Goal: Transaction & Acquisition: Purchase product/service

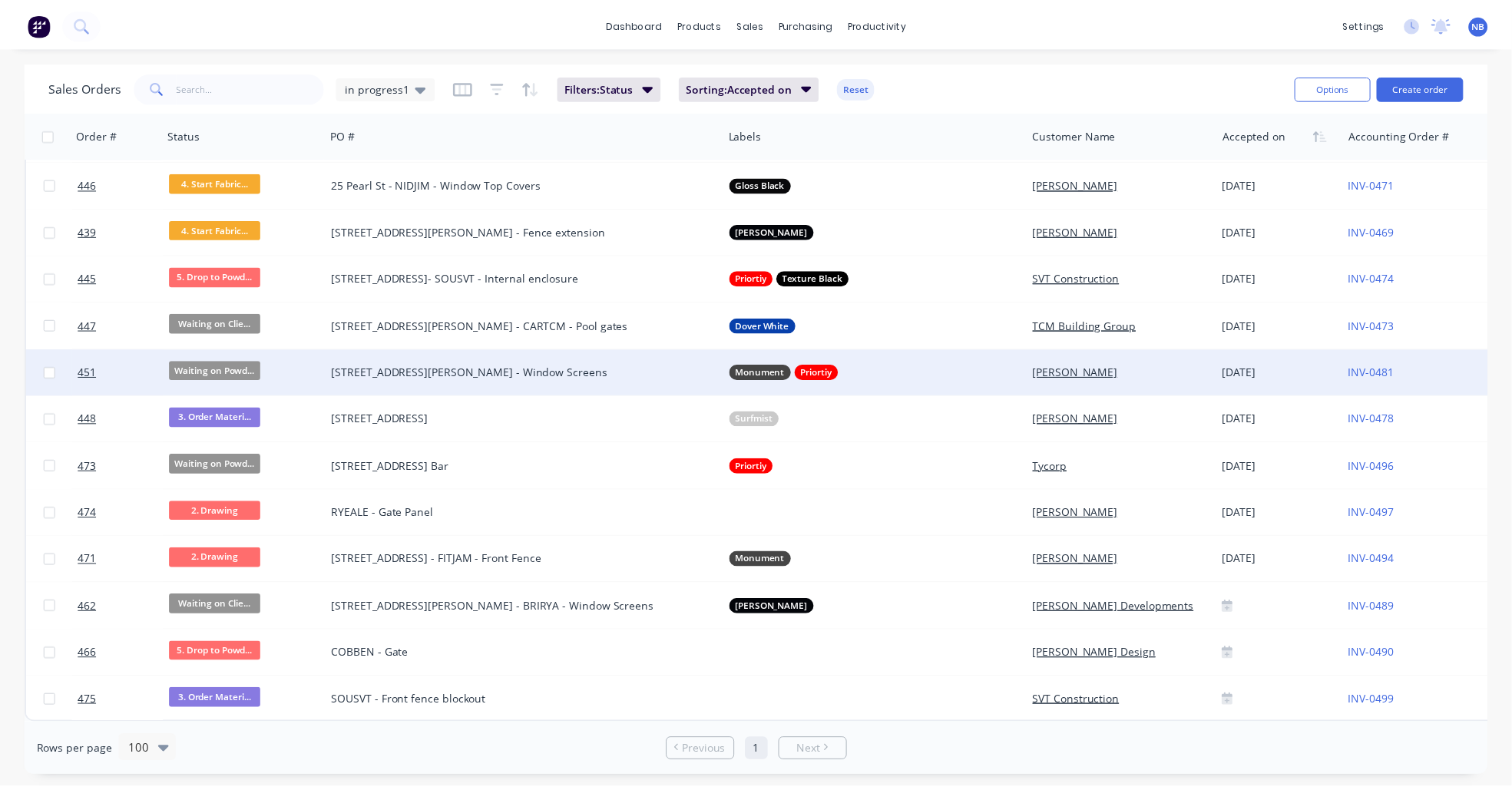
scroll to position [946, 0]
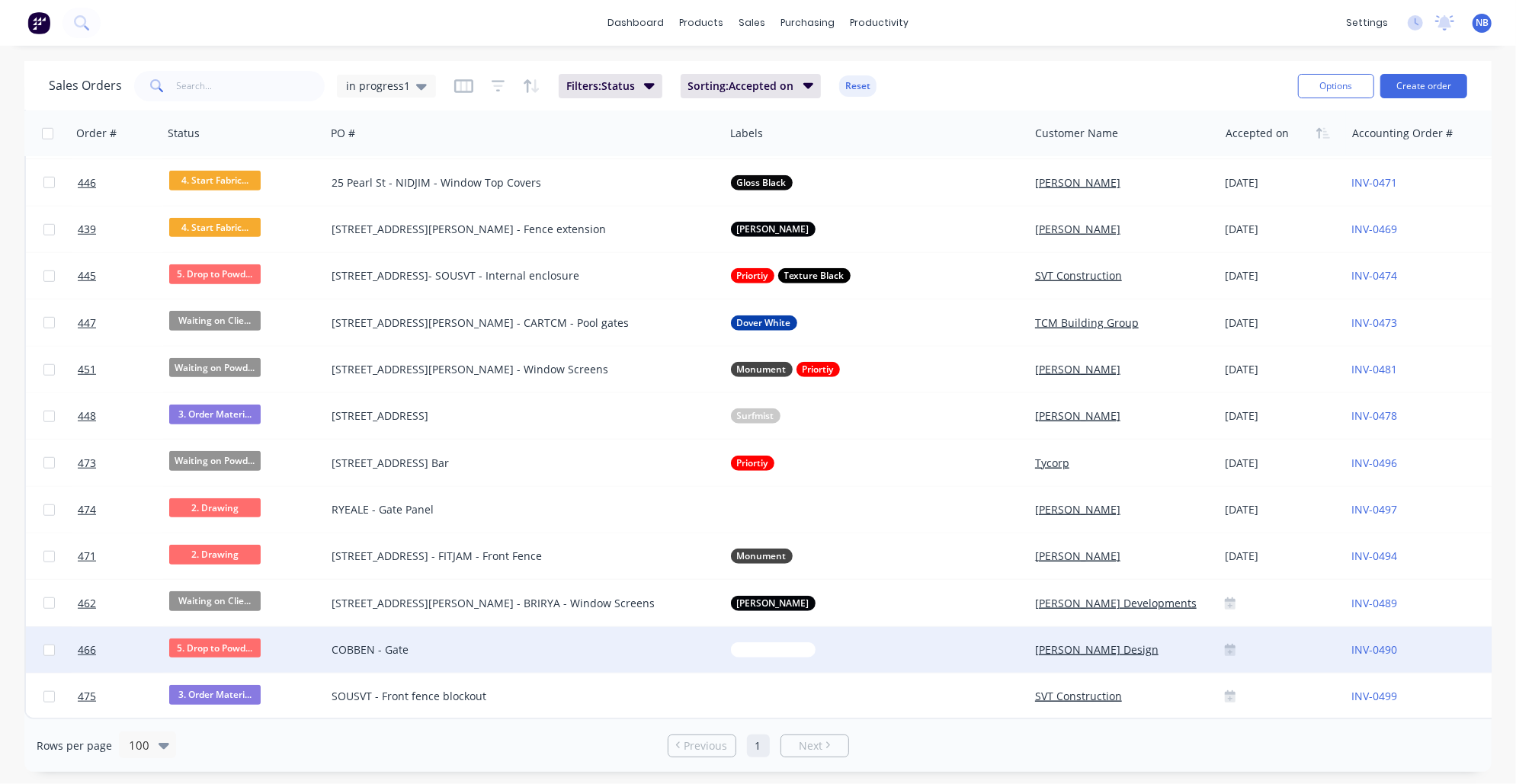
click at [341, 645] on div "COBBEN - Gate" at bounding box center [515, 650] width 367 height 16
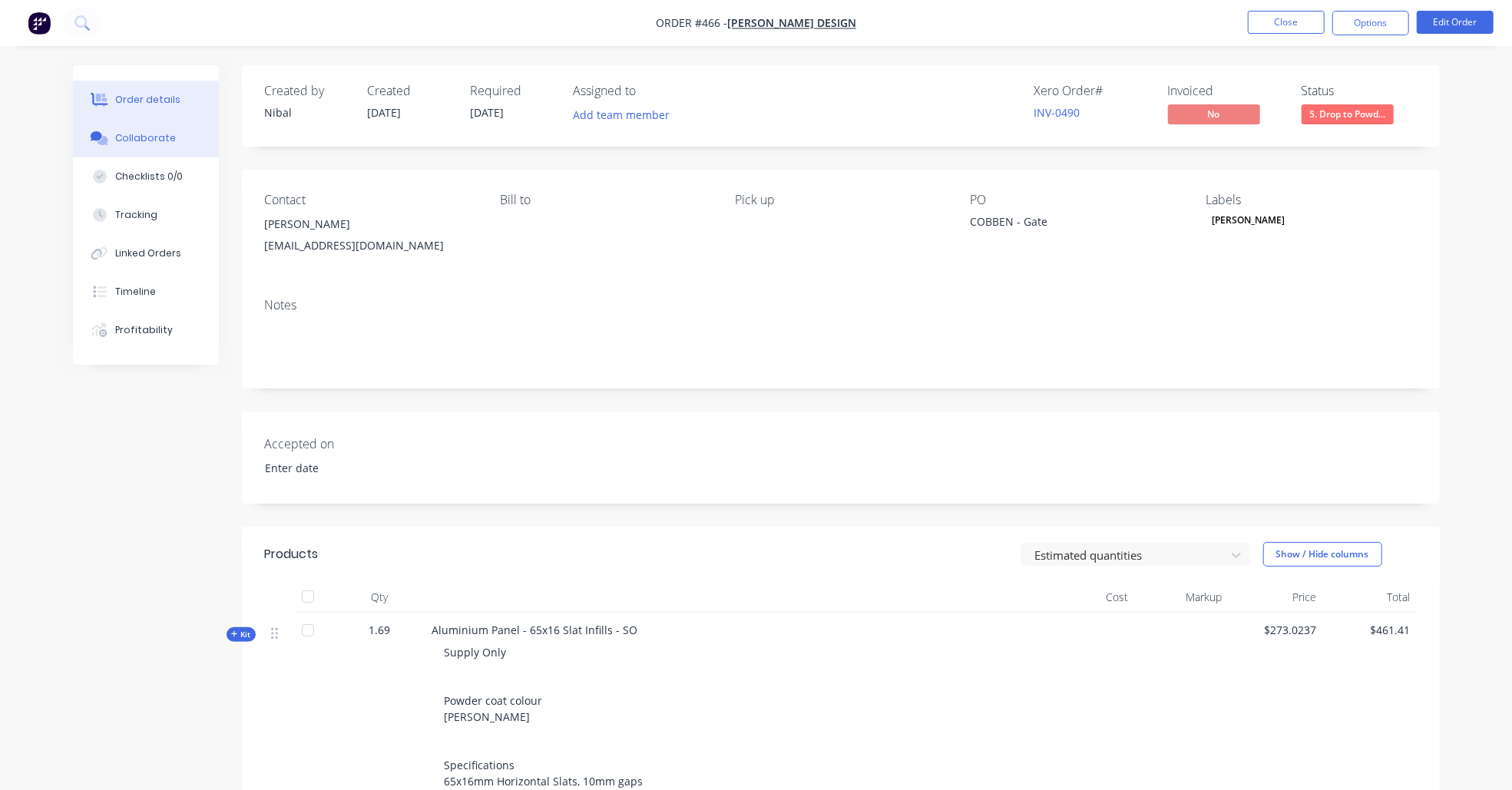
click at [134, 145] on div "Collaborate" at bounding box center [145, 138] width 60 height 14
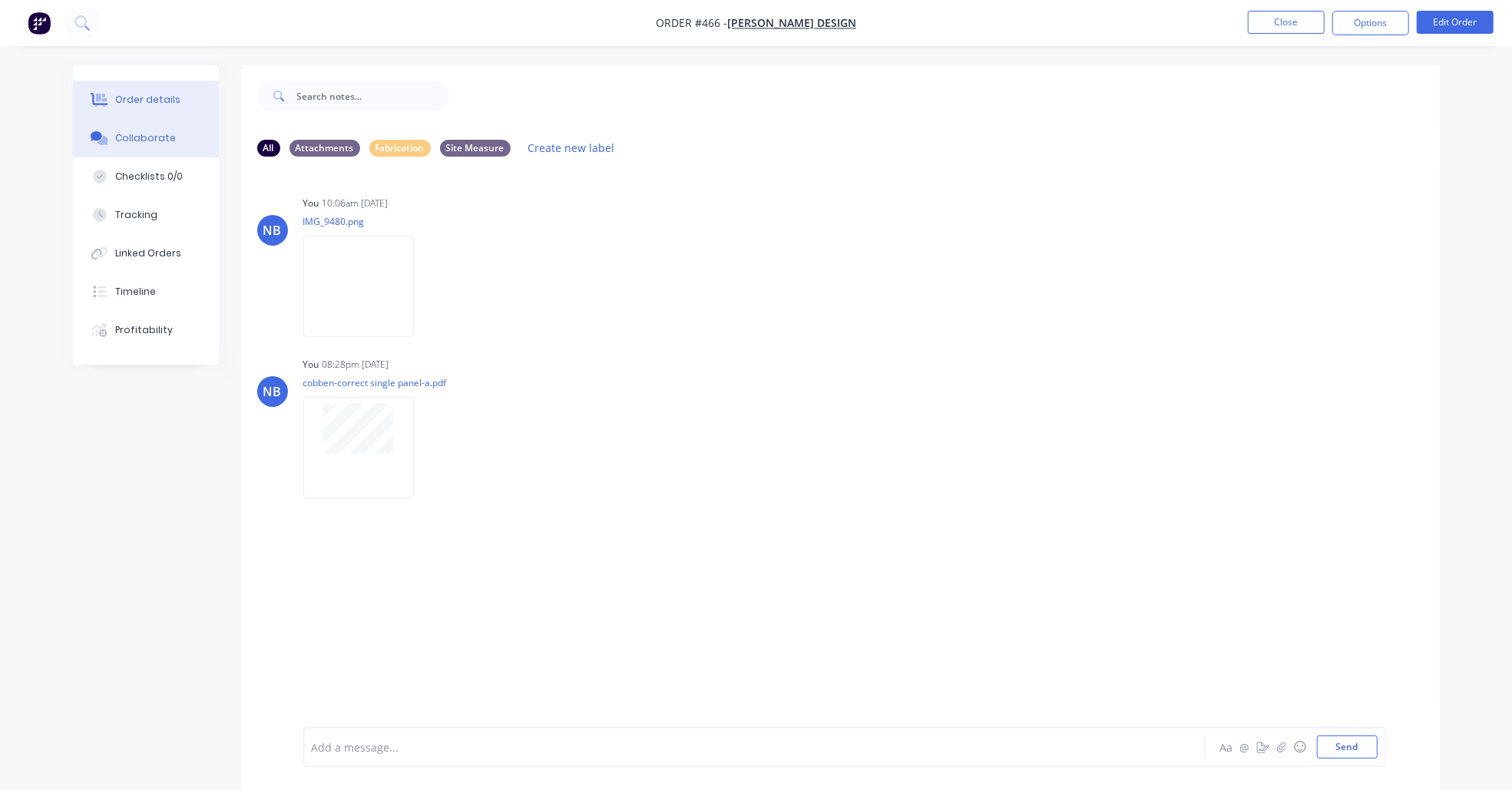
click at [148, 94] on div "Order details" at bounding box center [147, 99] width 65 height 14
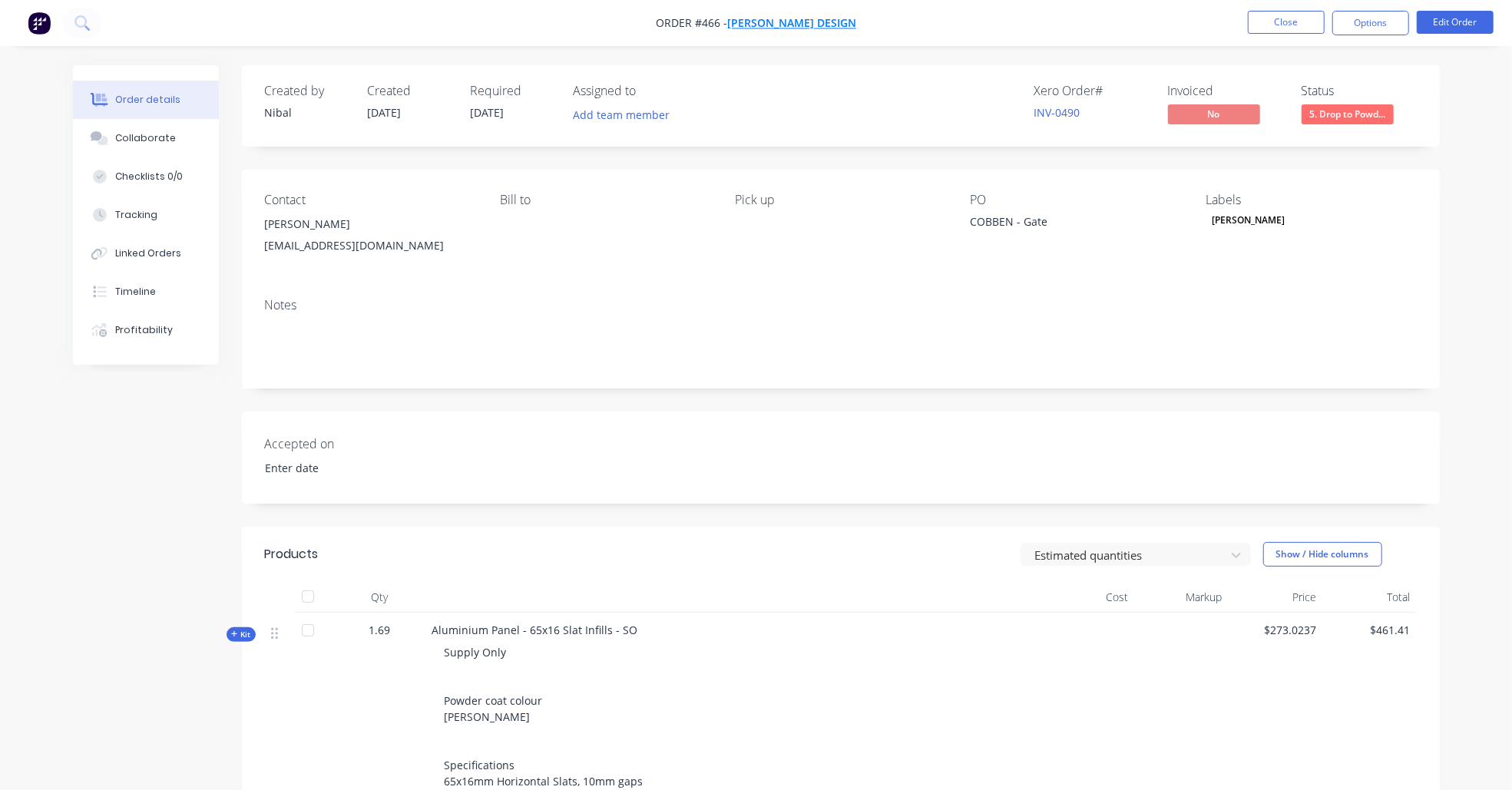
click at [803, 28] on span "[PERSON_NAME] Design" at bounding box center [791, 23] width 129 height 15
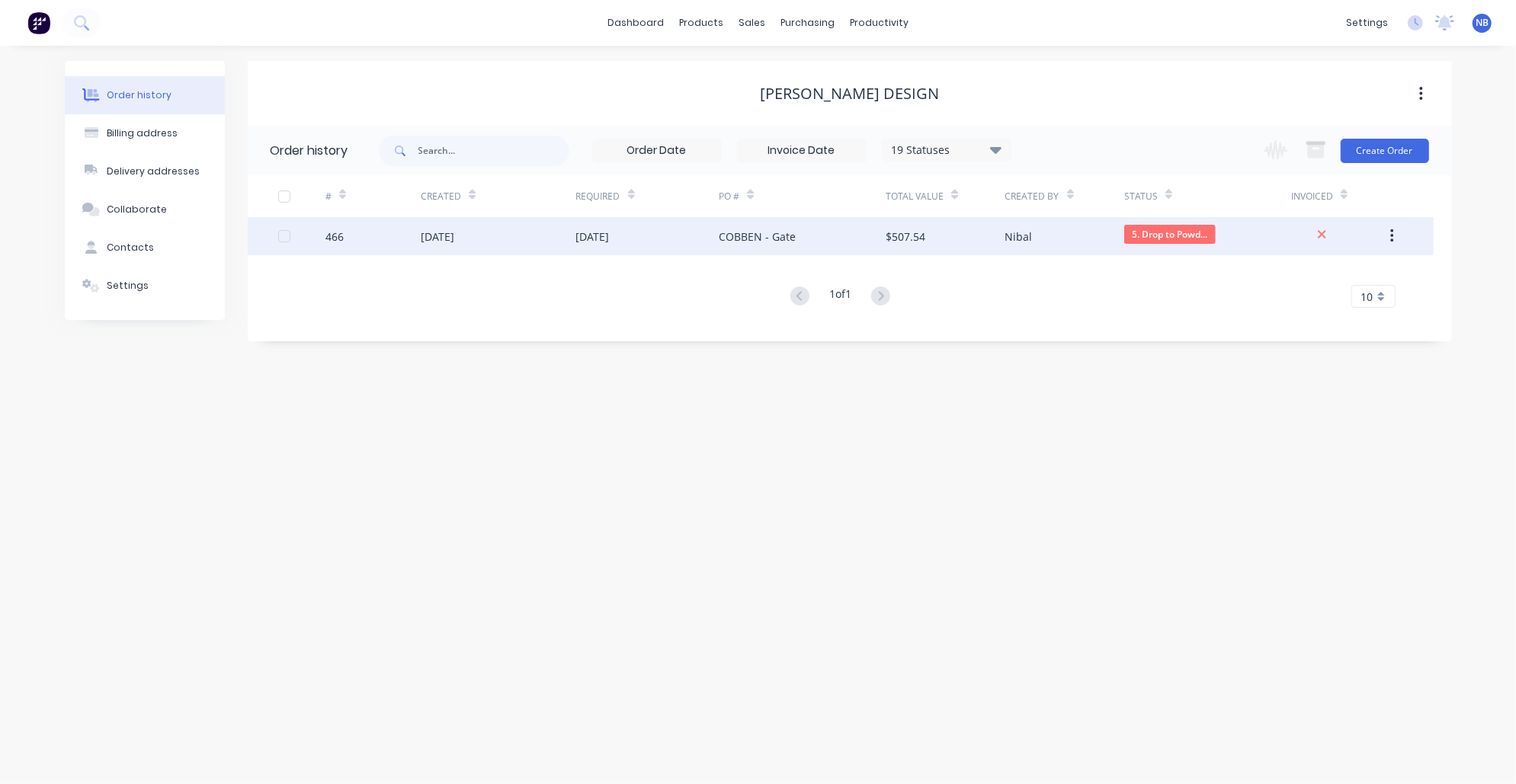
click at [581, 239] on div "[DATE]" at bounding box center [593, 236] width 33 height 16
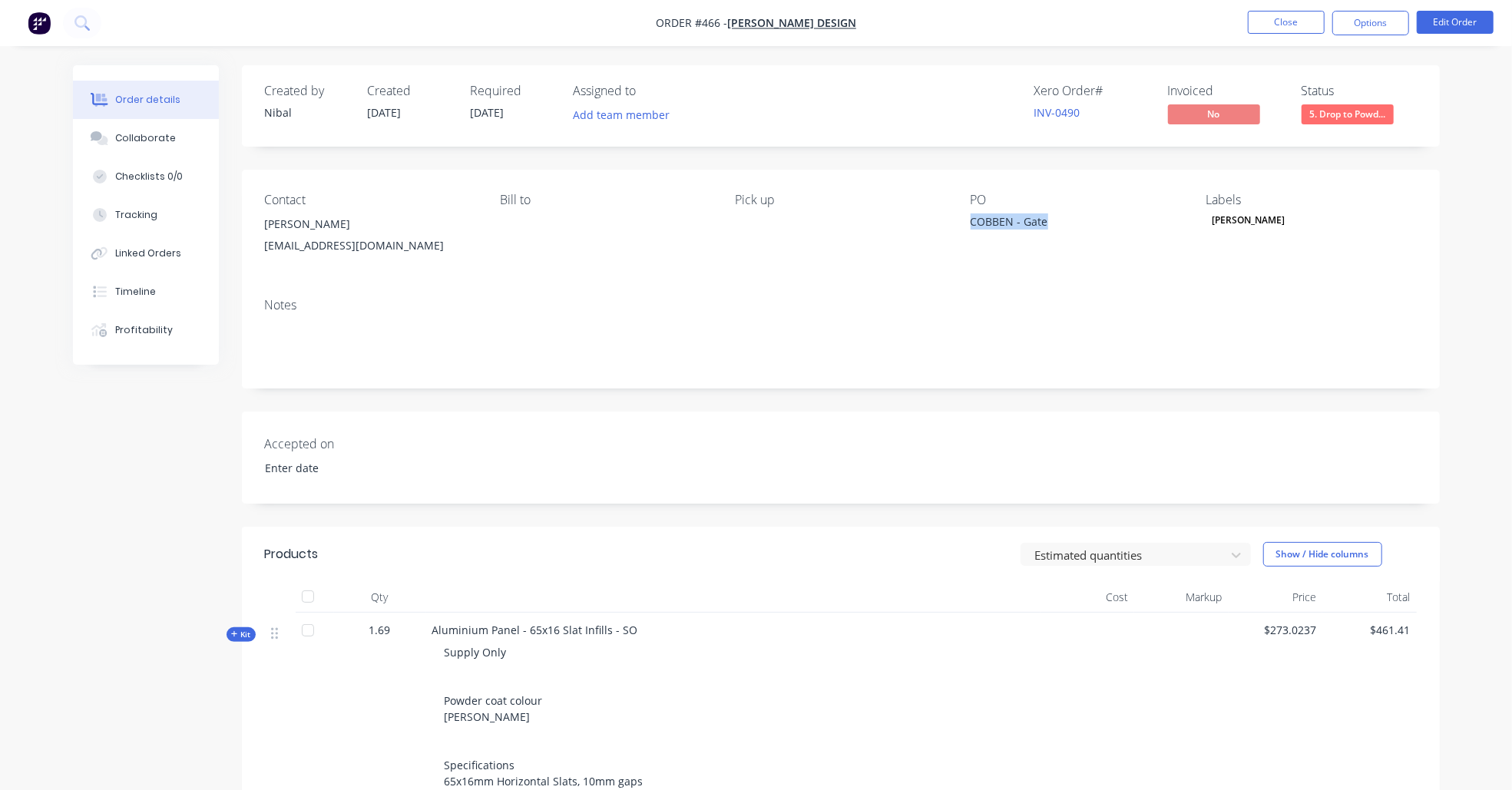
click at [1045, 212] on div "PO COBBEN - Gate" at bounding box center [1076, 227] width 211 height 70
copy div "COBBEN - Gate"
click at [155, 152] on button "Collaborate" at bounding box center [146, 137] width 146 height 38
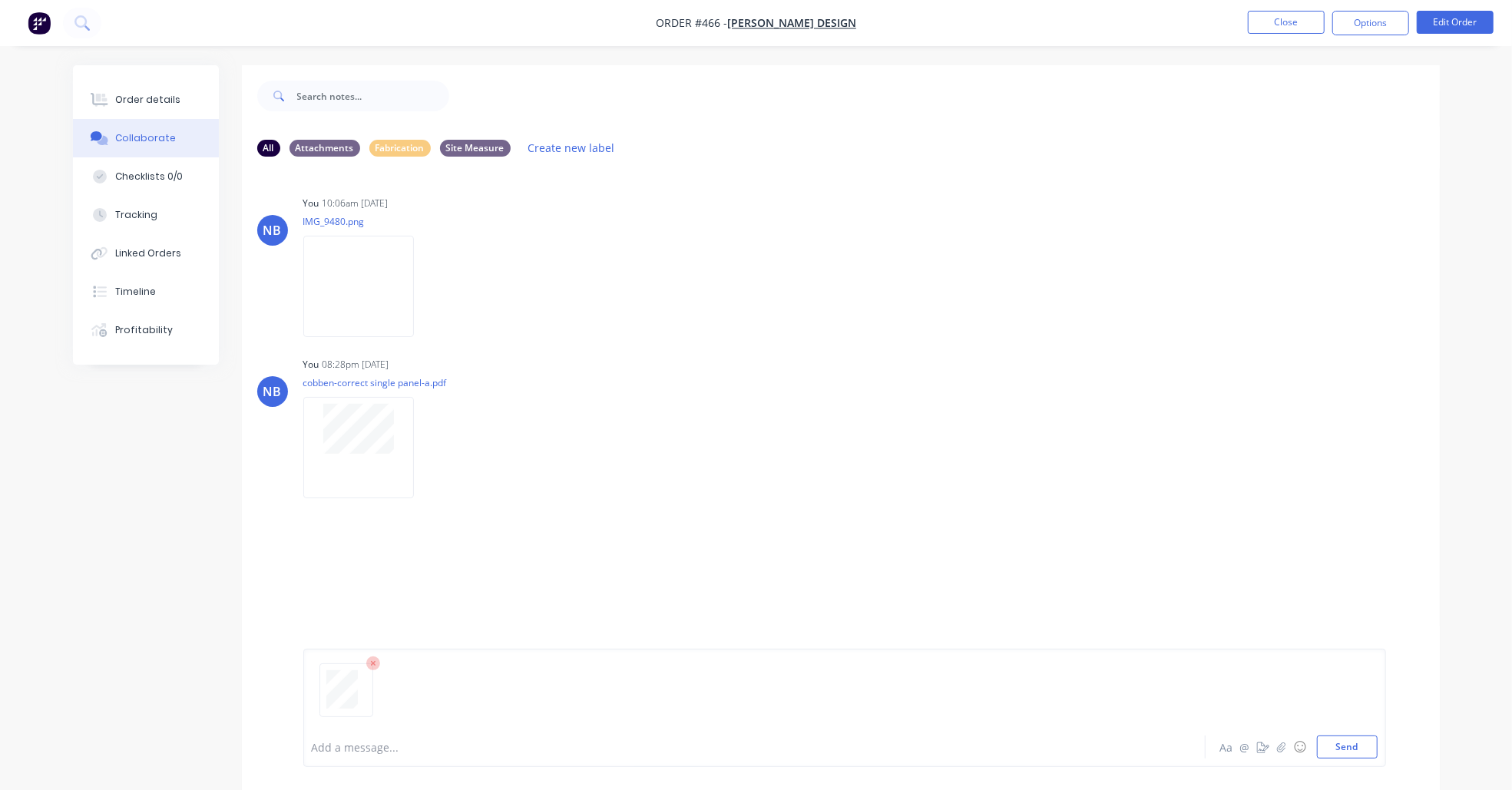
click at [963, 707] on div at bounding box center [844, 696] width 1066 height 78
click at [892, 747] on div at bounding box center [711, 746] width 799 height 16
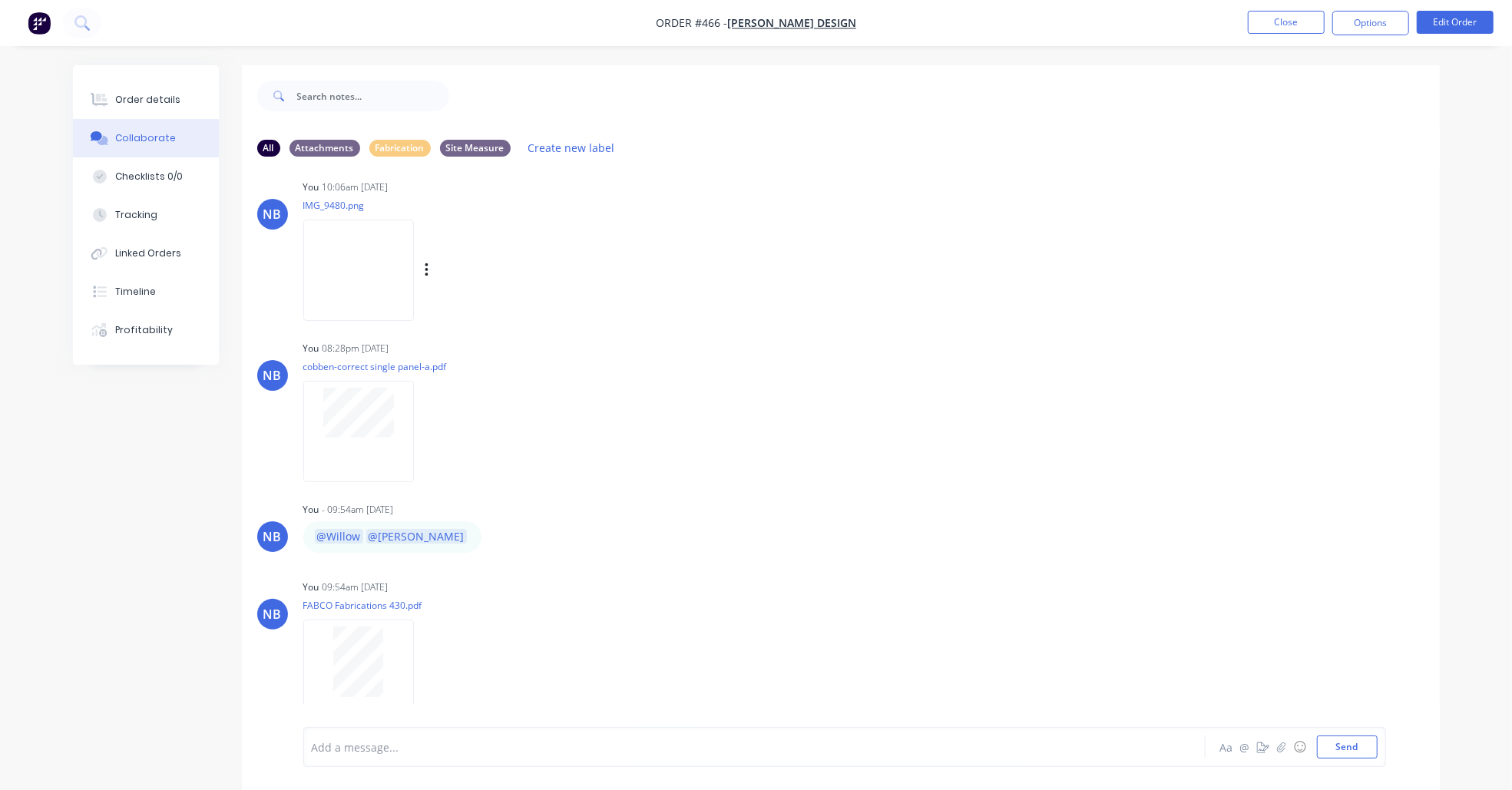
scroll to position [38, 0]
click at [1315, 23] on button "Close" at bounding box center [1287, 22] width 77 height 23
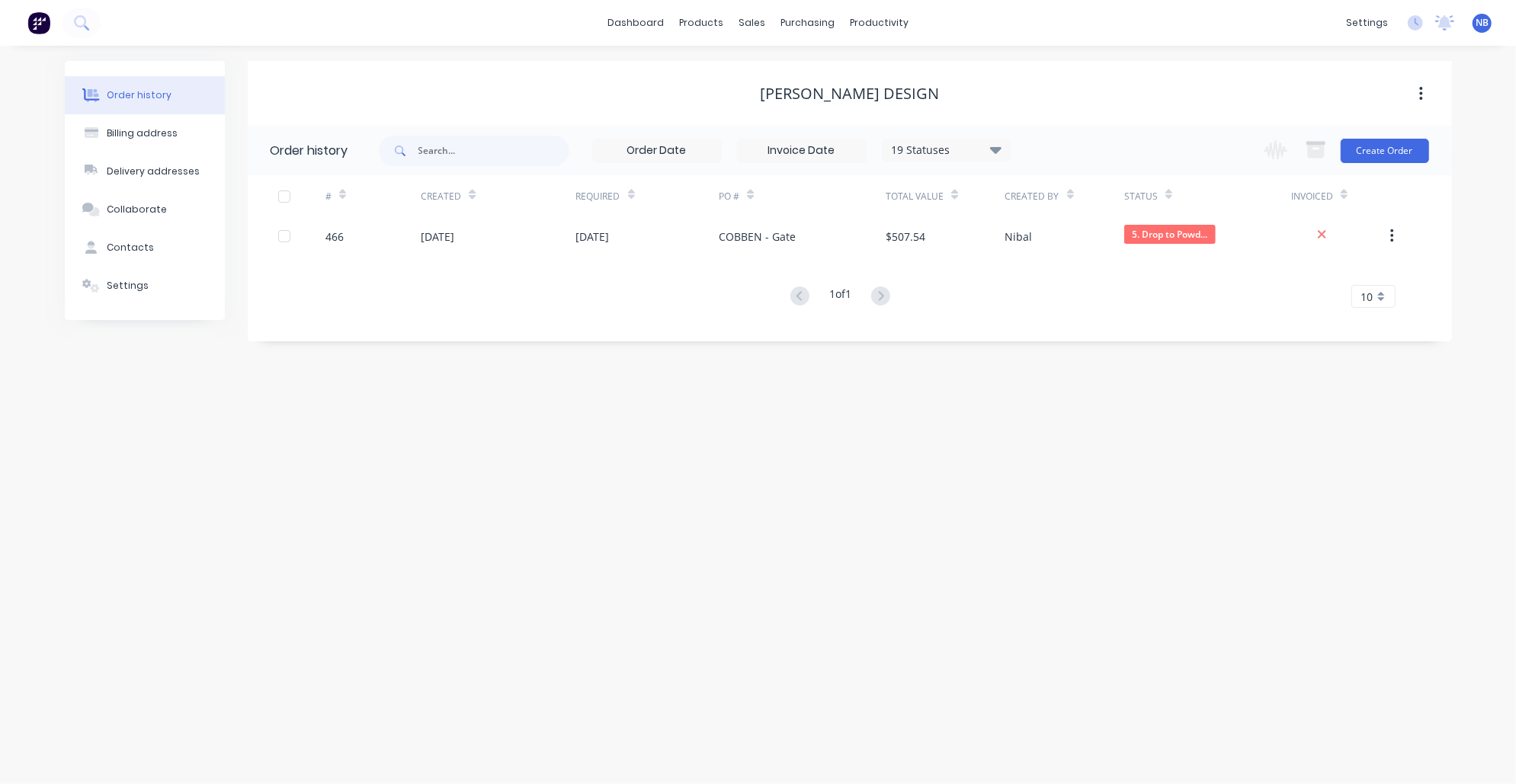
click at [42, 13] on img at bounding box center [39, 22] width 23 height 23
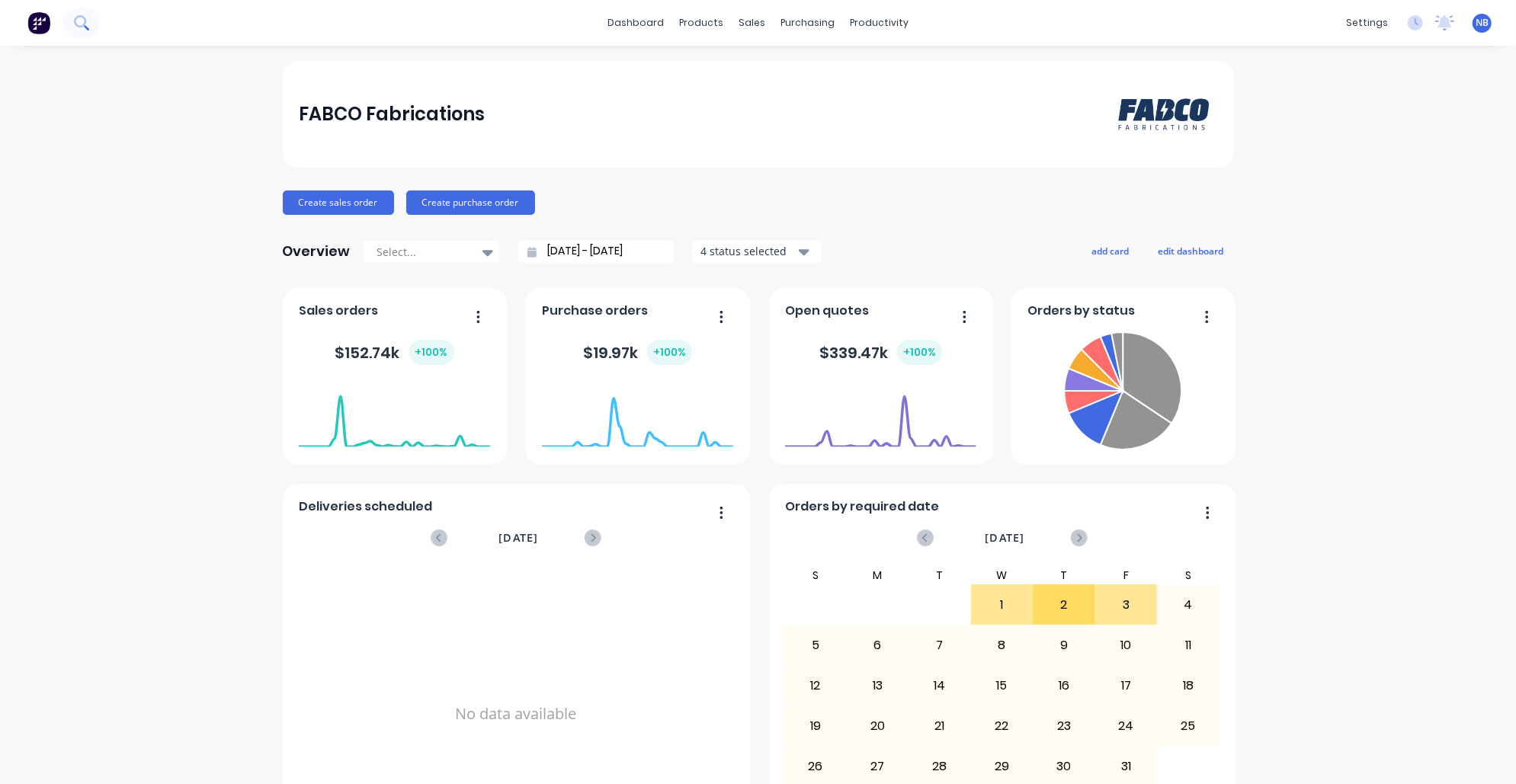
click at [77, 29] on icon at bounding box center [81, 23] width 15 height 15
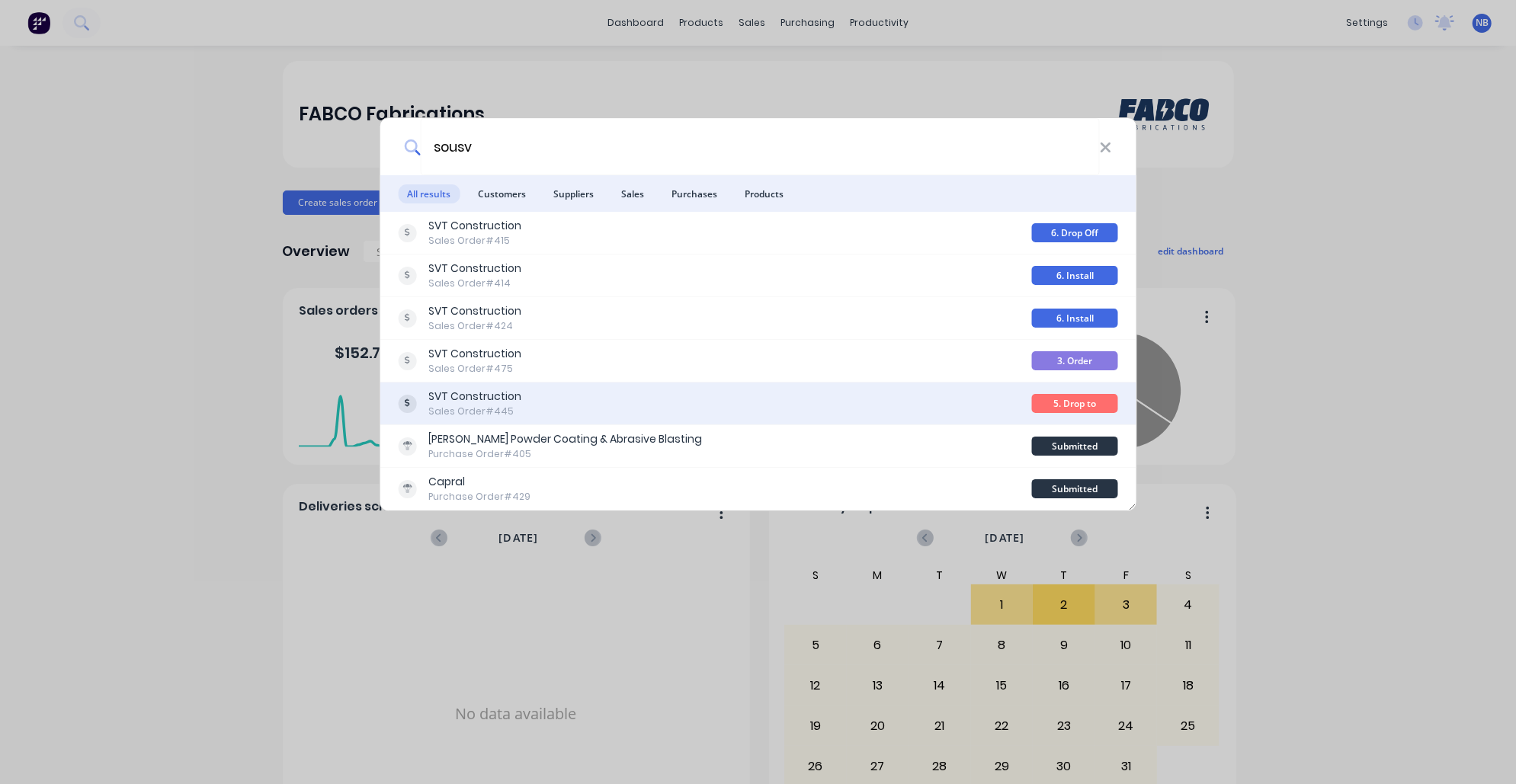
type input "sousv"
click at [592, 409] on div "SVT Construction Sales Order #445" at bounding box center [714, 403] width 634 height 29
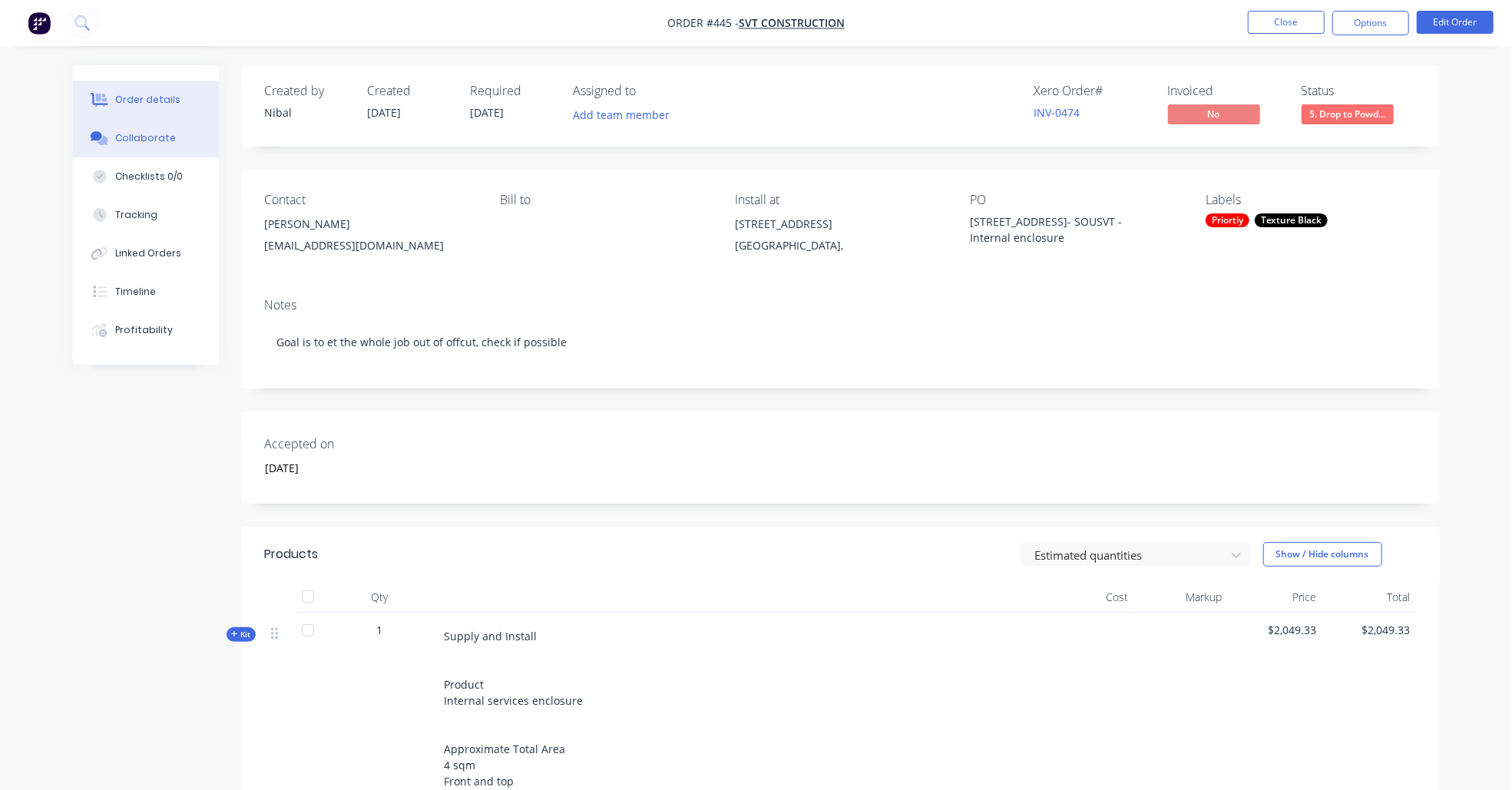
click at [192, 143] on button "Collaborate" at bounding box center [146, 137] width 146 height 38
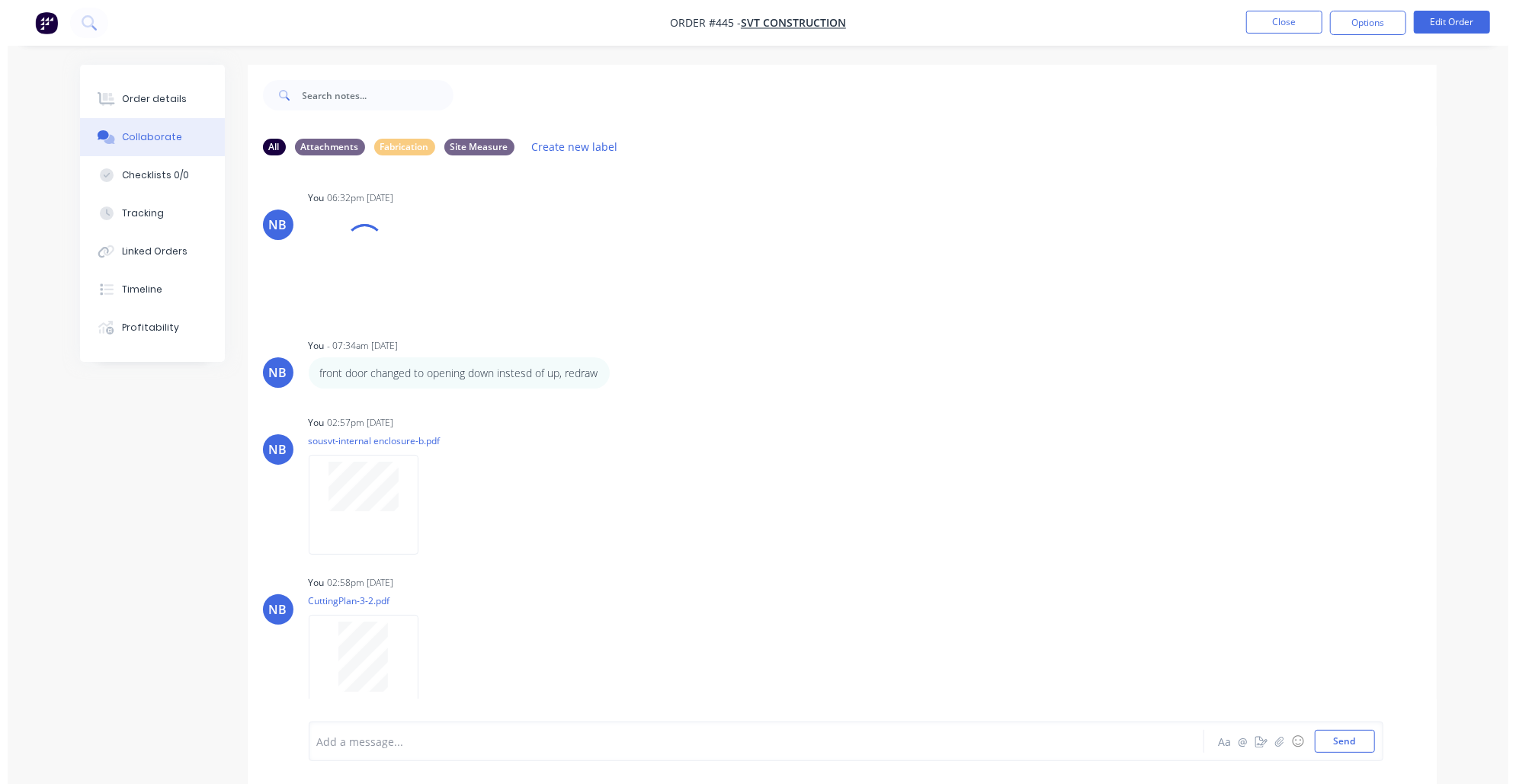
scroll to position [1442, 0]
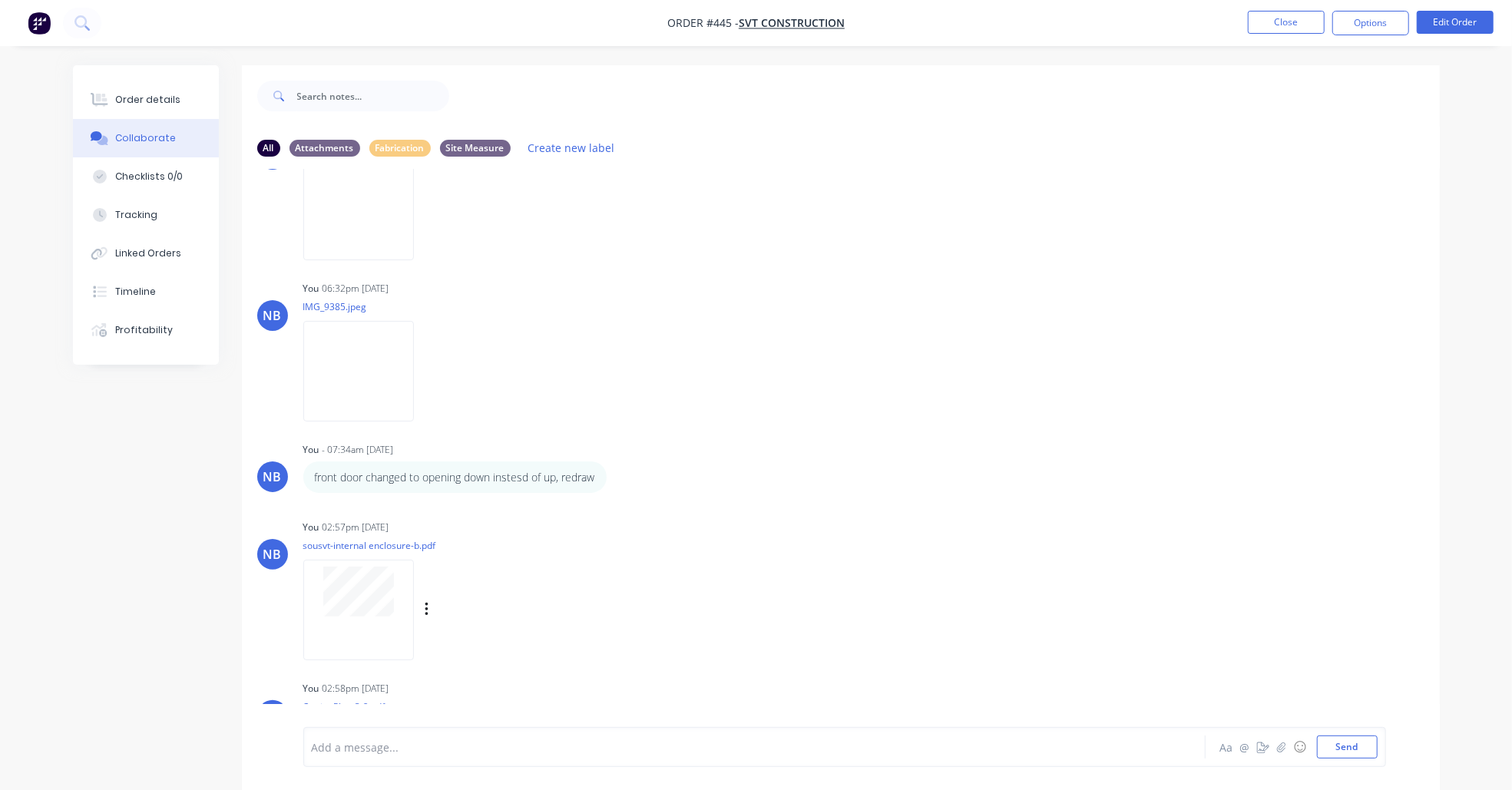
click at [400, 617] on div at bounding box center [359, 592] width 96 height 50
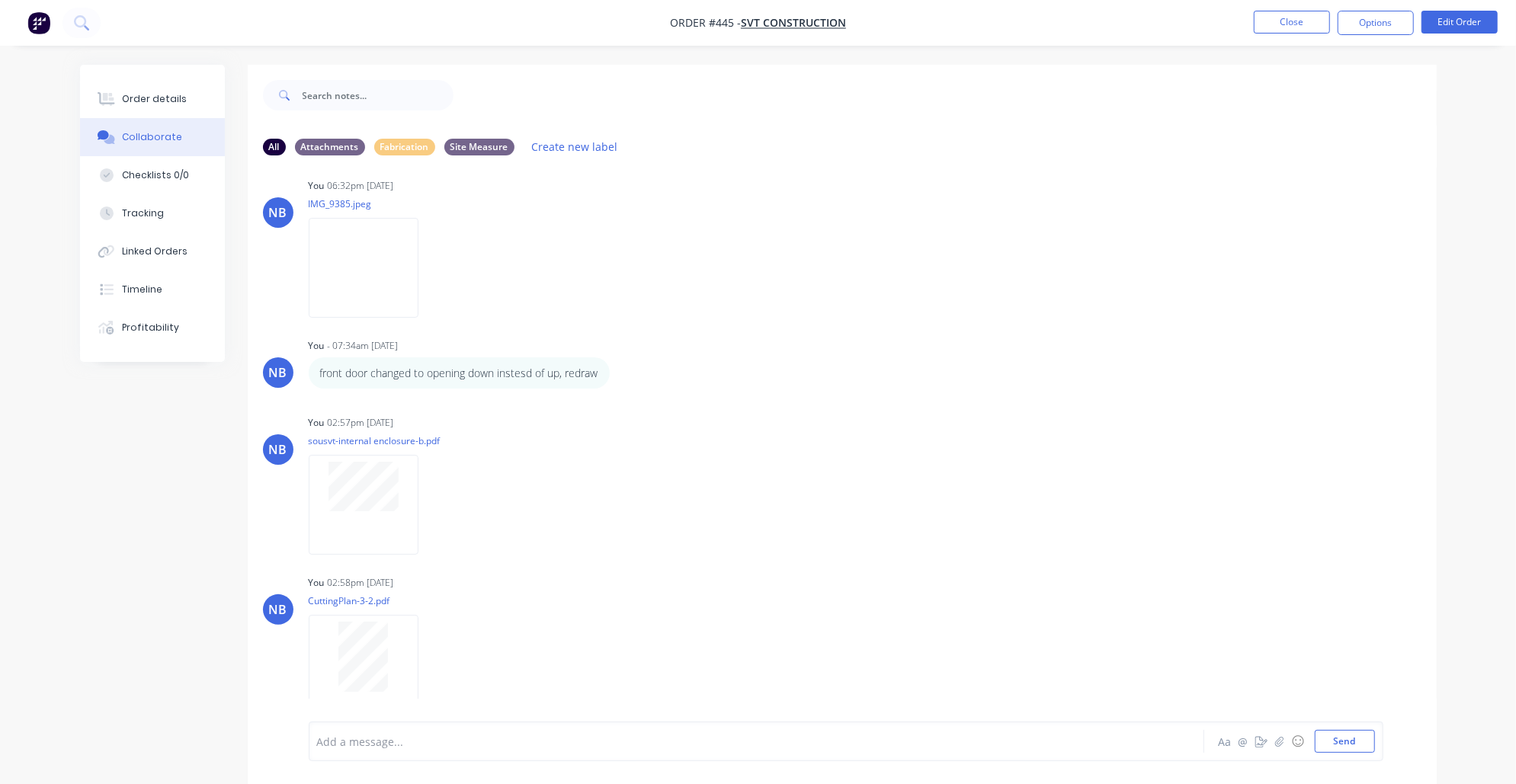
scroll to position [1606, 0]
click at [38, 31] on img "button" at bounding box center [39, 22] width 23 height 23
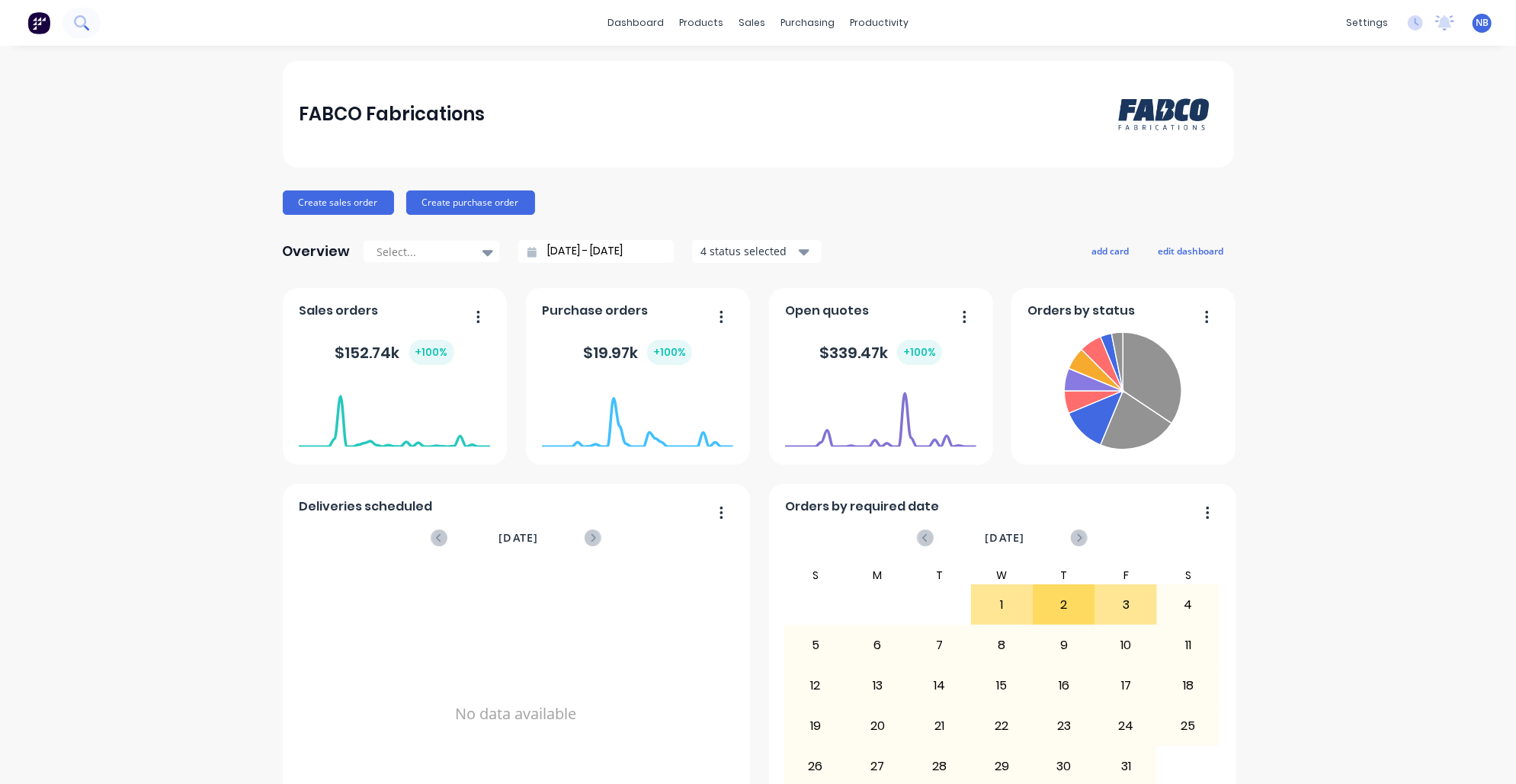
click at [91, 32] on button at bounding box center [81, 22] width 38 height 30
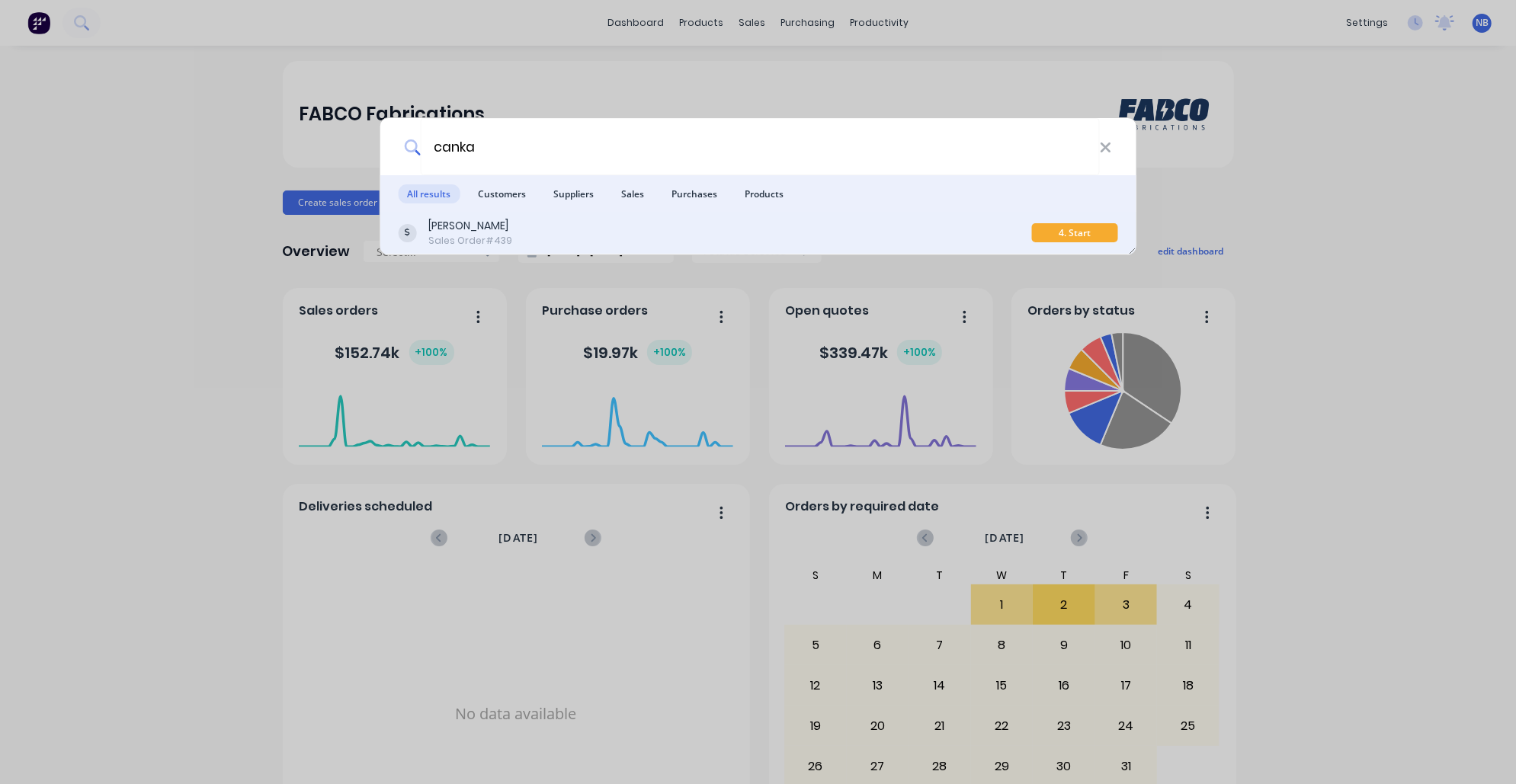
type input "canka"
click at [525, 232] on div "[PERSON_NAME] Sales Order #439" at bounding box center [714, 233] width 634 height 29
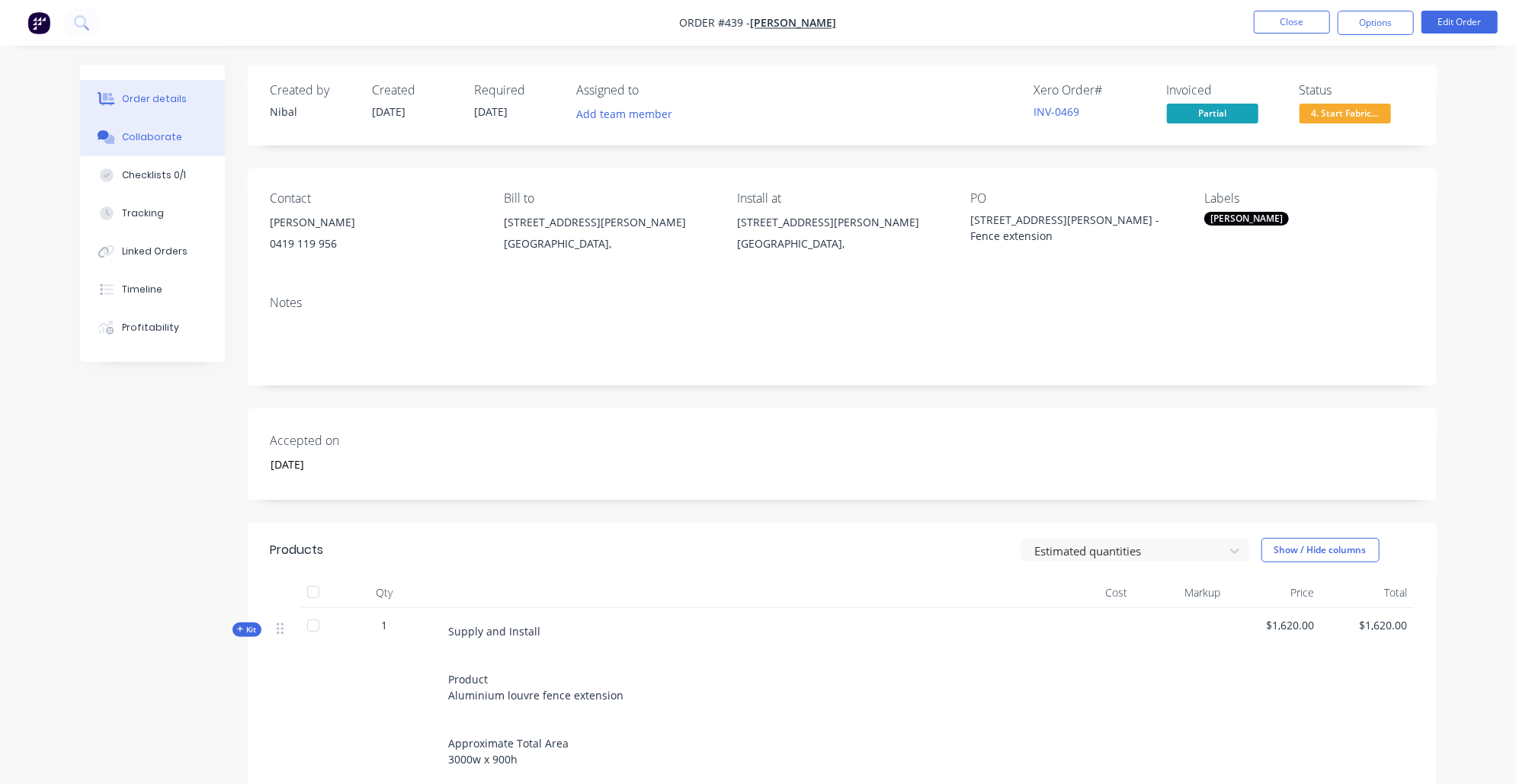
click at [177, 154] on button "Collaborate" at bounding box center [152, 136] width 145 height 38
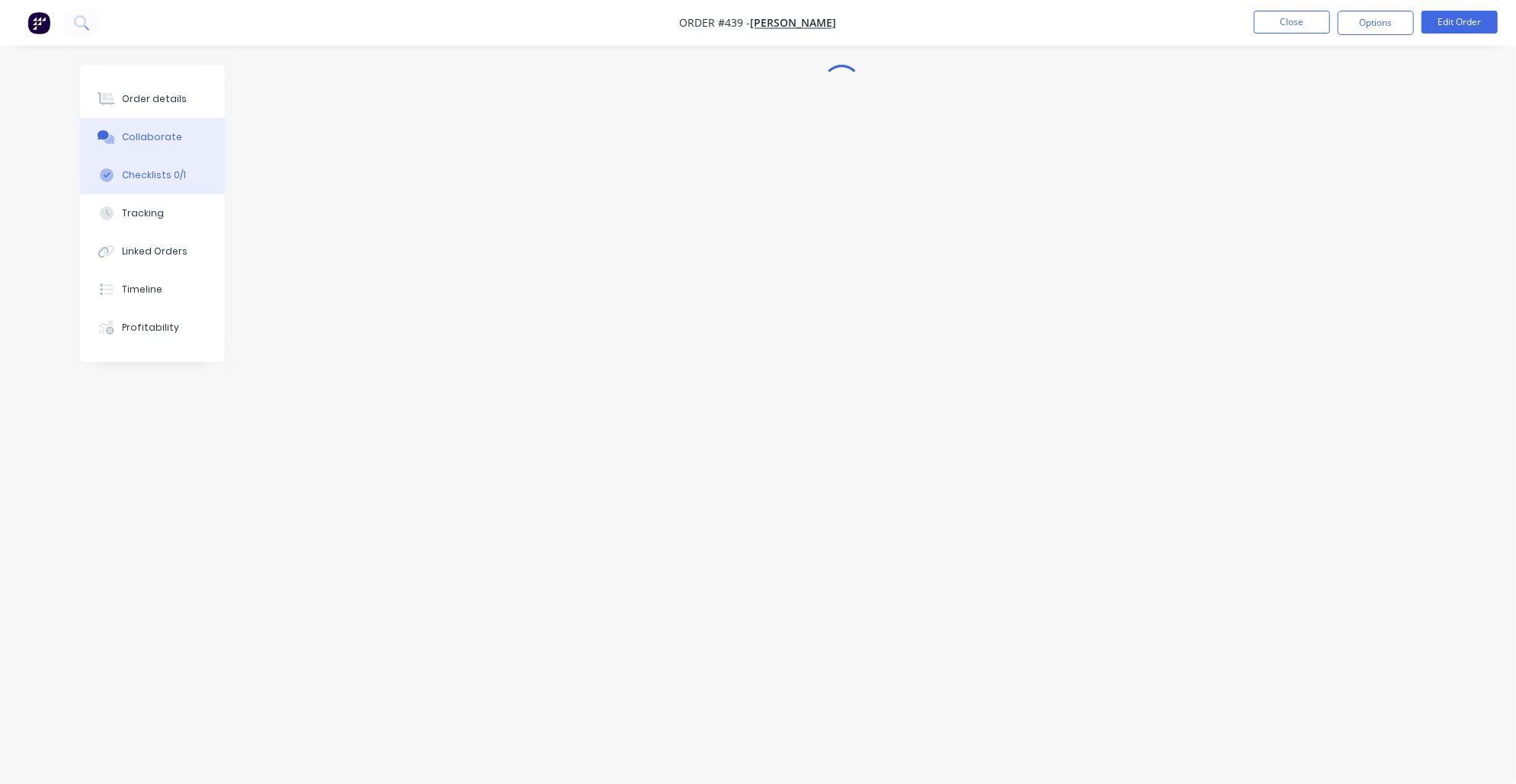
click at [179, 179] on div "Checklists 0/1" at bounding box center [154, 175] width 64 height 14
click at [180, 130] on button "Collaborate" at bounding box center [152, 136] width 145 height 38
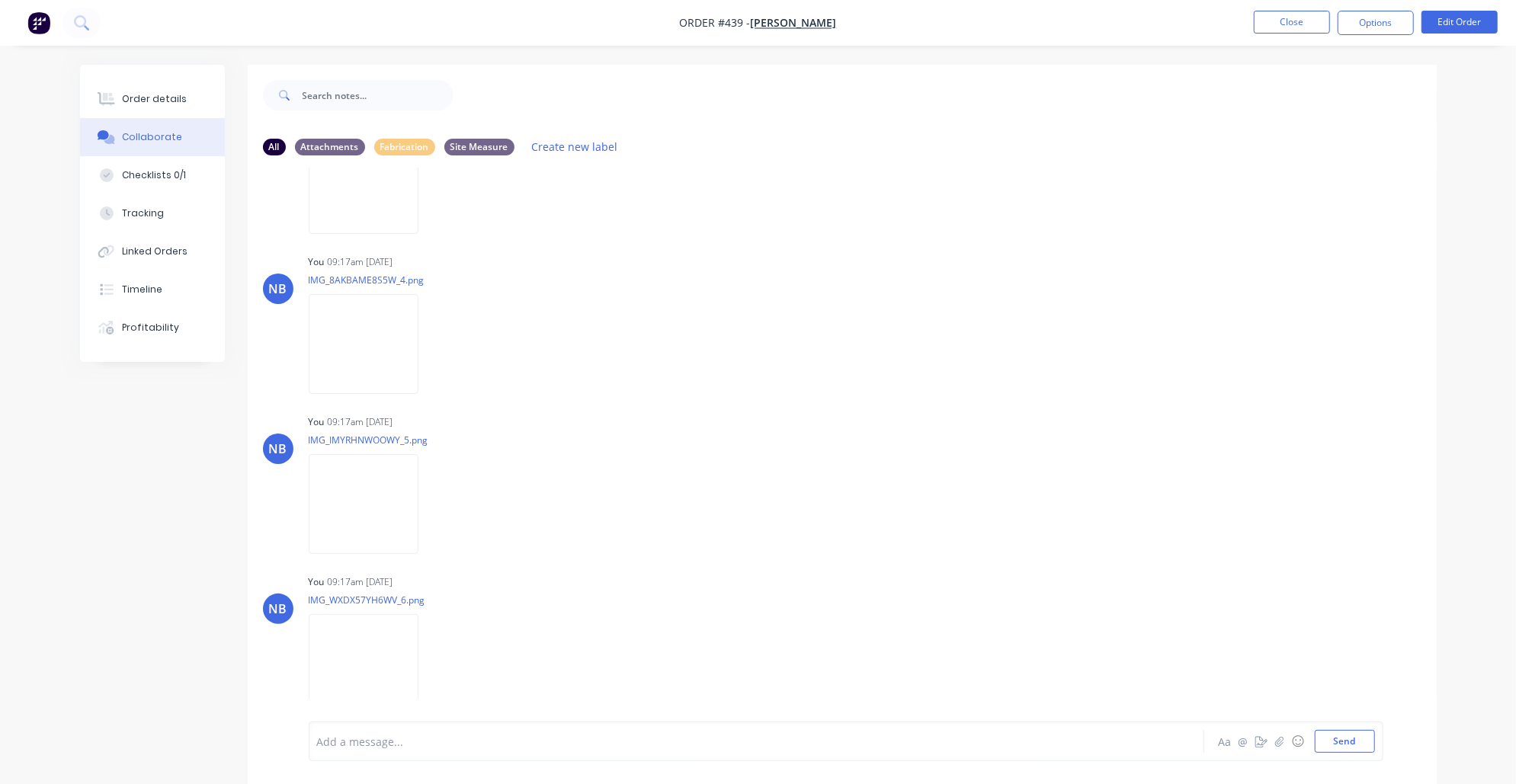
scroll to position [1241, 0]
click at [1330, 734] on button "Send" at bounding box center [1344, 741] width 60 height 23
click at [458, 751] on div "Add a message..." at bounding box center [713, 741] width 793 height 23
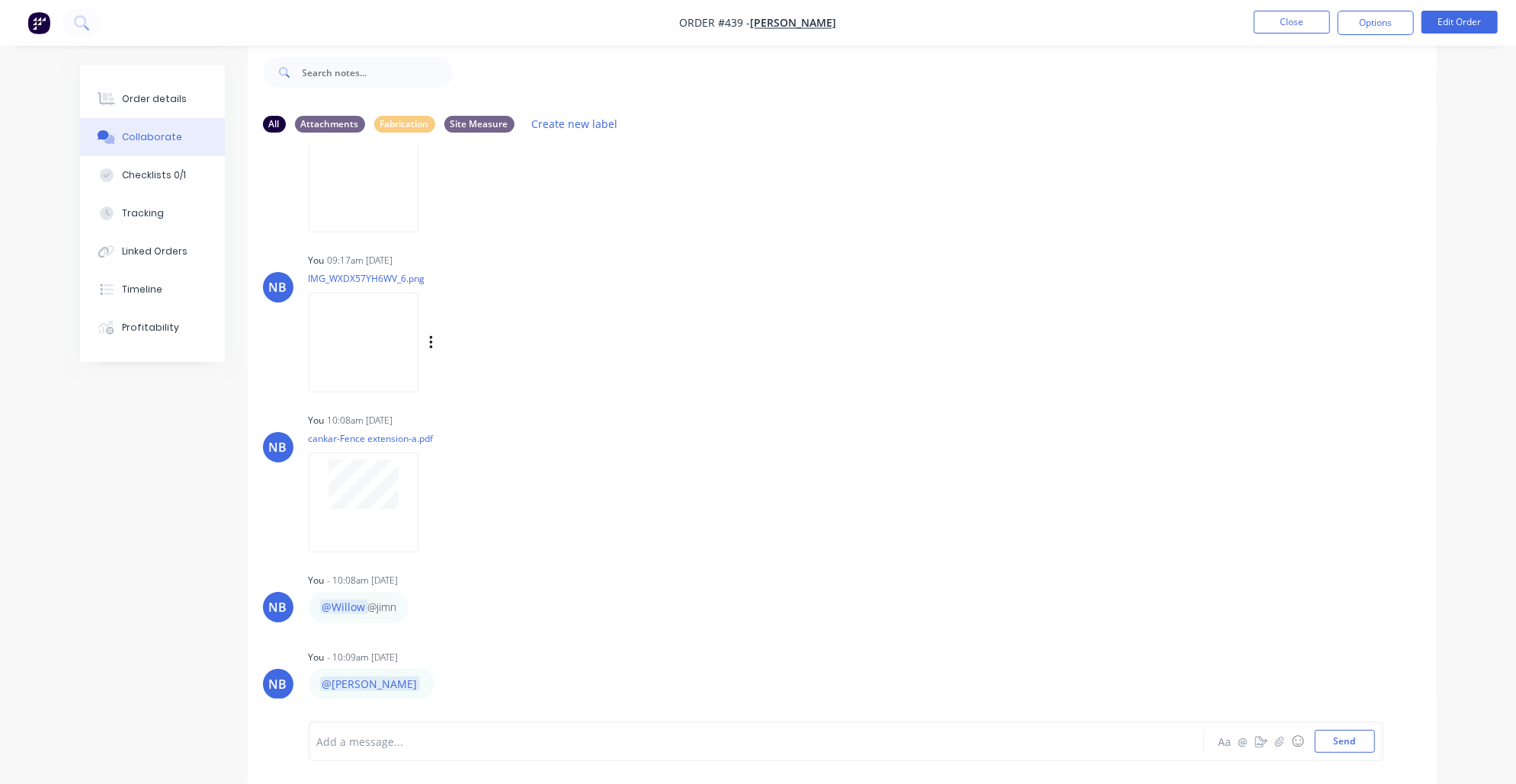
scroll to position [1545, 0]
click at [38, 38] on nav "Order #439 - [PERSON_NAME] Close Options Edit Order" at bounding box center [758, 23] width 1516 height 46
click at [38, 29] on img "button" at bounding box center [39, 22] width 23 height 23
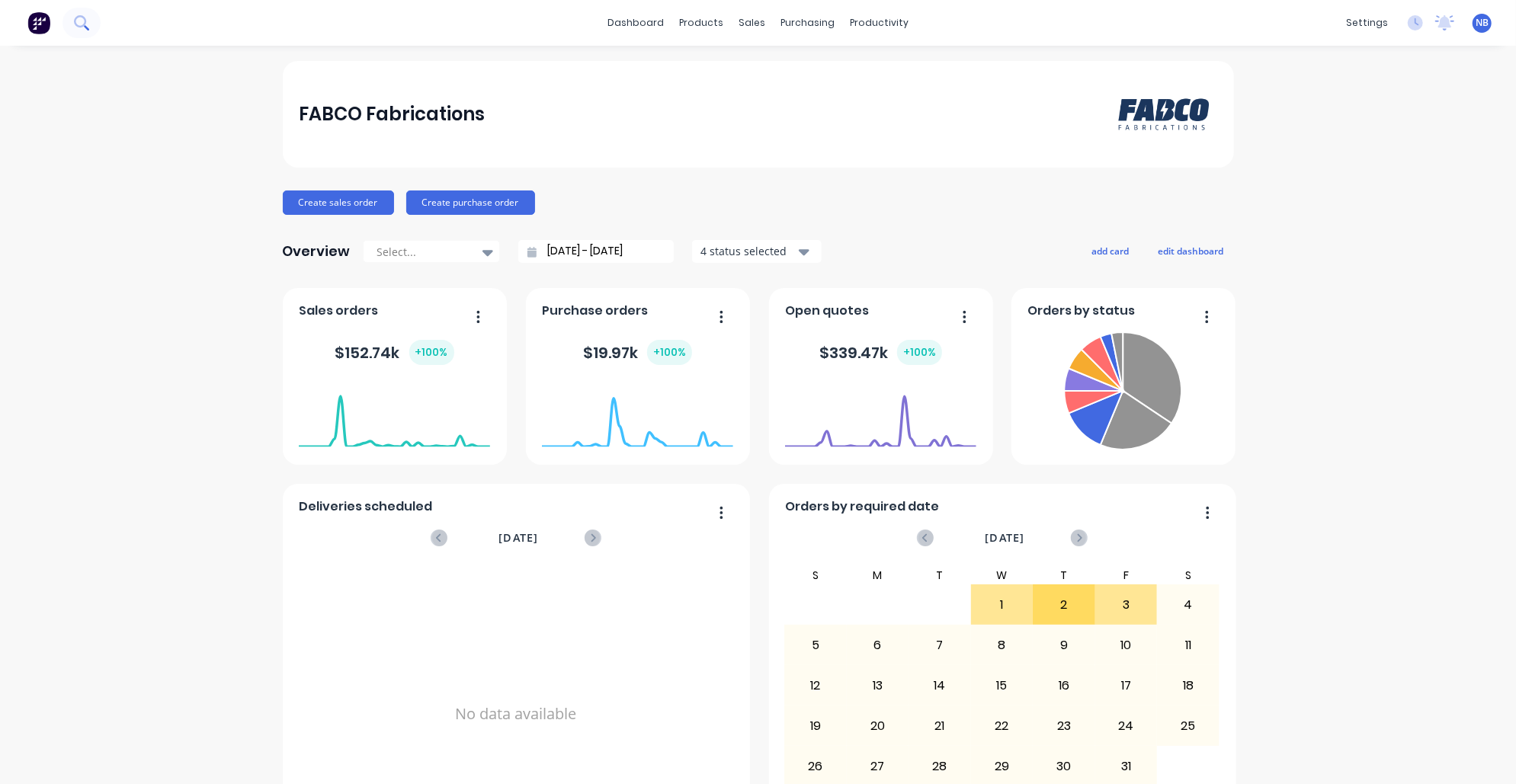
click at [93, 26] on button at bounding box center [81, 22] width 38 height 30
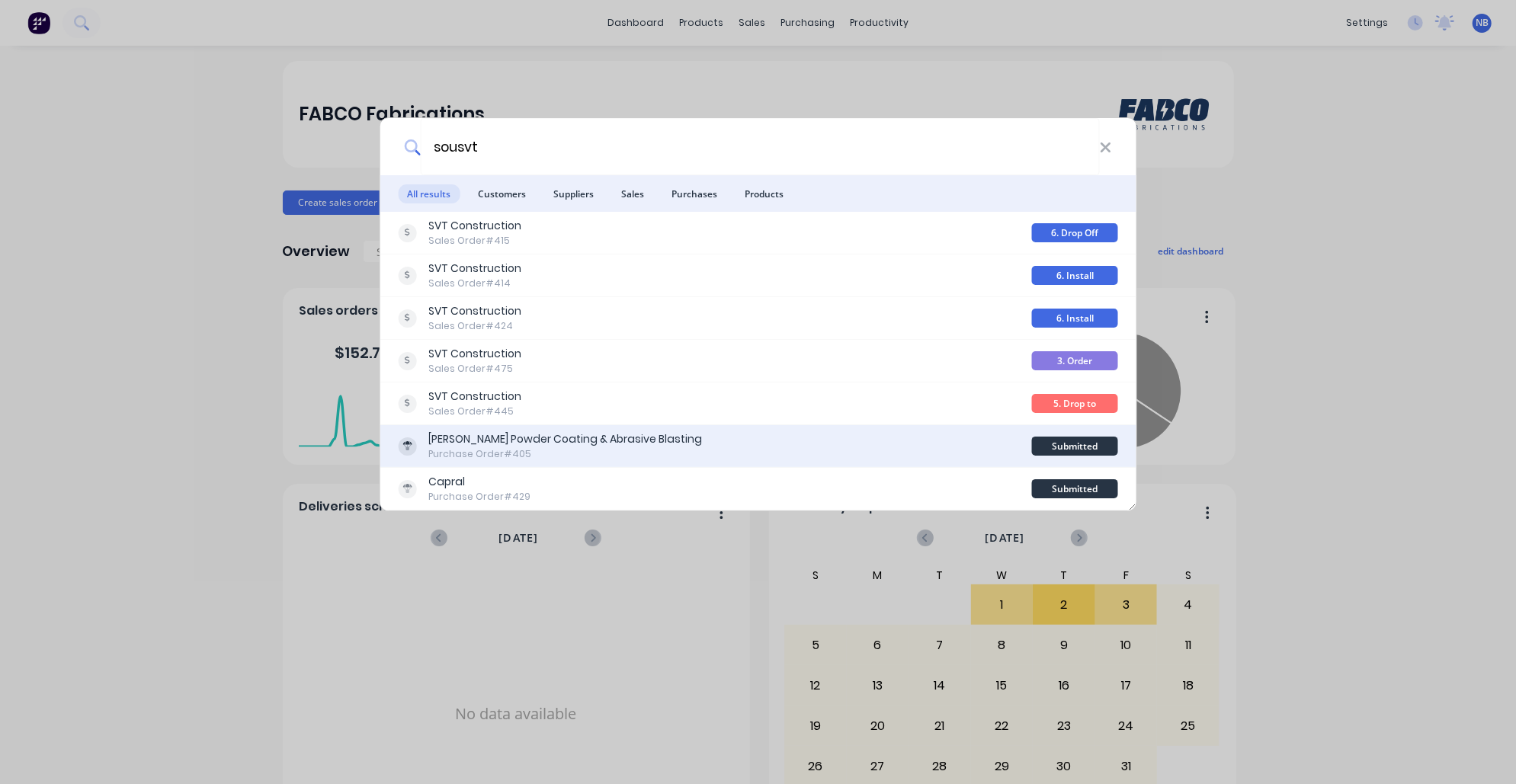
type input "sousvt"
click at [872, 425] on div "[PERSON_NAME] Powder Coating & Abrasive Blasting Purchase Order #405 Submitted" at bounding box center [758, 446] width 757 height 42
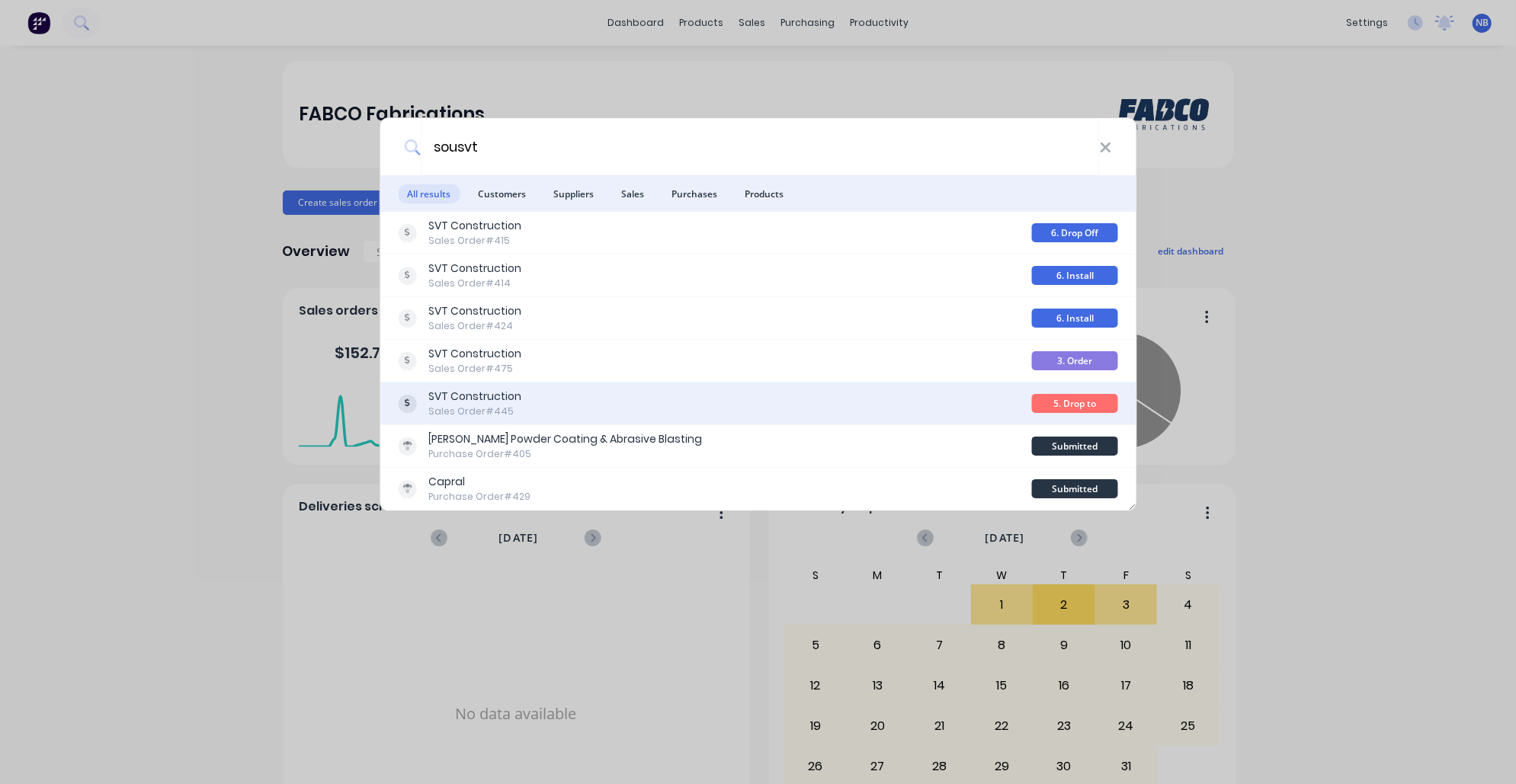
click at [866, 409] on div "SVT Construction Sales Order #445" at bounding box center [714, 403] width 634 height 29
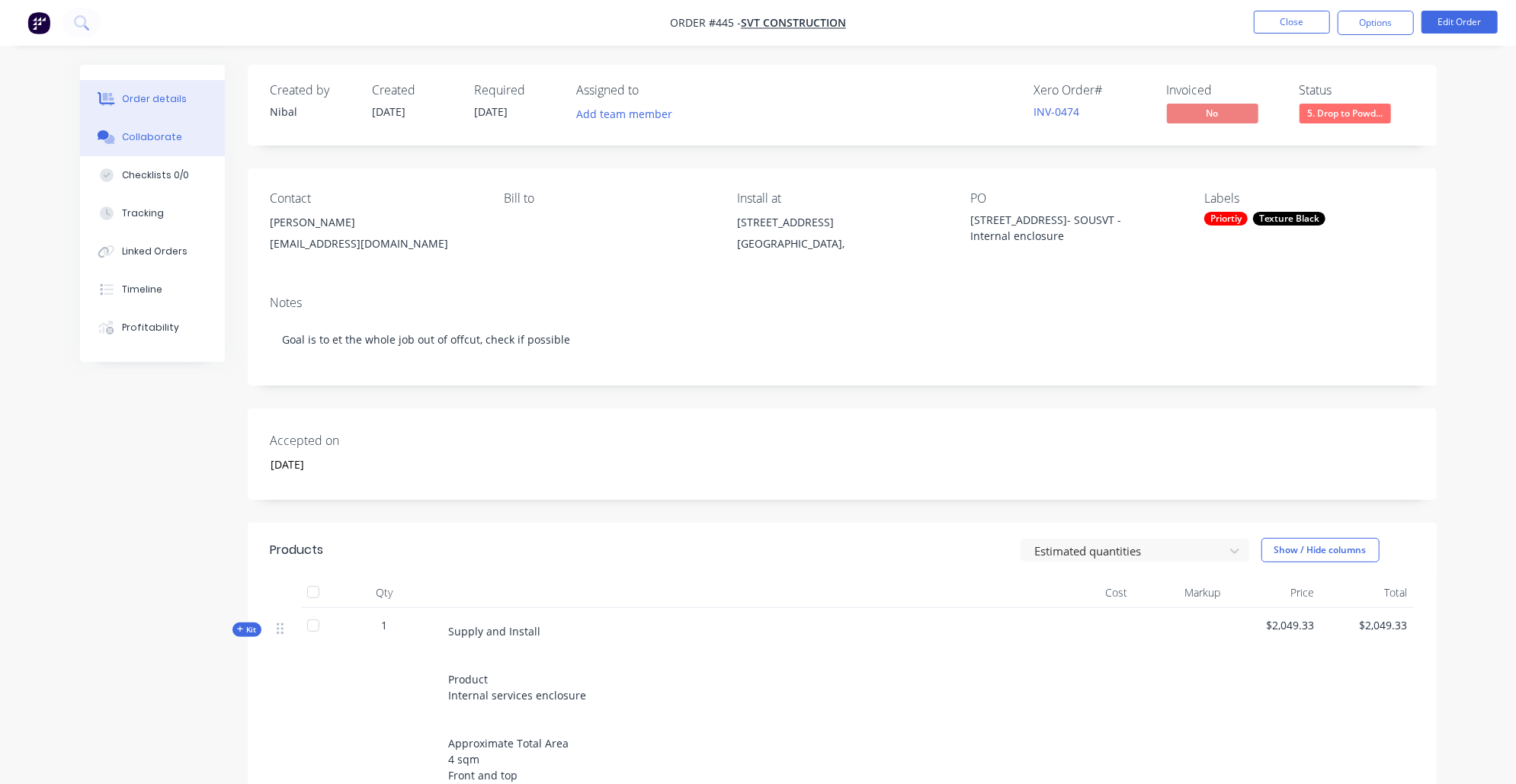
click at [175, 156] on button "Collaborate" at bounding box center [152, 136] width 145 height 38
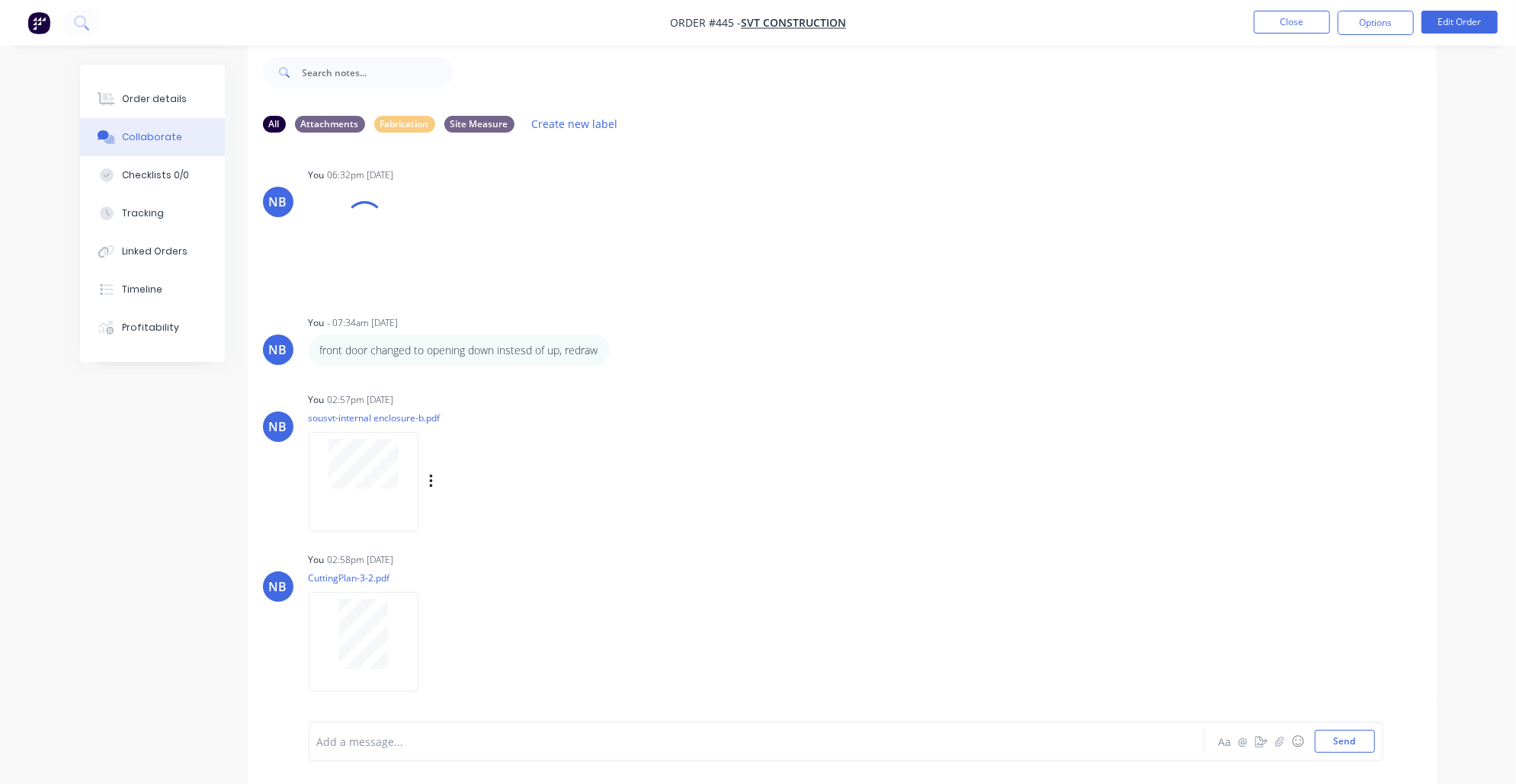
scroll to position [1442, 0]
click at [308, 464] on div at bounding box center [363, 481] width 110 height 99
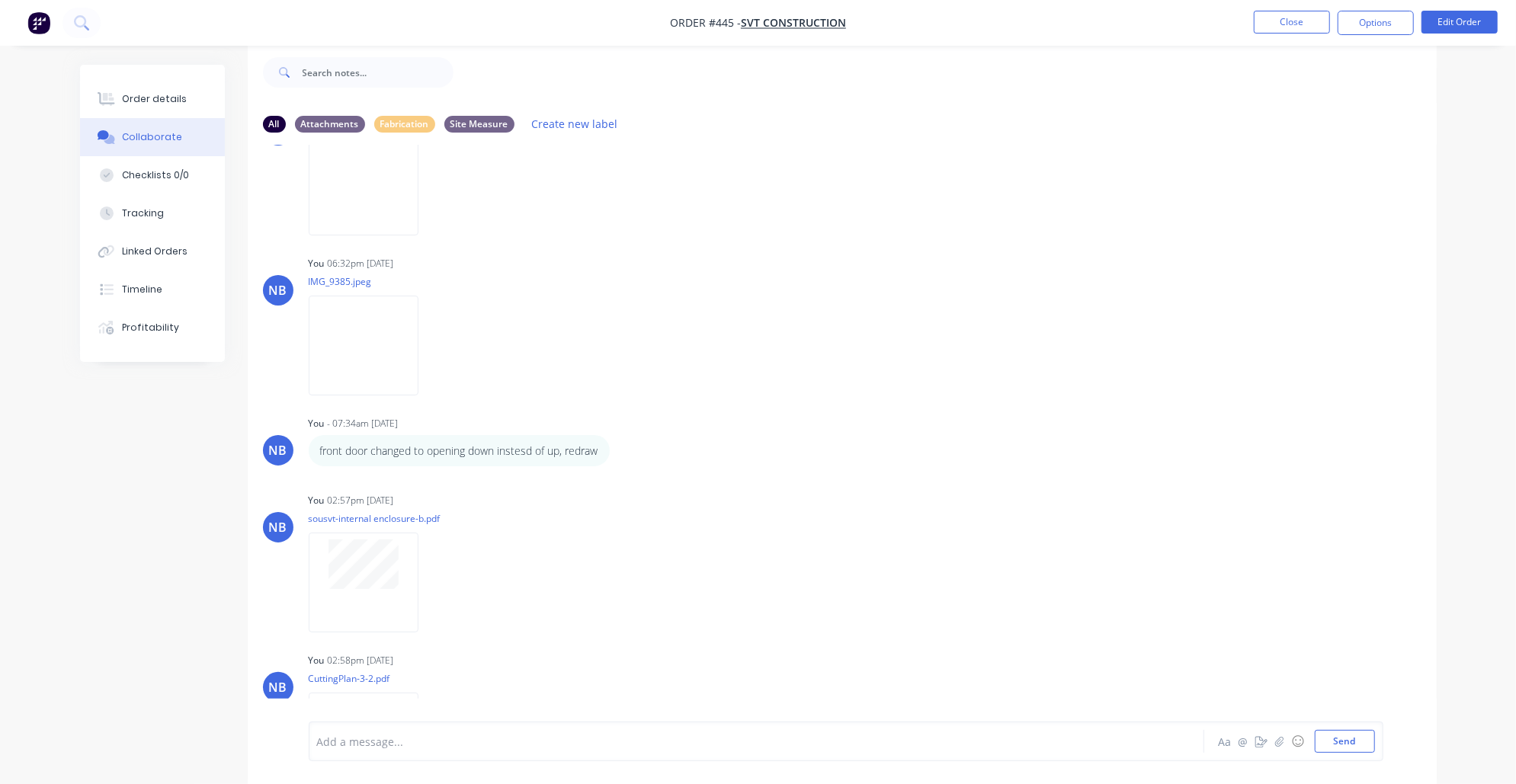
click at [468, 731] on div "Add a message..." at bounding box center [713, 741] width 793 height 23
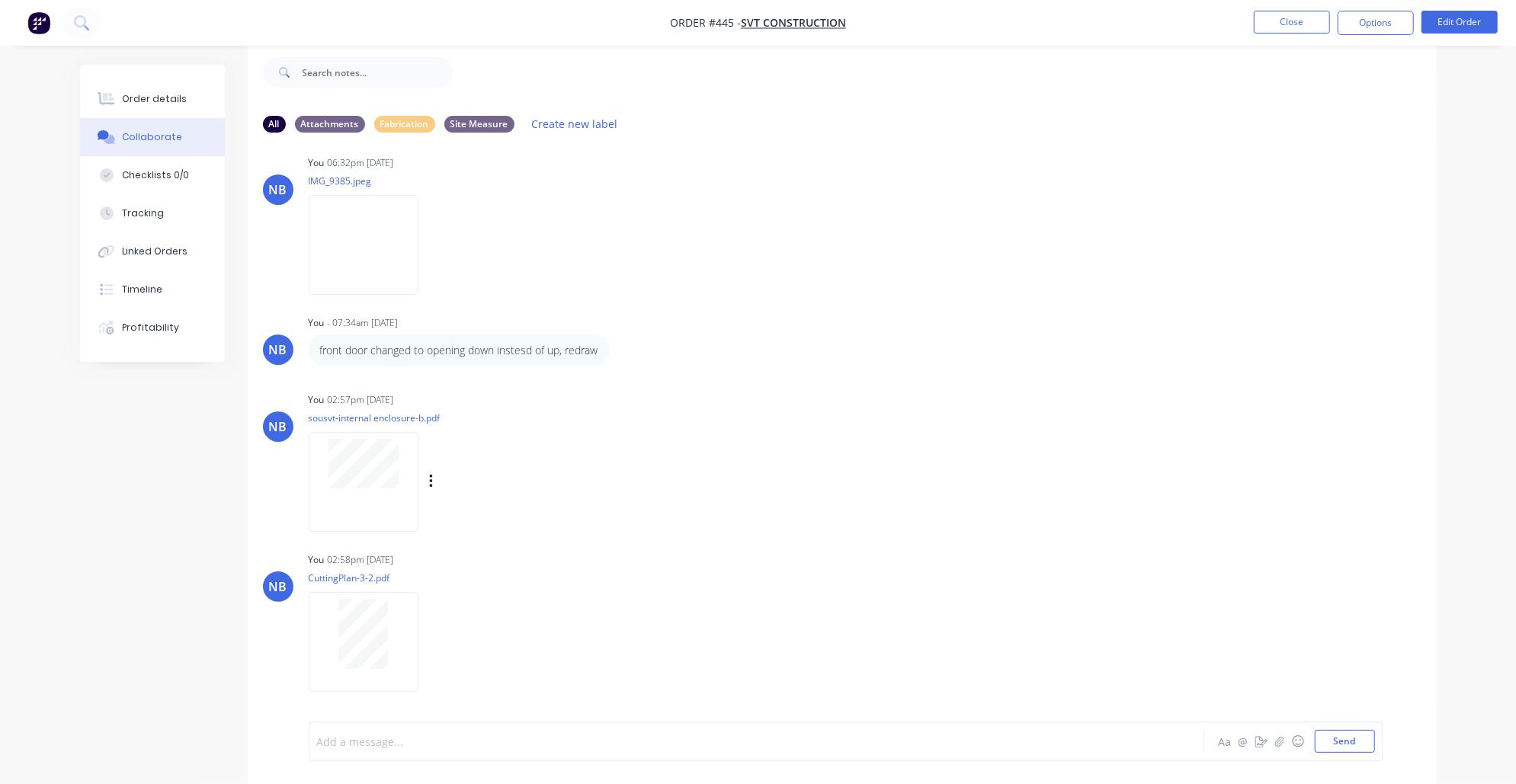
scroll to position [23, 0]
click at [1354, 743] on button "Send" at bounding box center [1344, 741] width 60 height 23
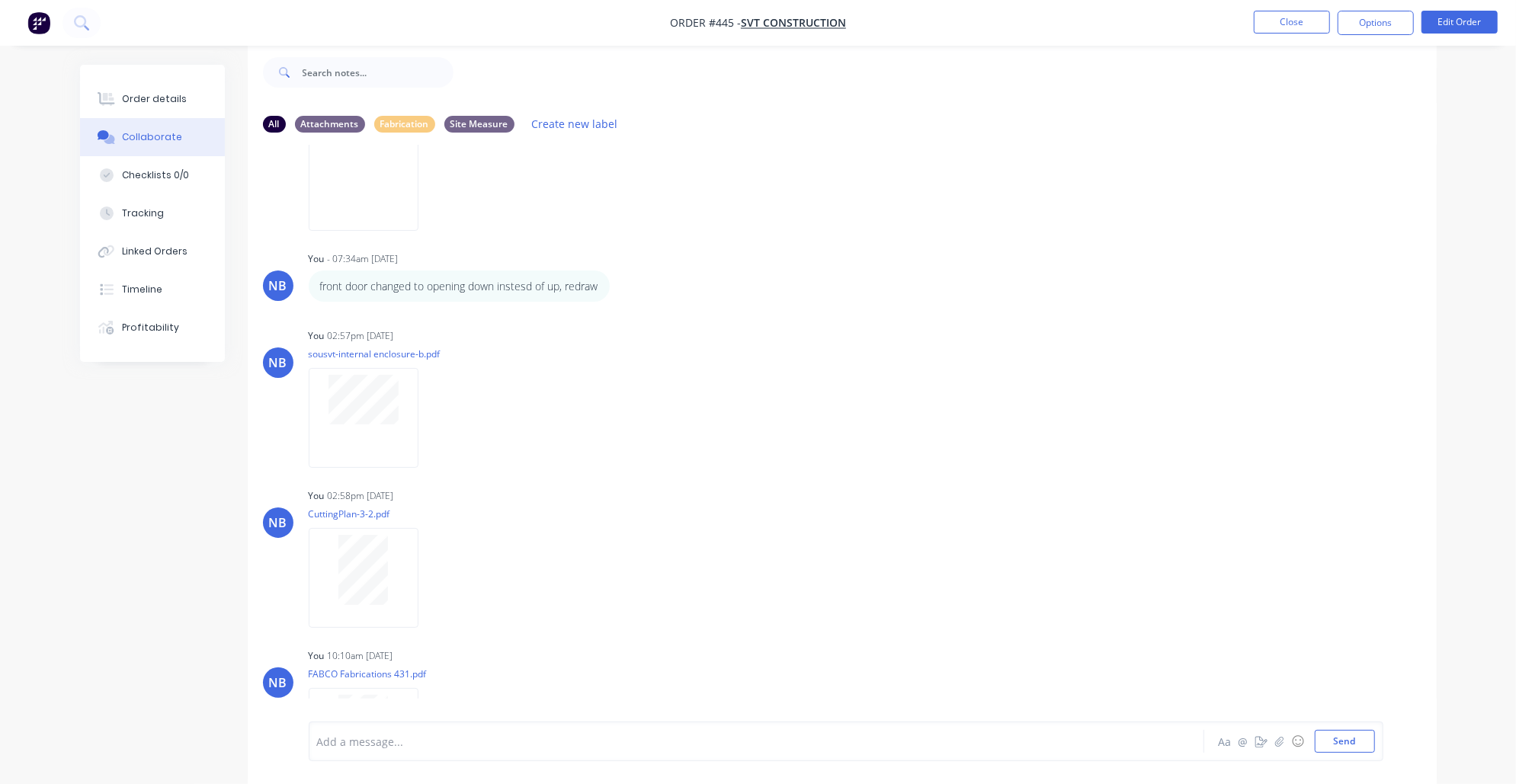
click at [503, 744] on div at bounding box center [713, 741] width 793 height 16
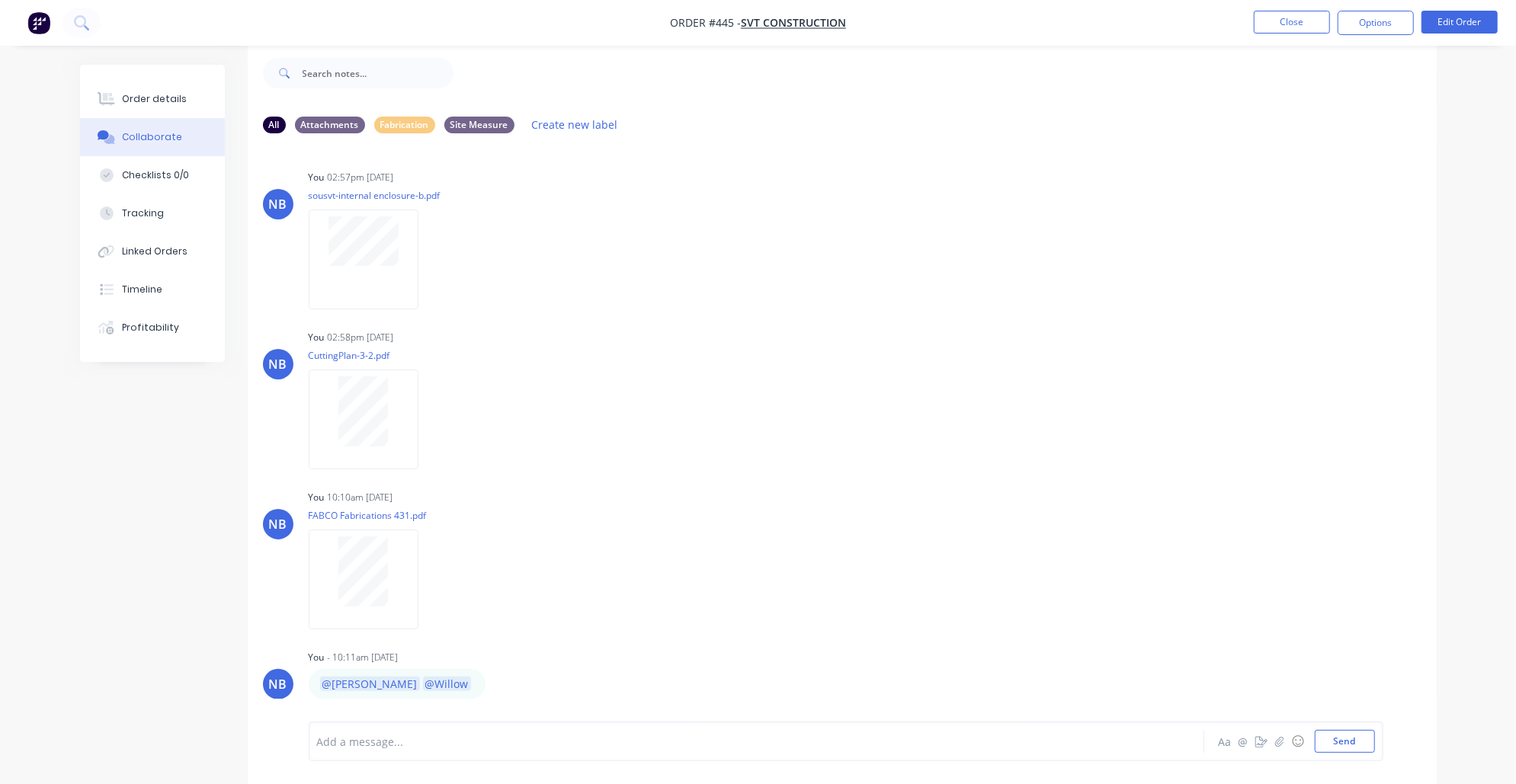
click at [43, 20] on img "button" at bounding box center [39, 22] width 23 height 23
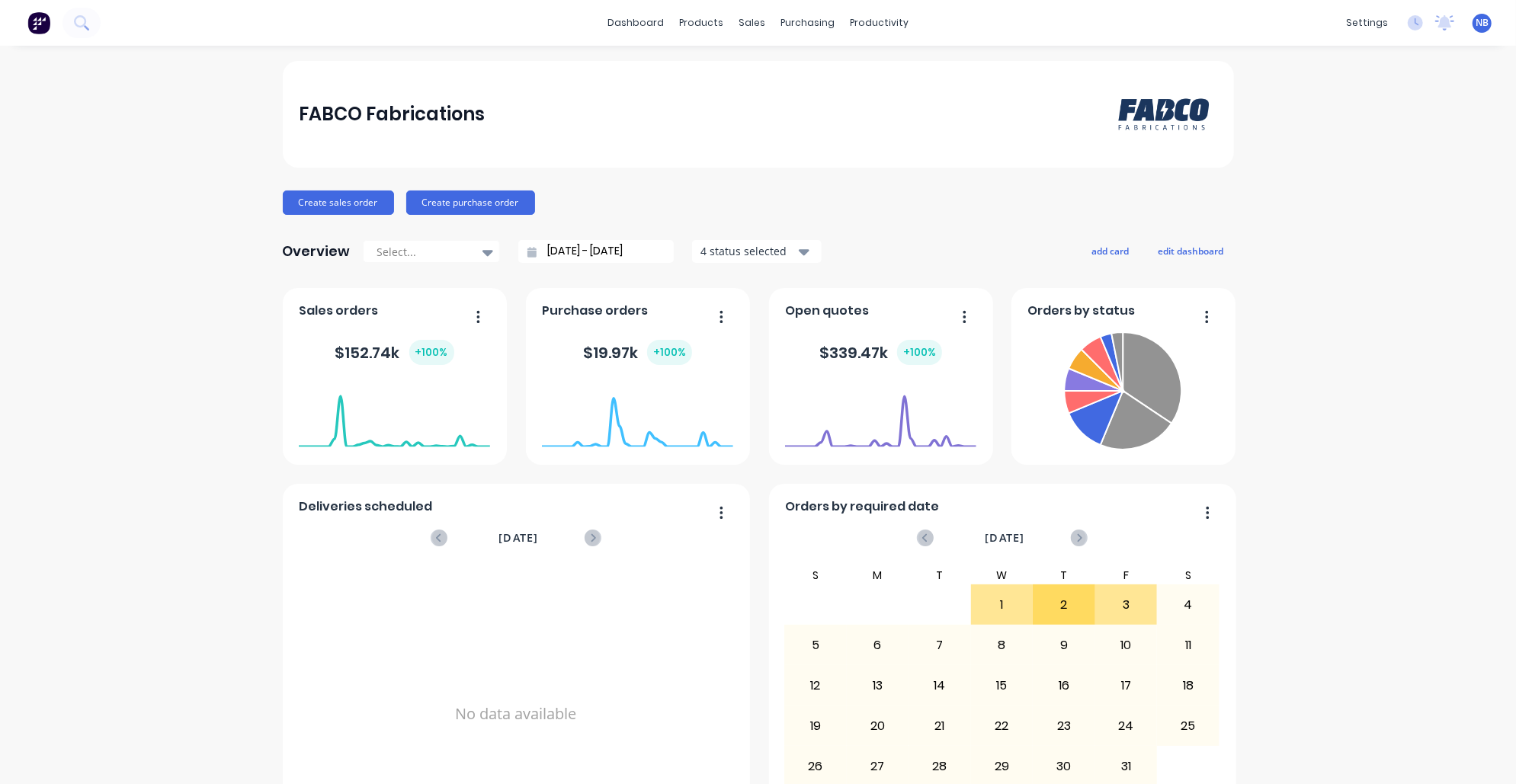
click at [949, 0] on div "dashboard products sales purchasing productivity dashboard products Product Cat…" at bounding box center [758, 23] width 1516 height 46
click at [892, 72] on div "Workflow" at bounding box center [907, 73] width 46 height 14
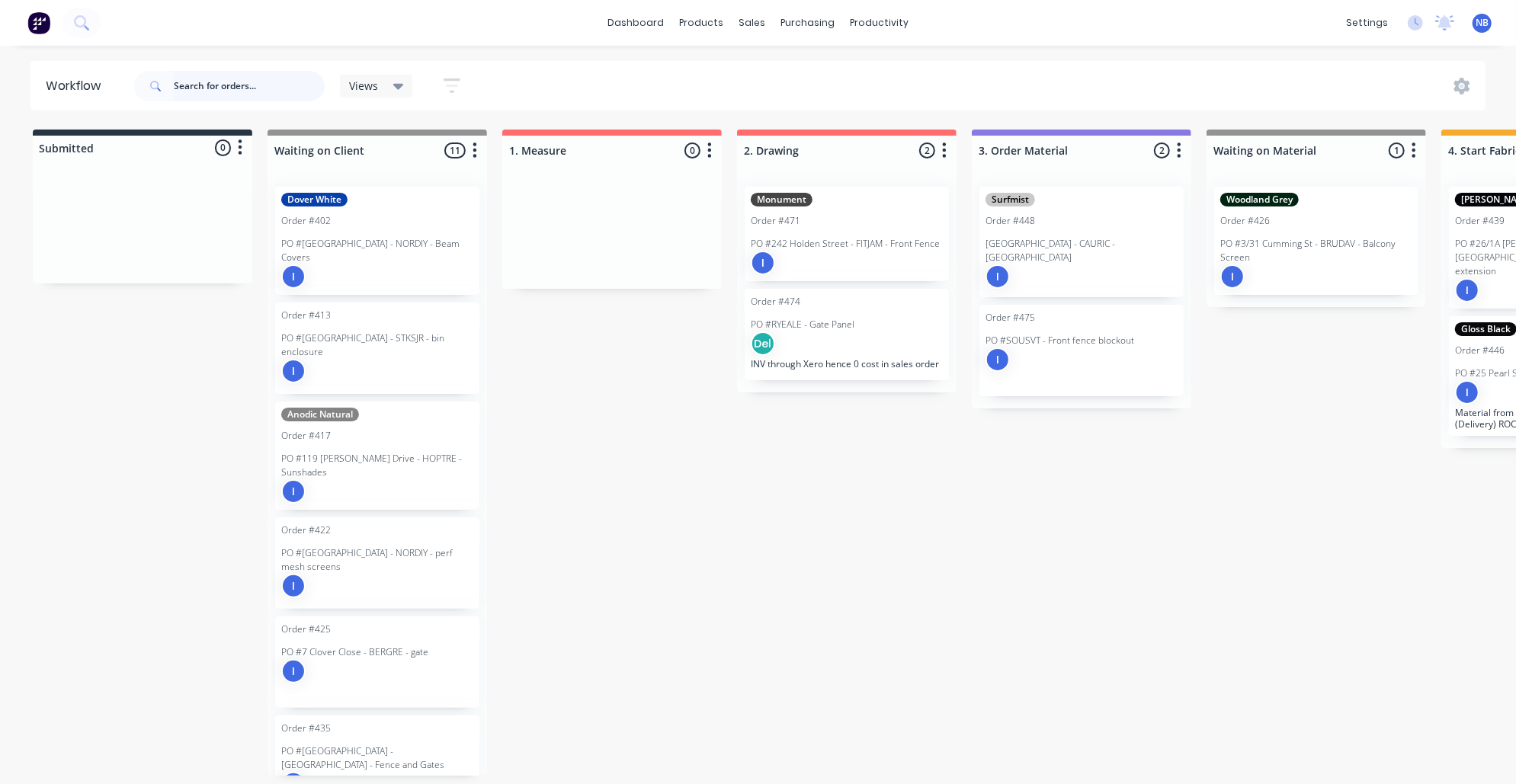
click at [230, 76] on input "text" at bounding box center [249, 86] width 151 height 30
click at [81, 25] on icon at bounding box center [81, 23] width 15 height 15
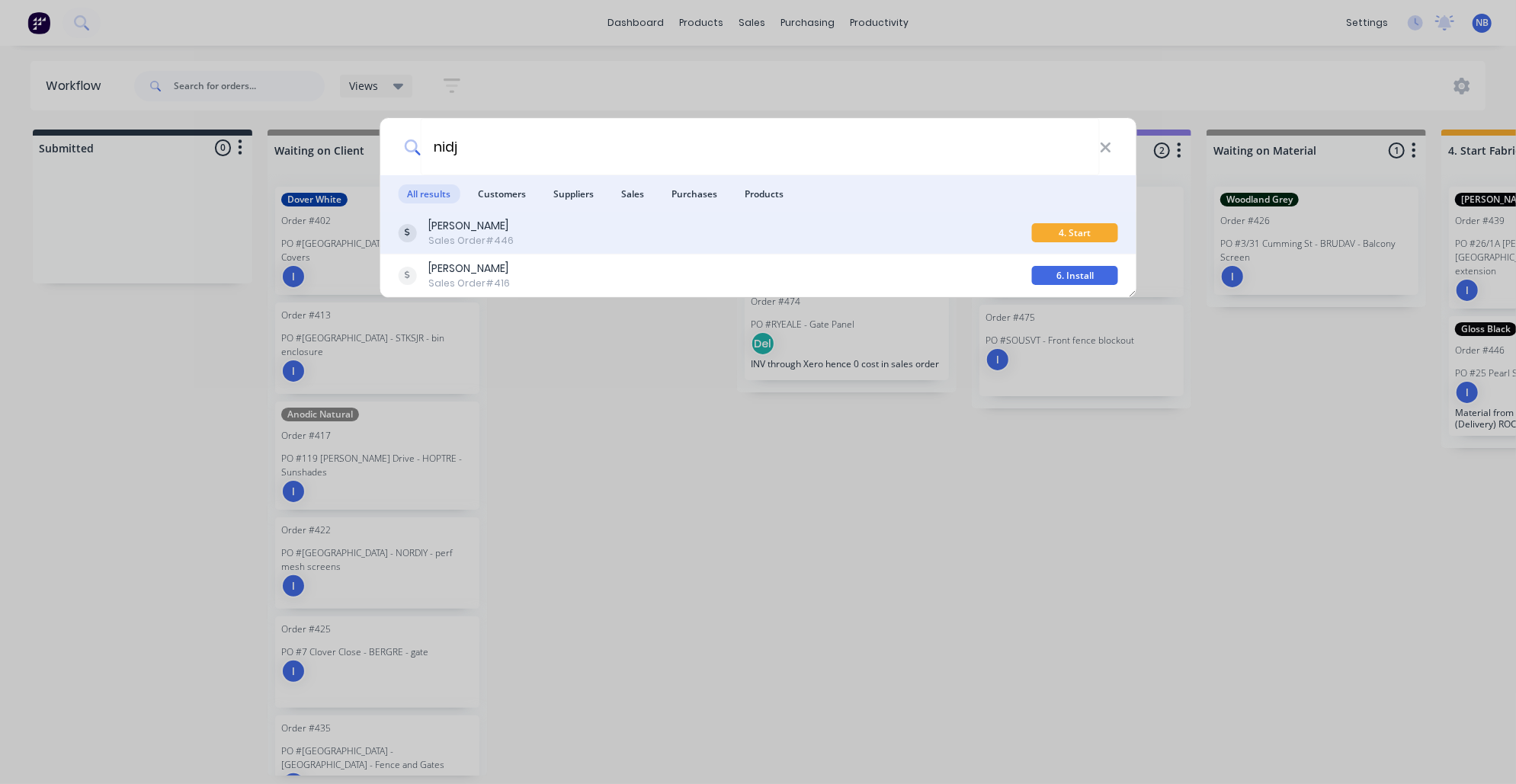
type input "nidj"
click at [526, 248] on div "[PERSON_NAME] Sales Order #446 4. Start Fabrication" at bounding box center [758, 233] width 757 height 42
click at [501, 228] on div "[PERSON_NAME]" at bounding box center [470, 225] width 86 height 16
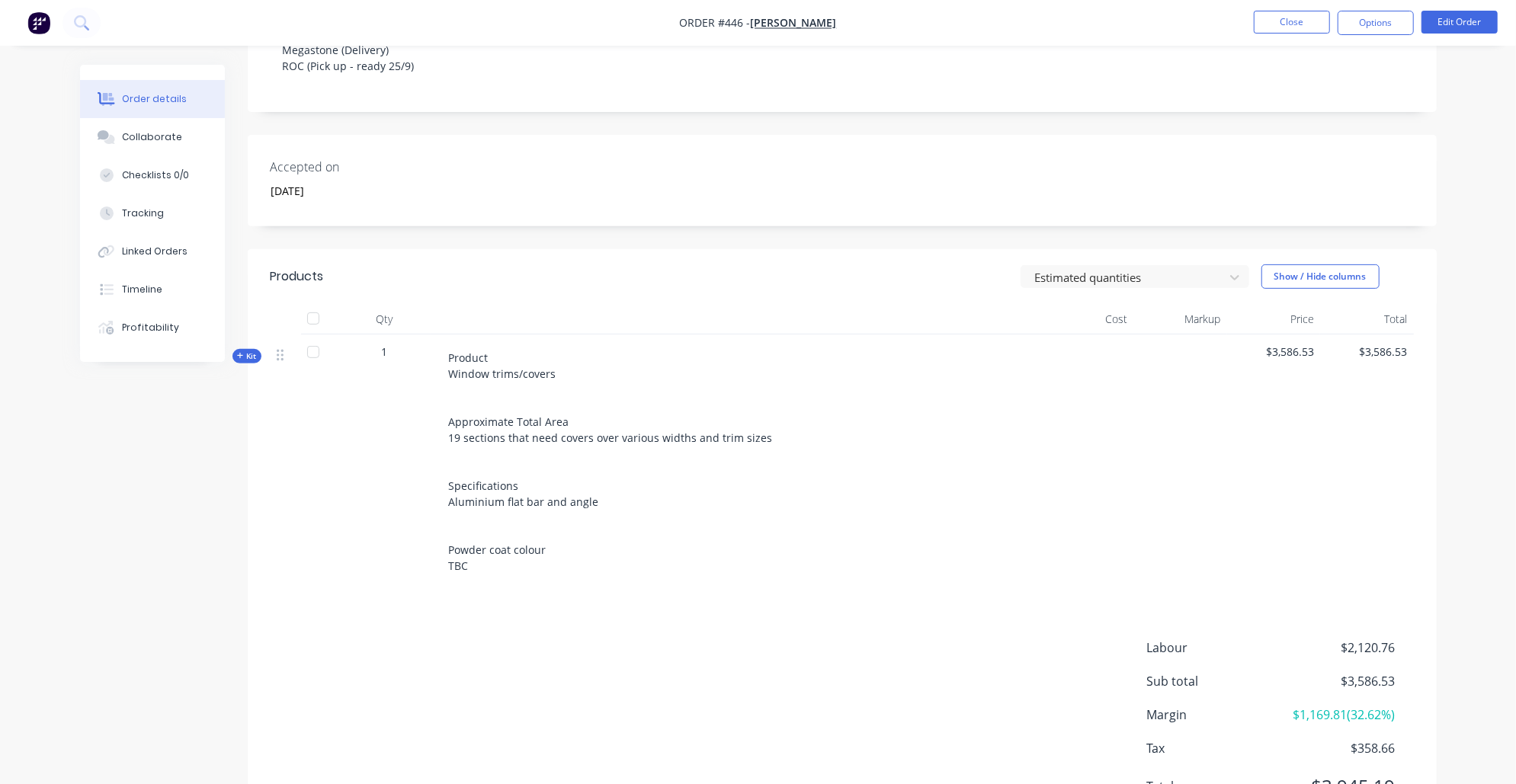
scroll to position [221, 0]
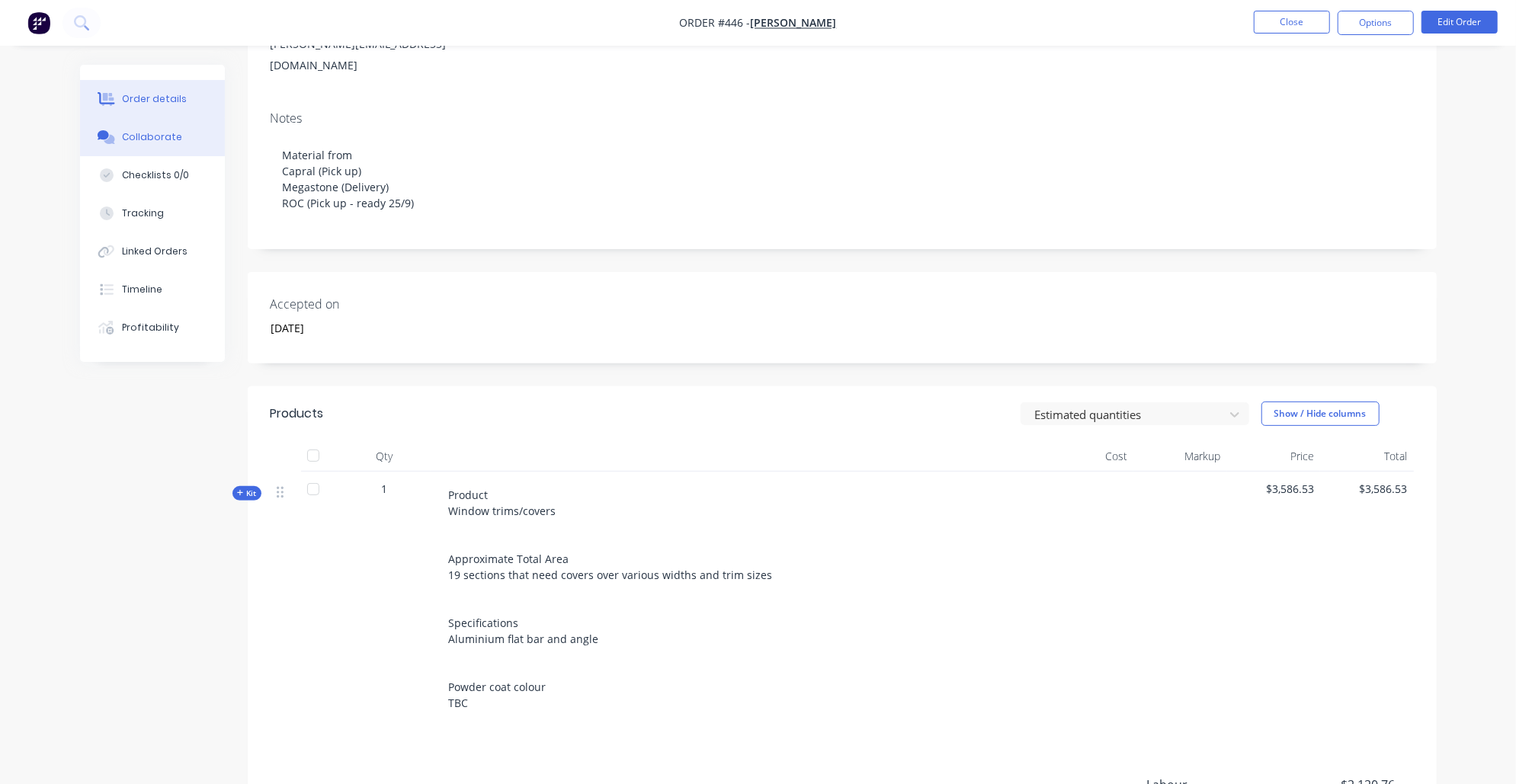
click at [192, 150] on button "Collaborate" at bounding box center [152, 136] width 145 height 38
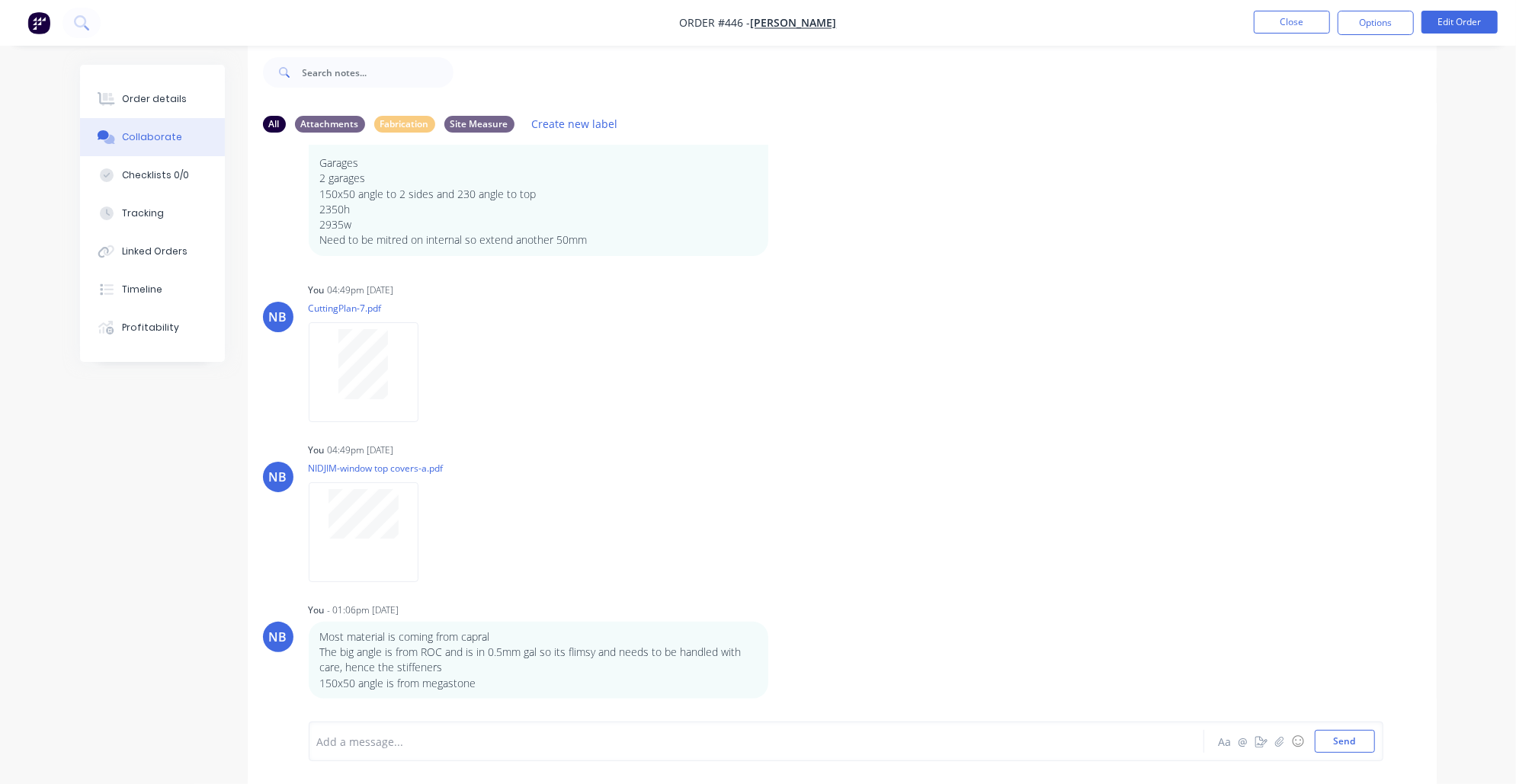
scroll to position [385, 0]
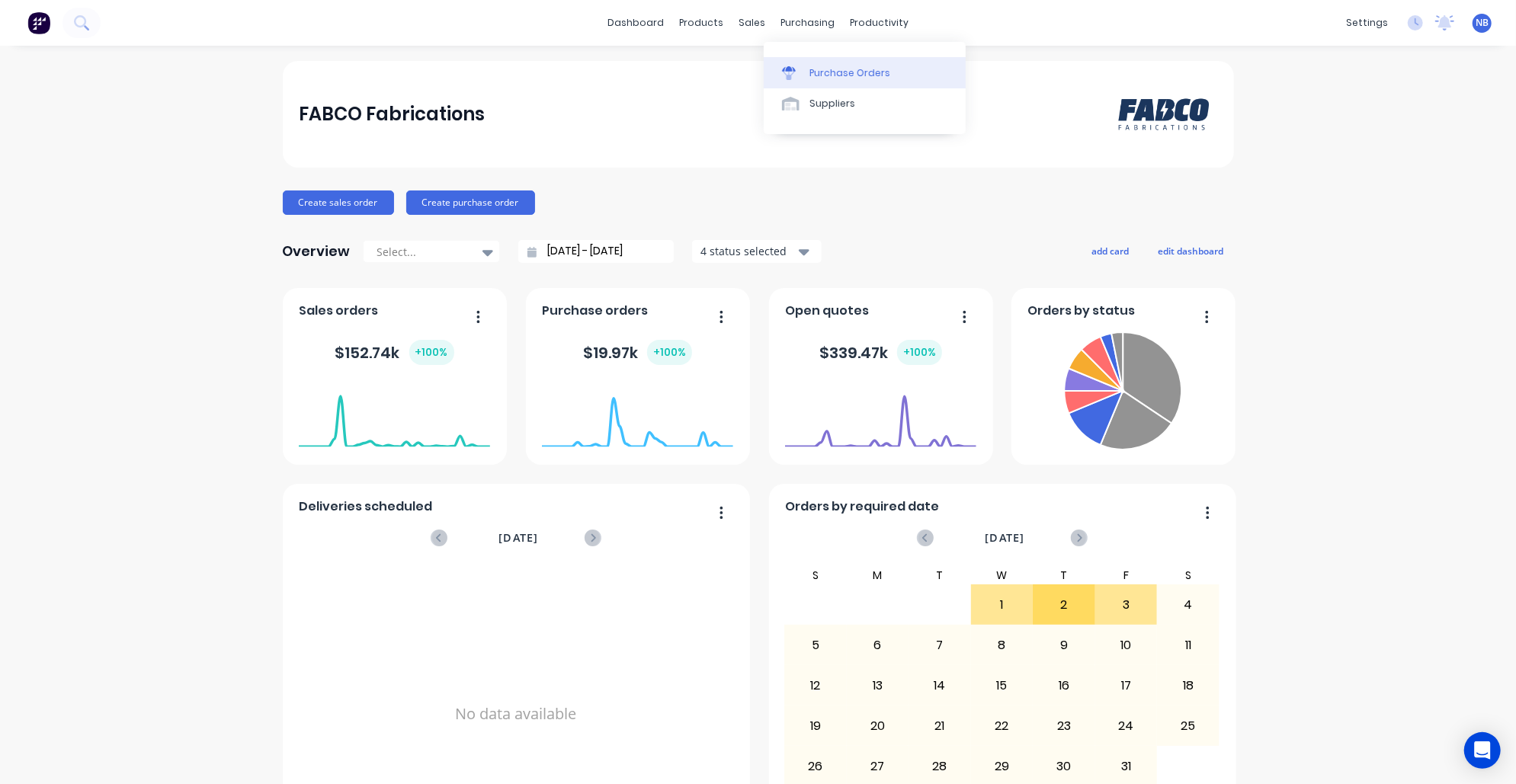
click at [815, 71] on div "Purchase Orders" at bounding box center [850, 73] width 81 height 14
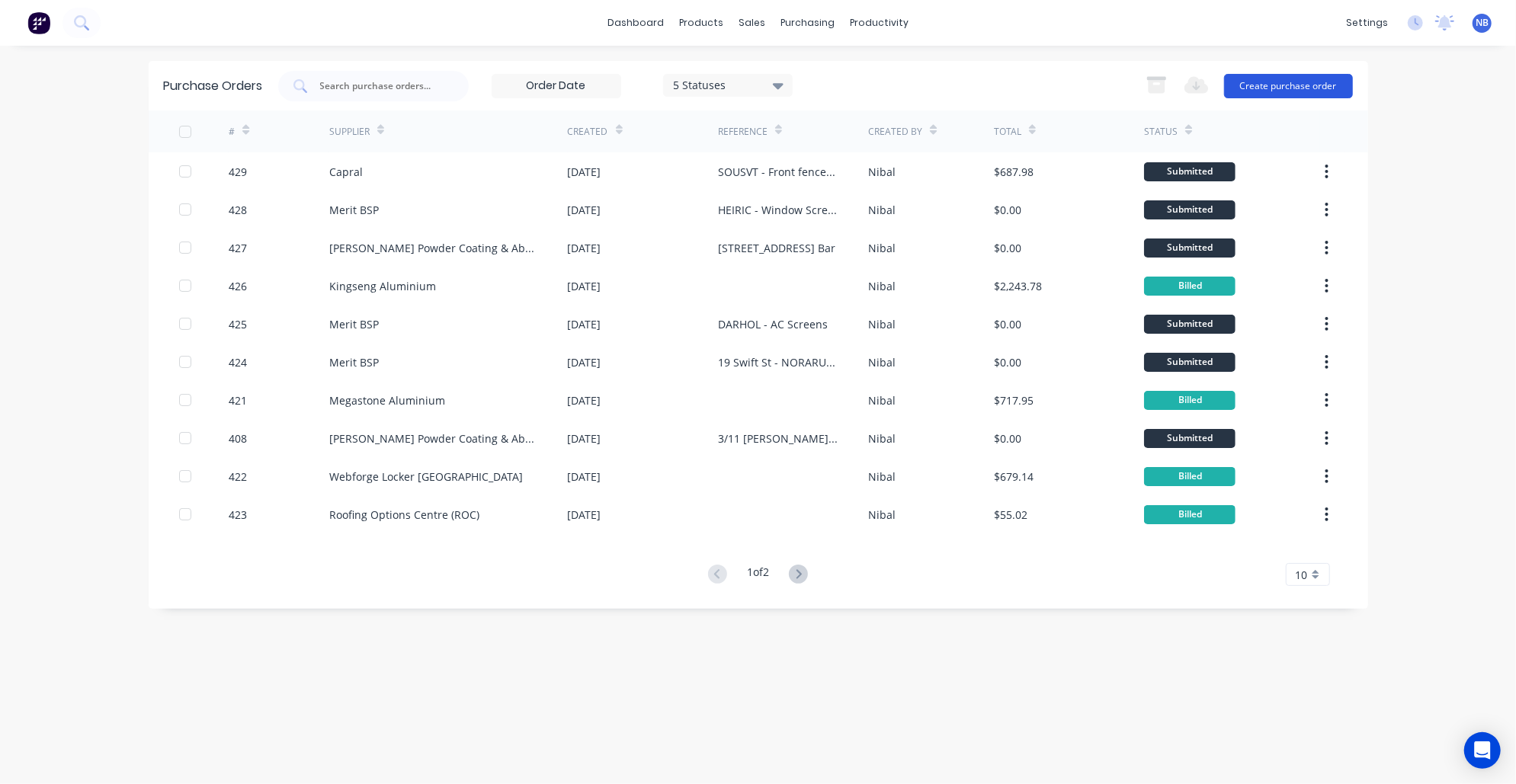
click at [1282, 86] on button "Create purchase order" at bounding box center [1289, 86] width 129 height 24
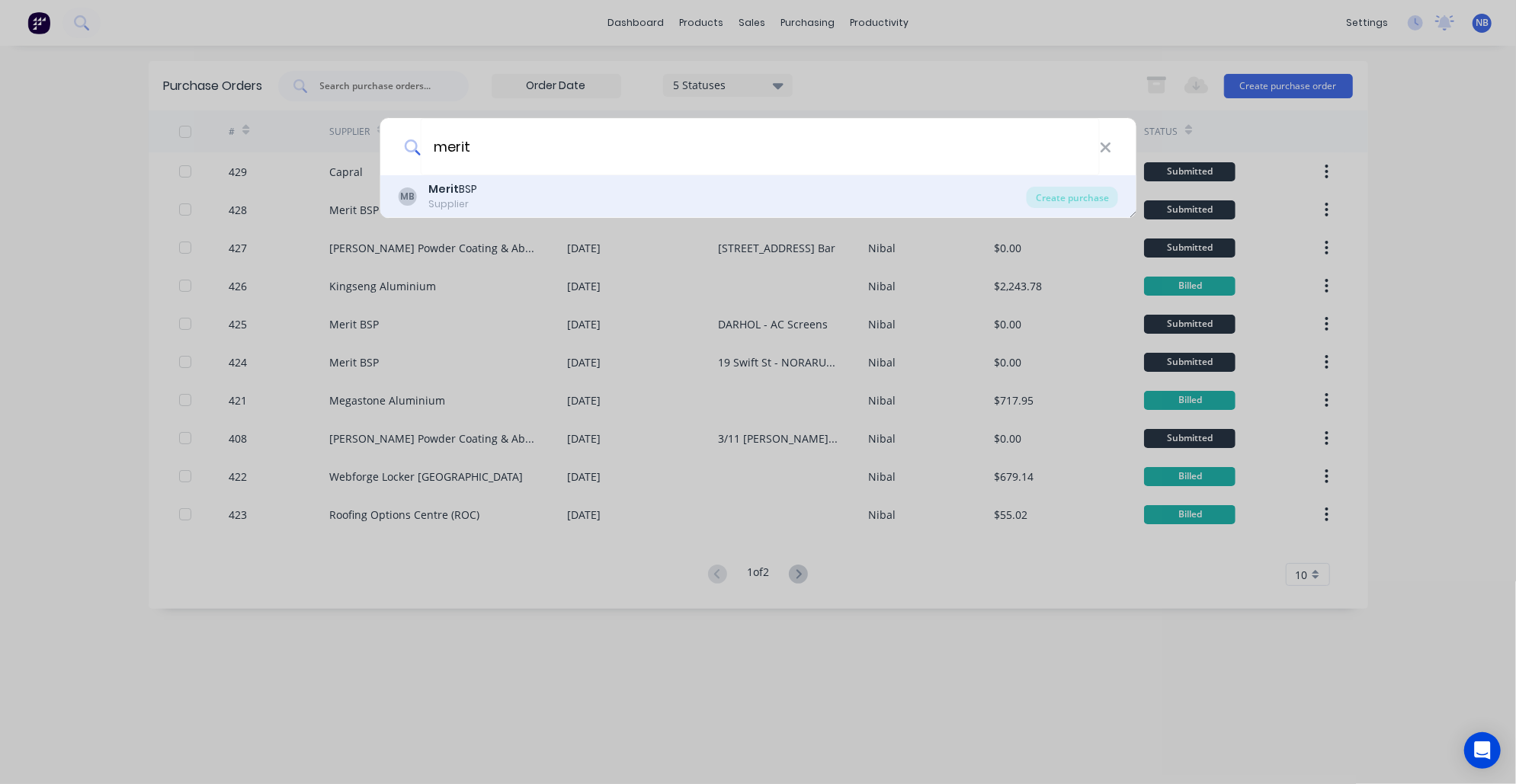
type input "merit"
click at [656, 192] on div "MB Merit BSP Supplier" at bounding box center [712, 196] width 629 height 29
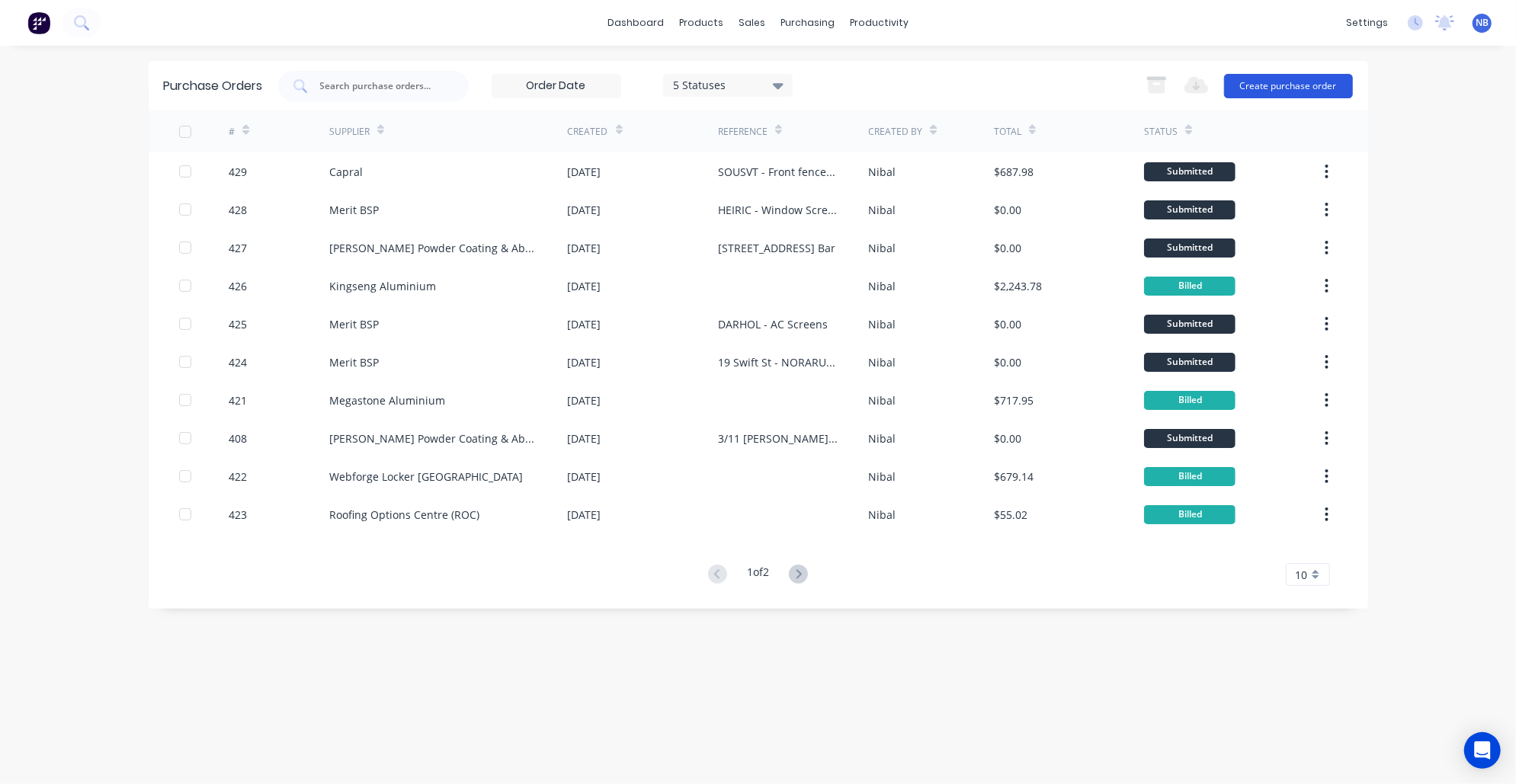
click at [1263, 92] on button "Create purchase order" at bounding box center [1289, 86] width 129 height 24
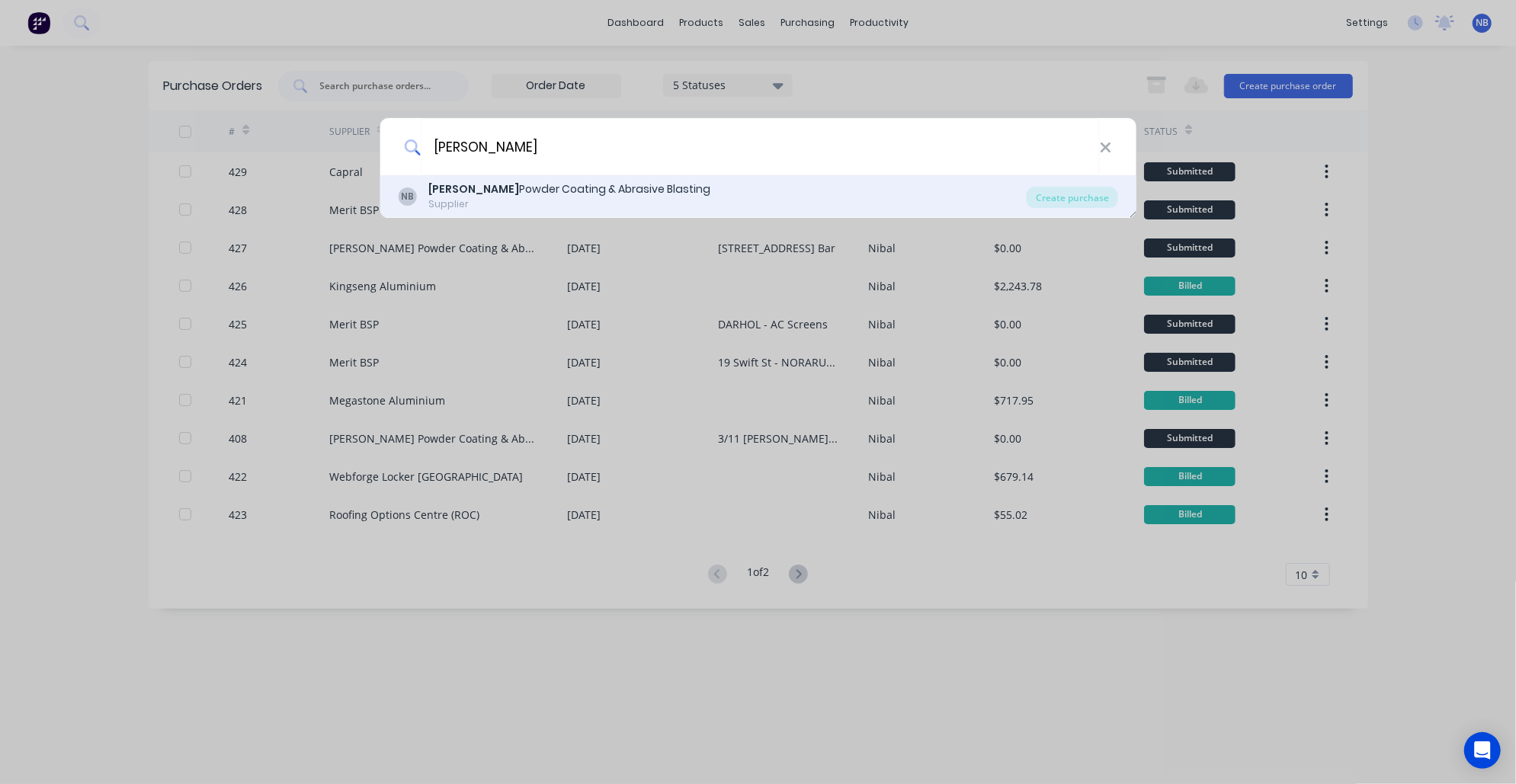
type input "newland"
click at [592, 196] on div "Newland Powder Coating & Abrasive Blasting" at bounding box center [569, 189] width 282 height 16
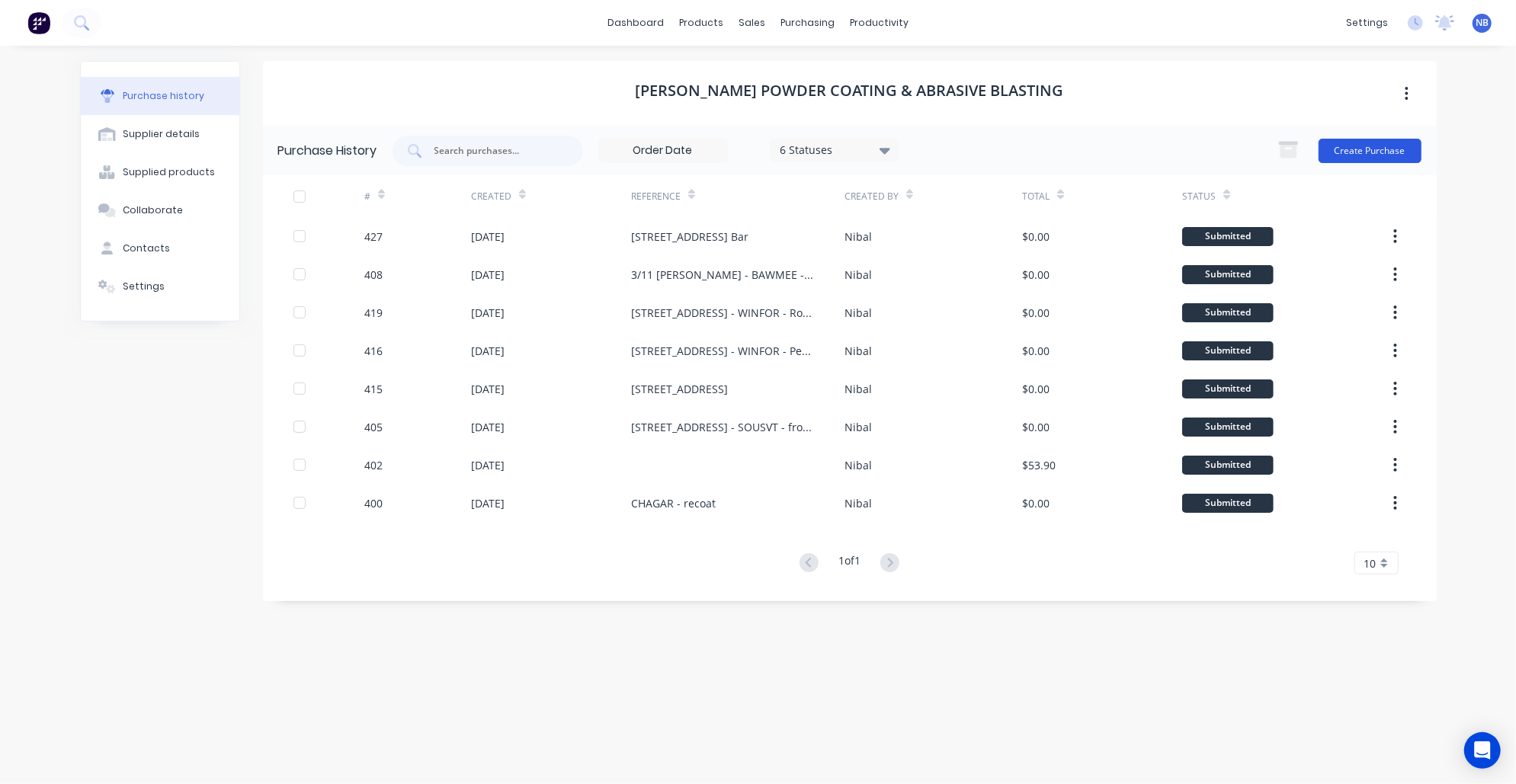
click at [1348, 151] on button "Create Purchase" at bounding box center [1370, 151] width 103 height 24
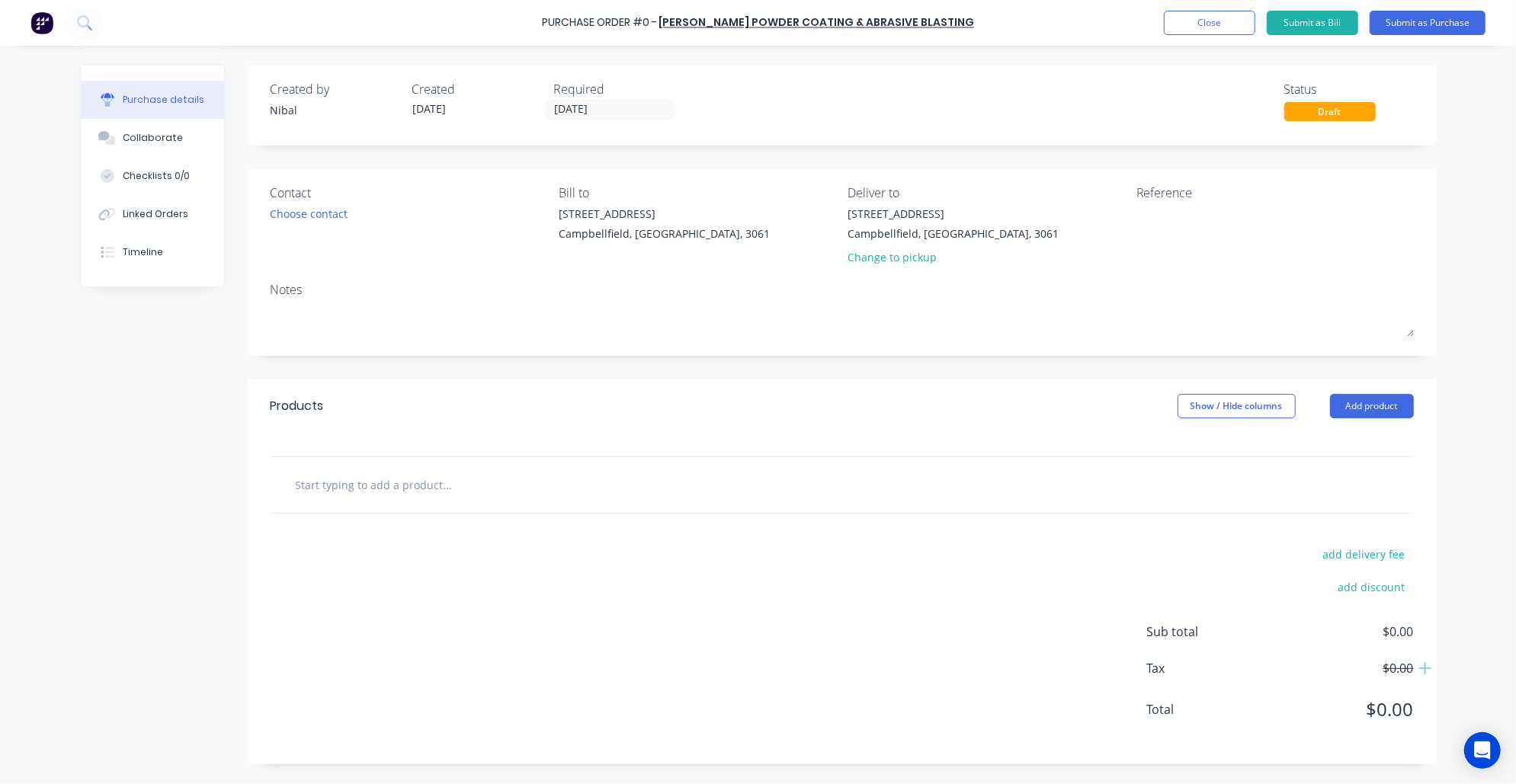
click at [425, 494] on input "text" at bounding box center [446, 484] width 305 height 30
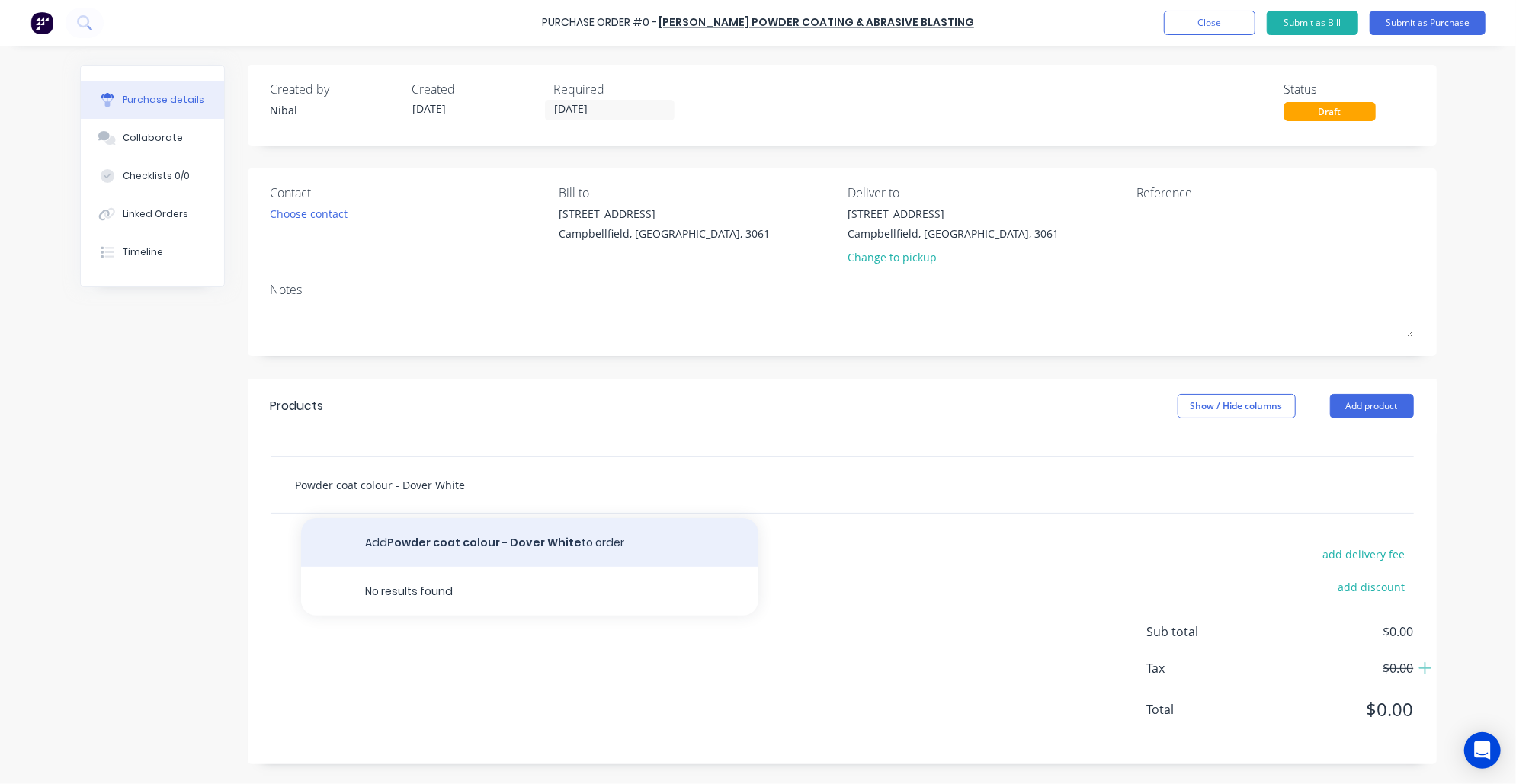
type input "Powder coat colour - Dover White"
click at [410, 525] on button "Add Powder coat colour - Dover White to order" at bounding box center [529, 542] width 457 height 49
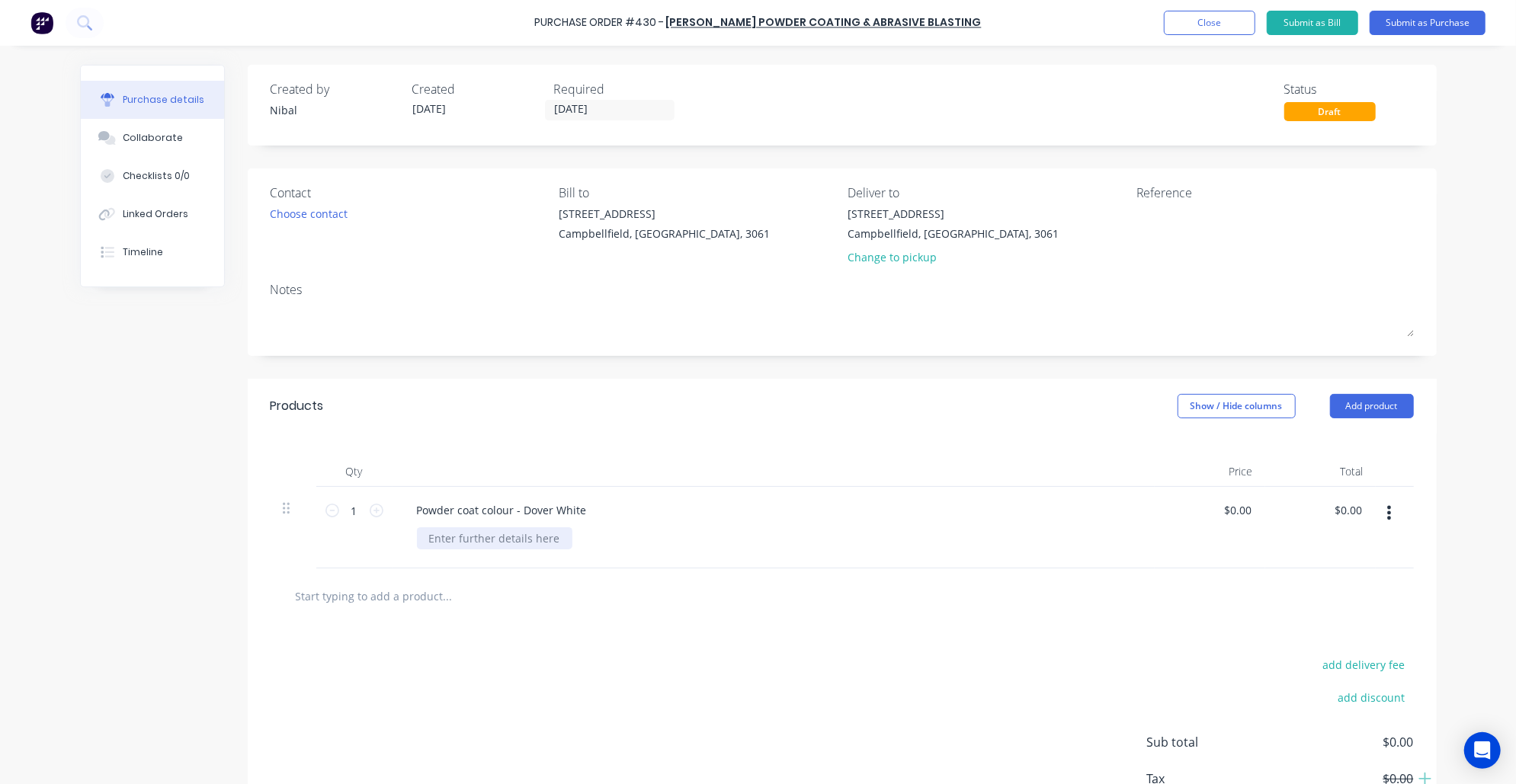
click at [510, 536] on div at bounding box center [494, 538] width 156 height 22
click at [265, 678] on div "add delivery fee add discount Sub total $0.00 Tax $0.00 Total $0.00" at bounding box center [842, 749] width 1189 height 250
click at [312, 211] on div "Choose contact" at bounding box center [309, 213] width 77 height 16
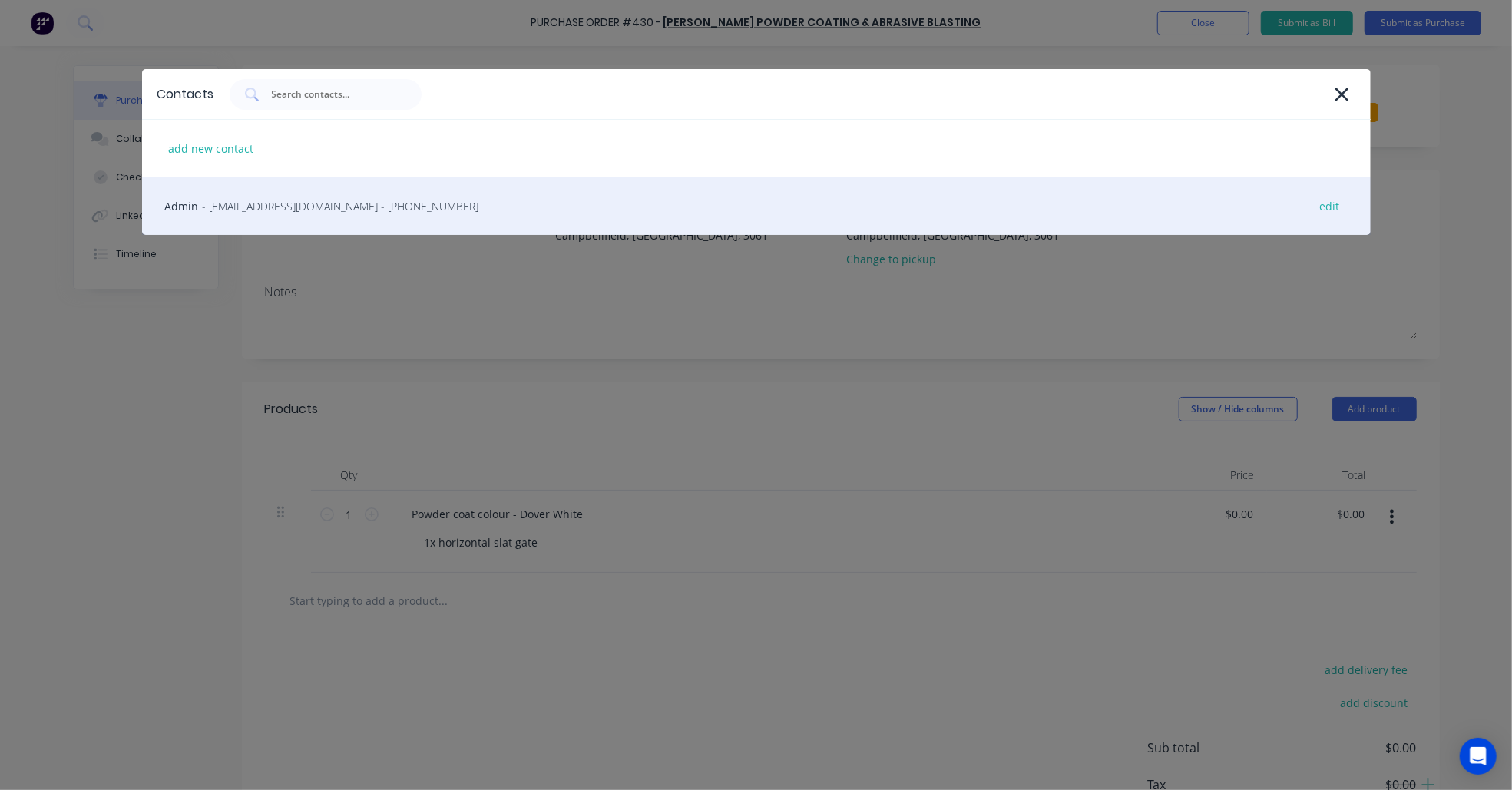
click at [364, 223] on div "Admin - newlandpowdercoating@outlook.com - (03) 9357 0951 edit" at bounding box center [756, 206] width 1229 height 57
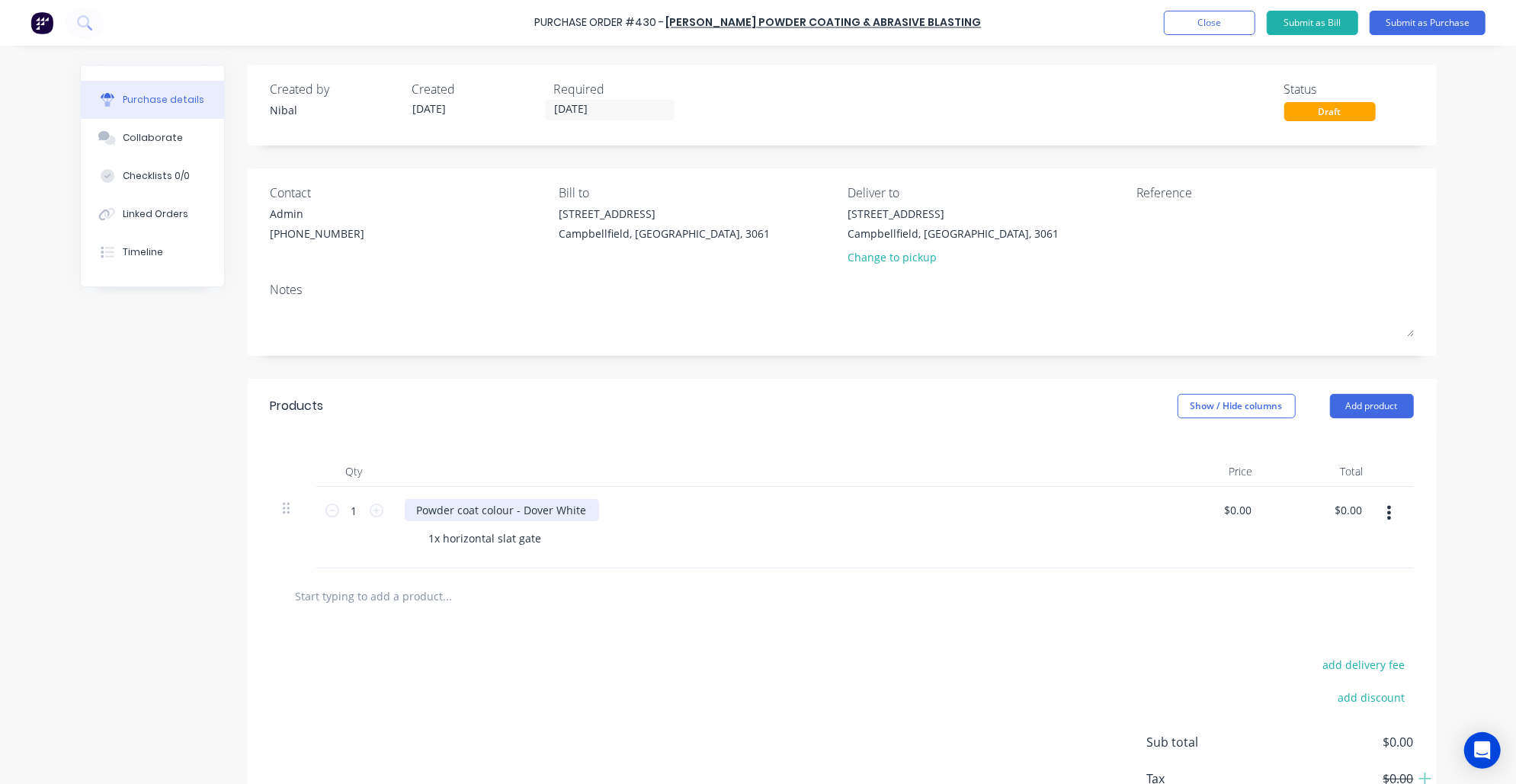
click at [550, 504] on div "Powder coat colour - Dover White" at bounding box center [502, 510] width 194 height 22
click at [535, 507] on div "Powder coat colour - Dover White" at bounding box center [502, 510] width 194 height 22
click at [123, 663] on div "Created by Nibal Created 06/10/25 Required 06/10/25 Status Draft Contact Admin …" at bounding box center [758, 469] width 1357 height 810
click at [547, 539] on div "1x horizontal slat gate" at bounding box center [780, 538] width 725 height 22
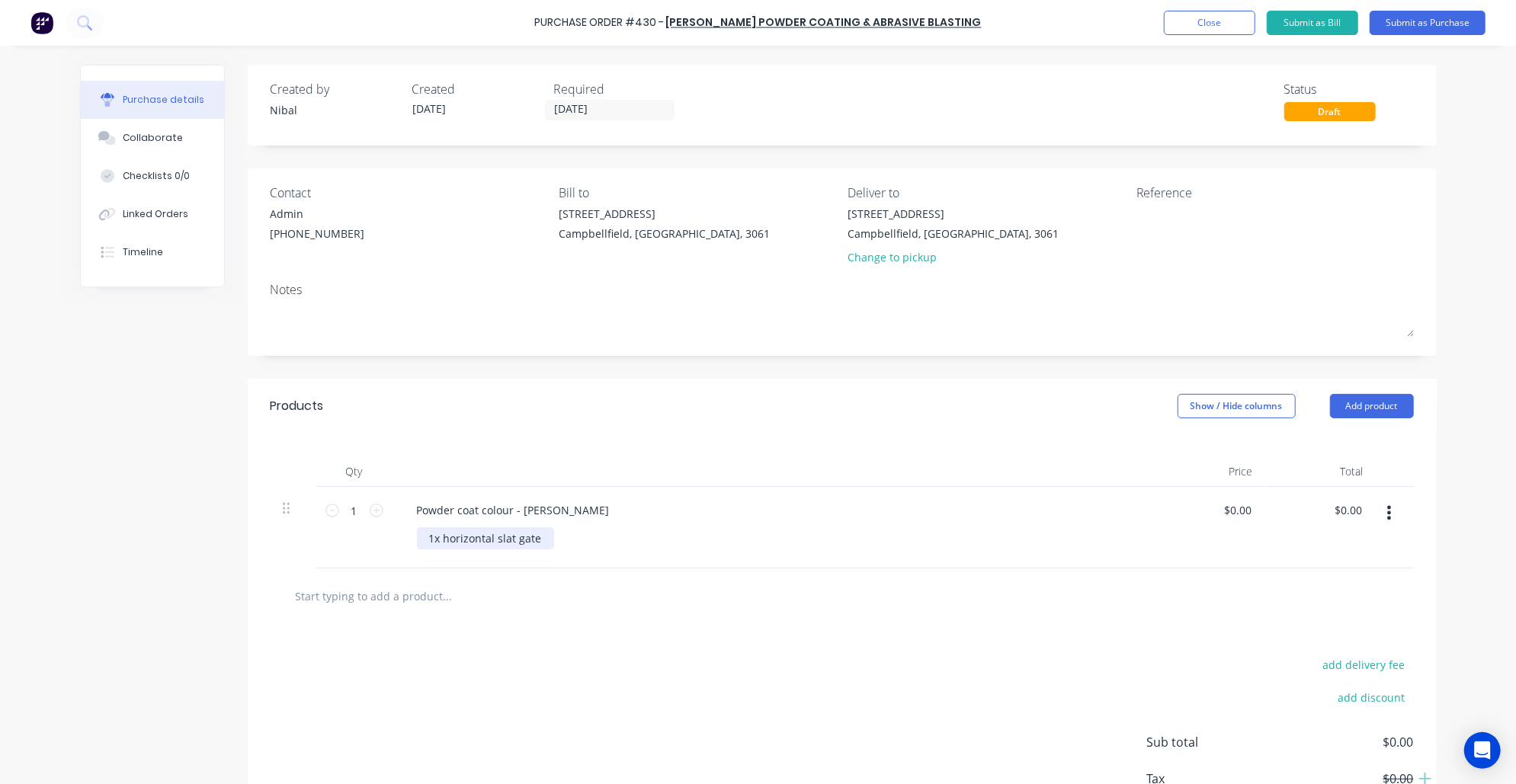
click at [538, 539] on div "1x horizontal slat gate" at bounding box center [485, 538] width 137 height 22
click at [177, 704] on div "Created by Nibal Created 06/10/25 Required 06/10/25 Status Draft Contact Admin …" at bounding box center [758, 469] width 1357 height 810
click at [1418, 29] on button "Submit as Purchase" at bounding box center [1428, 23] width 116 height 24
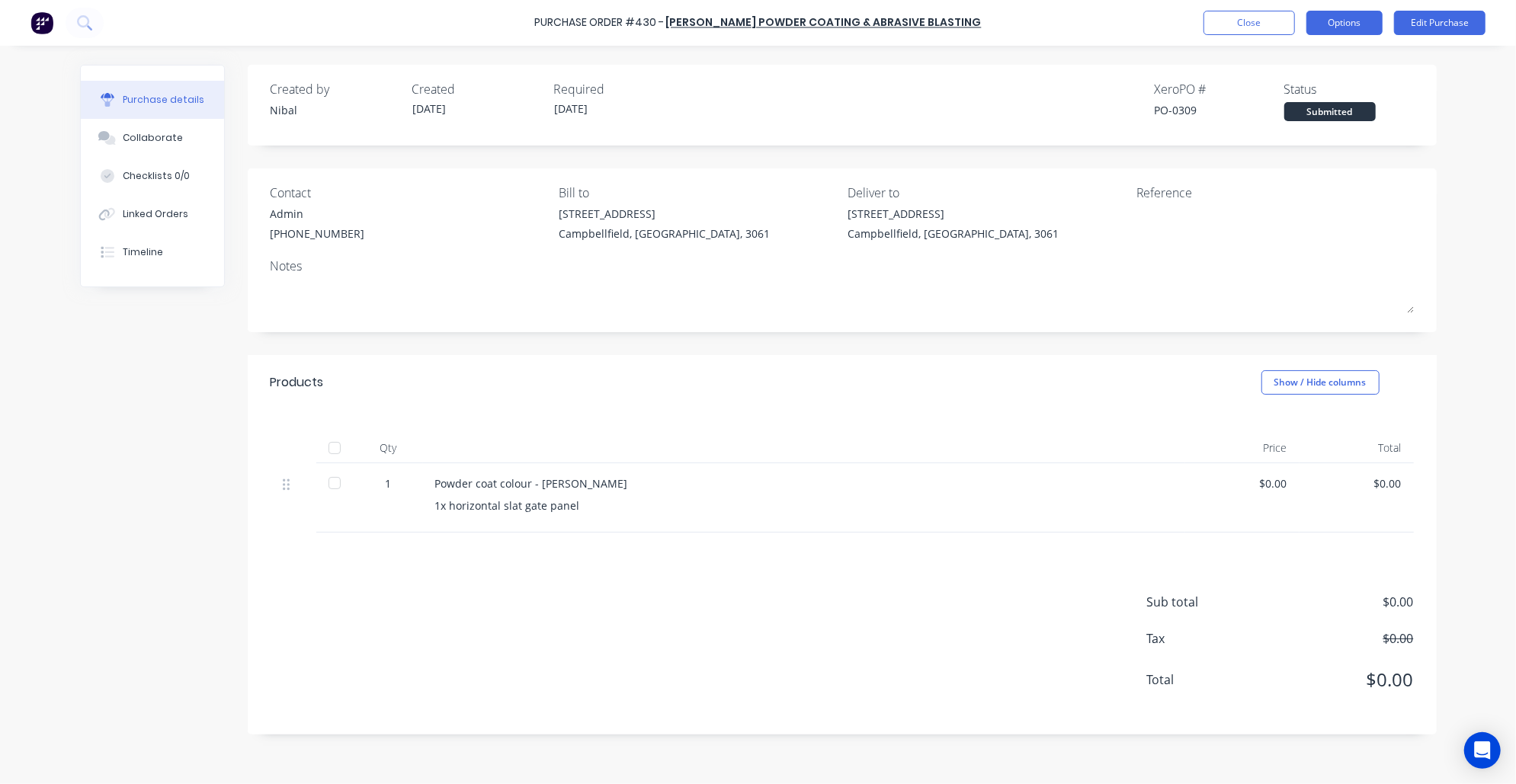
click at [1337, 24] on button "Options" at bounding box center [1344, 23] width 76 height 24
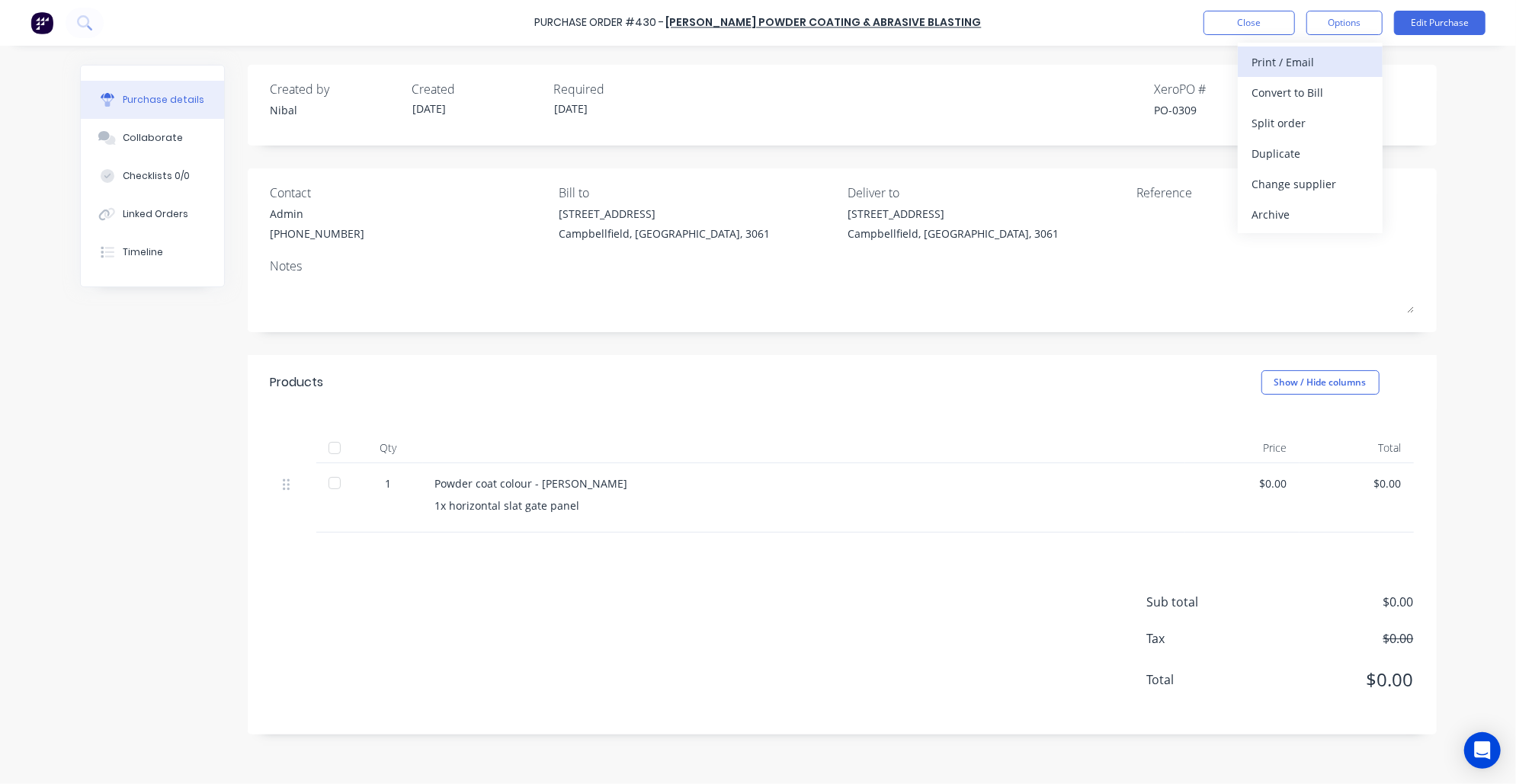
click at [1330, 67] on div "Print / Email" at bounding box center [1311, 62] width 118 height 22
click at [1336, 132] on div "Without pricing" at bounding box center [1311, 123] width 118 height 22
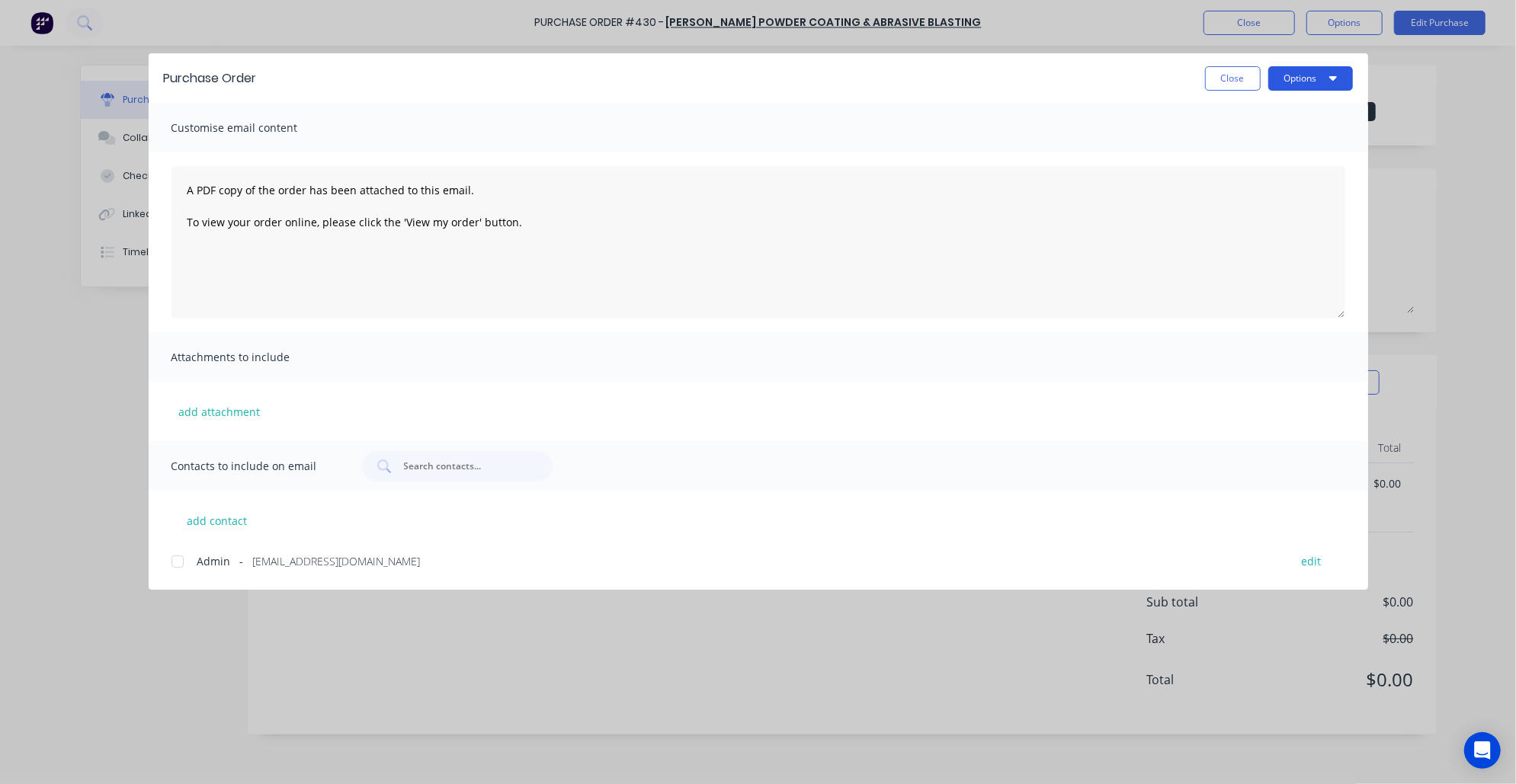
click at [1299, 81] on button "Options" at bounding box center [1311, 78] width 85 height 24
click at [1269, 118] on div "Preview" at bounding box center [1280, 117] width 118 height 22
click at [1235, 86] on button "Close" at bounding box center [1232, 78] width 55 height 24
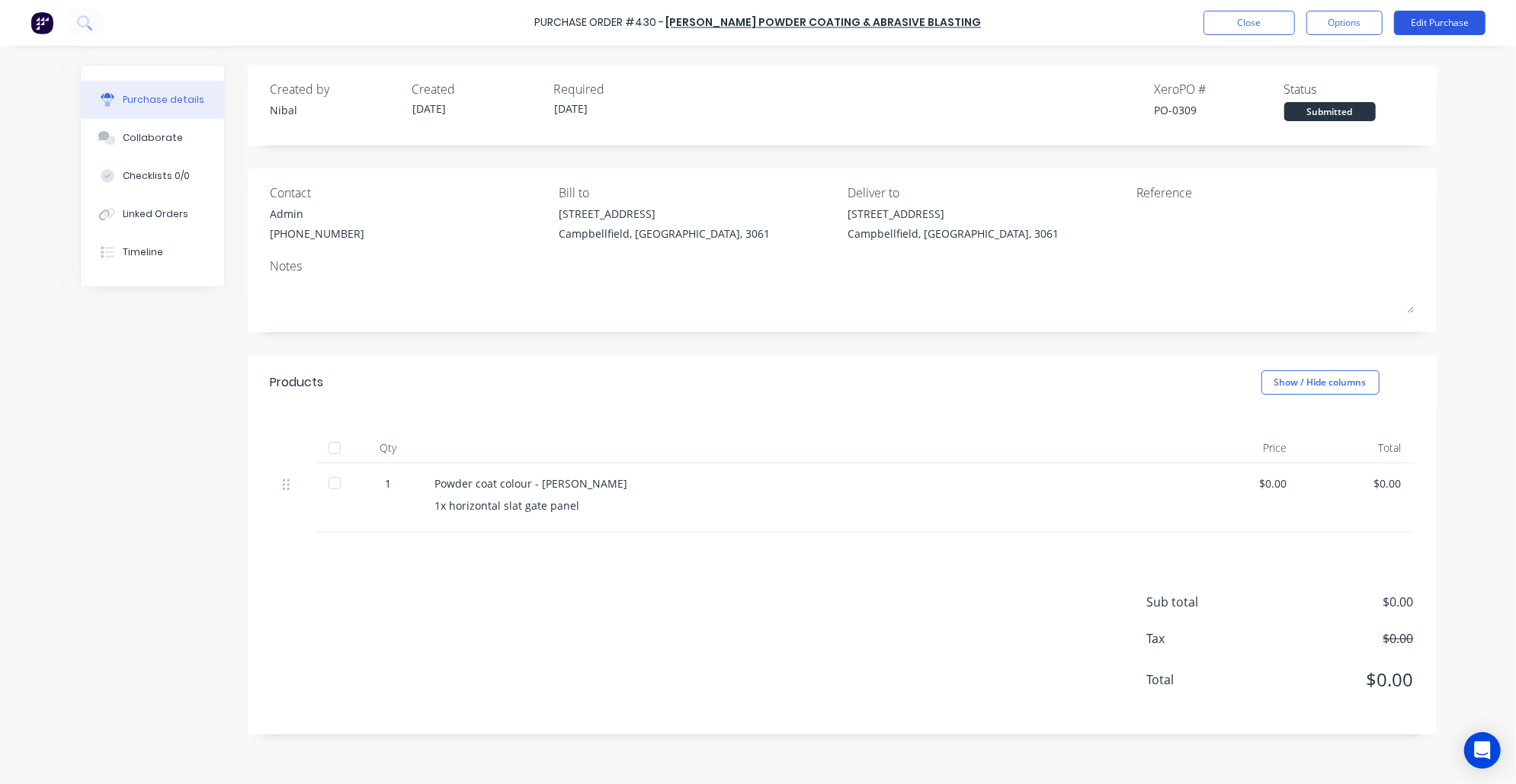
click at [1434, 21] on button "Edit Purchase" at bounding box center [1439, 23] width 91 height 24
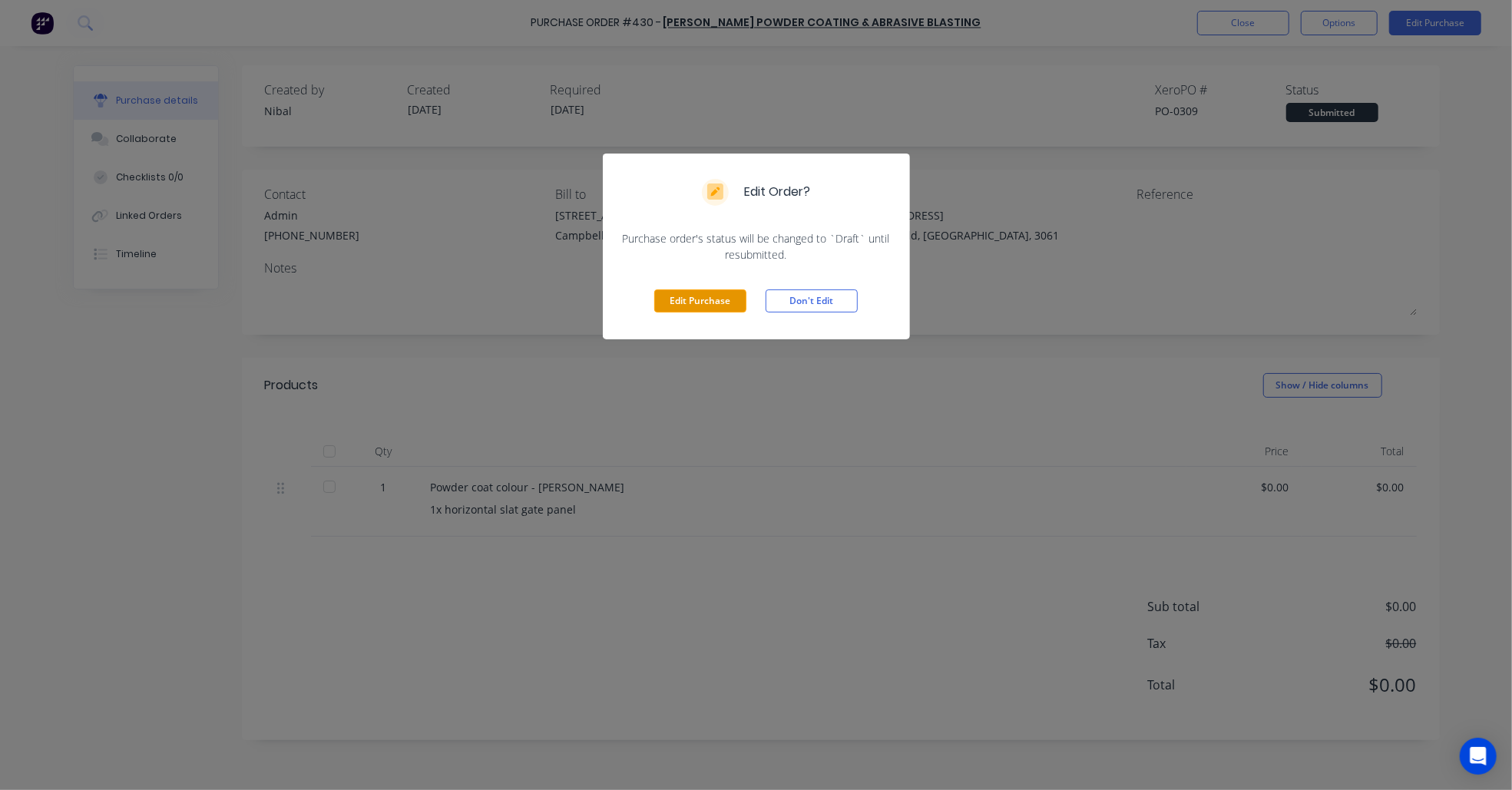
click at [698, 299] on button "Edit Purchase" at bounding box center [699, 300] width 92 height 23
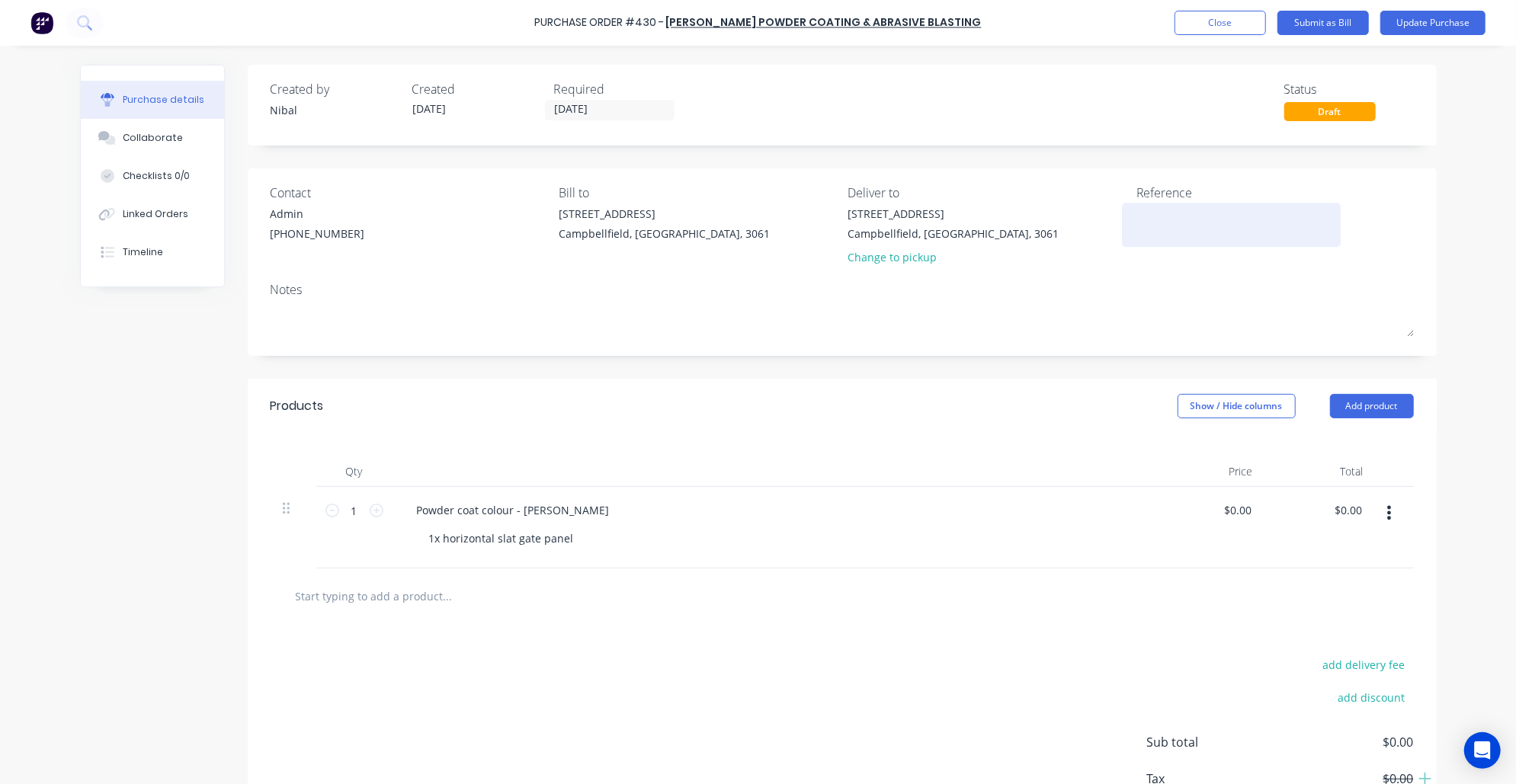
click at [1150, 214] on textarea at bounding box center [1232, 223] width 191 height 34
paste textarea "COBBEN - Gate"
type textarea "x"
type textarea "COBBEN - Gate"
type textarea "x"
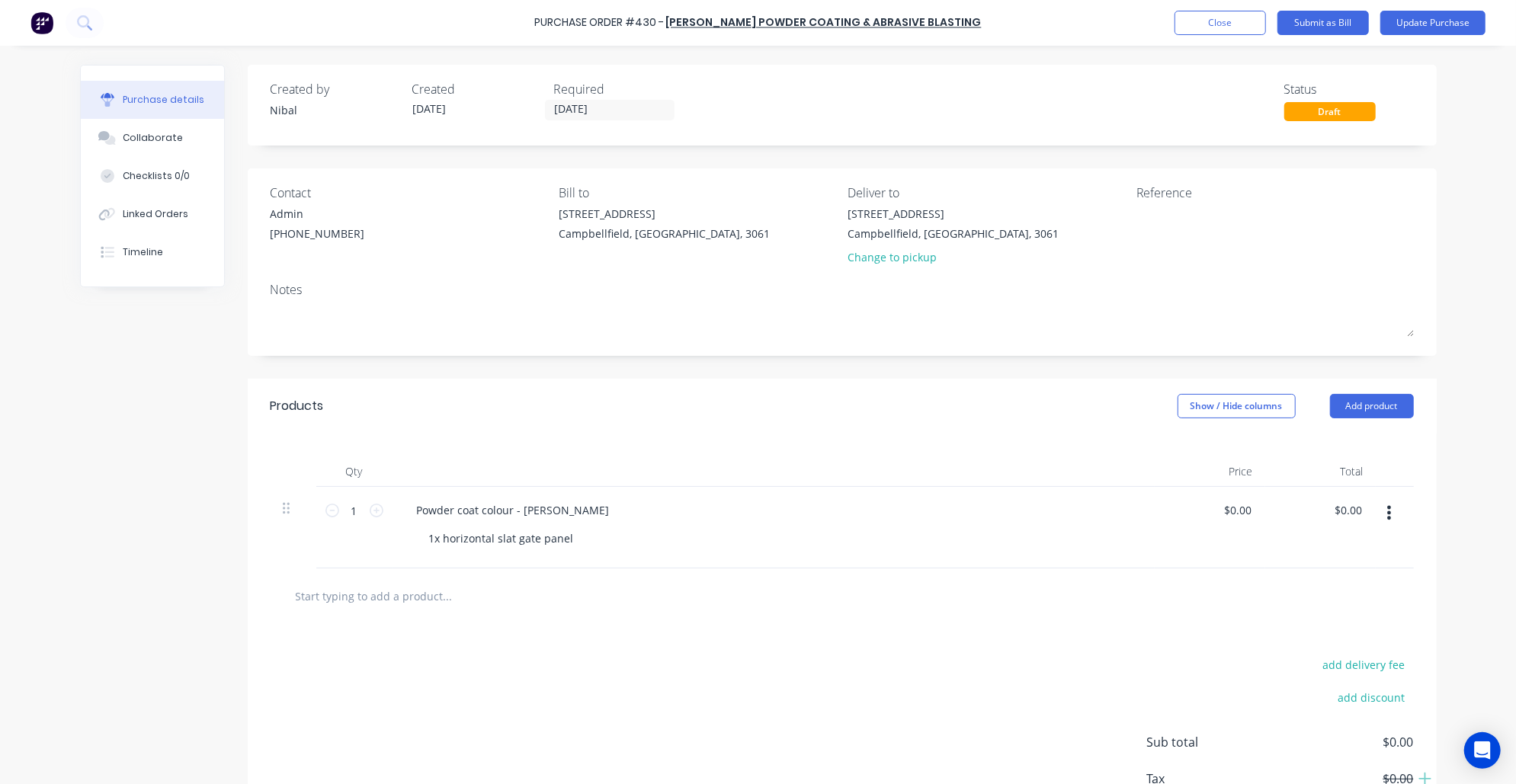
type textarea "x"
type textarea "COBBEN - Gate"
click at [1006, 409] on div "Products Show / Hide columns Add product" at bounding box center [842, 407] width 1189 height 55
click at [1422, 22] on button "Update Purchase" at bounding box center [1433, 23] width 105 height 24
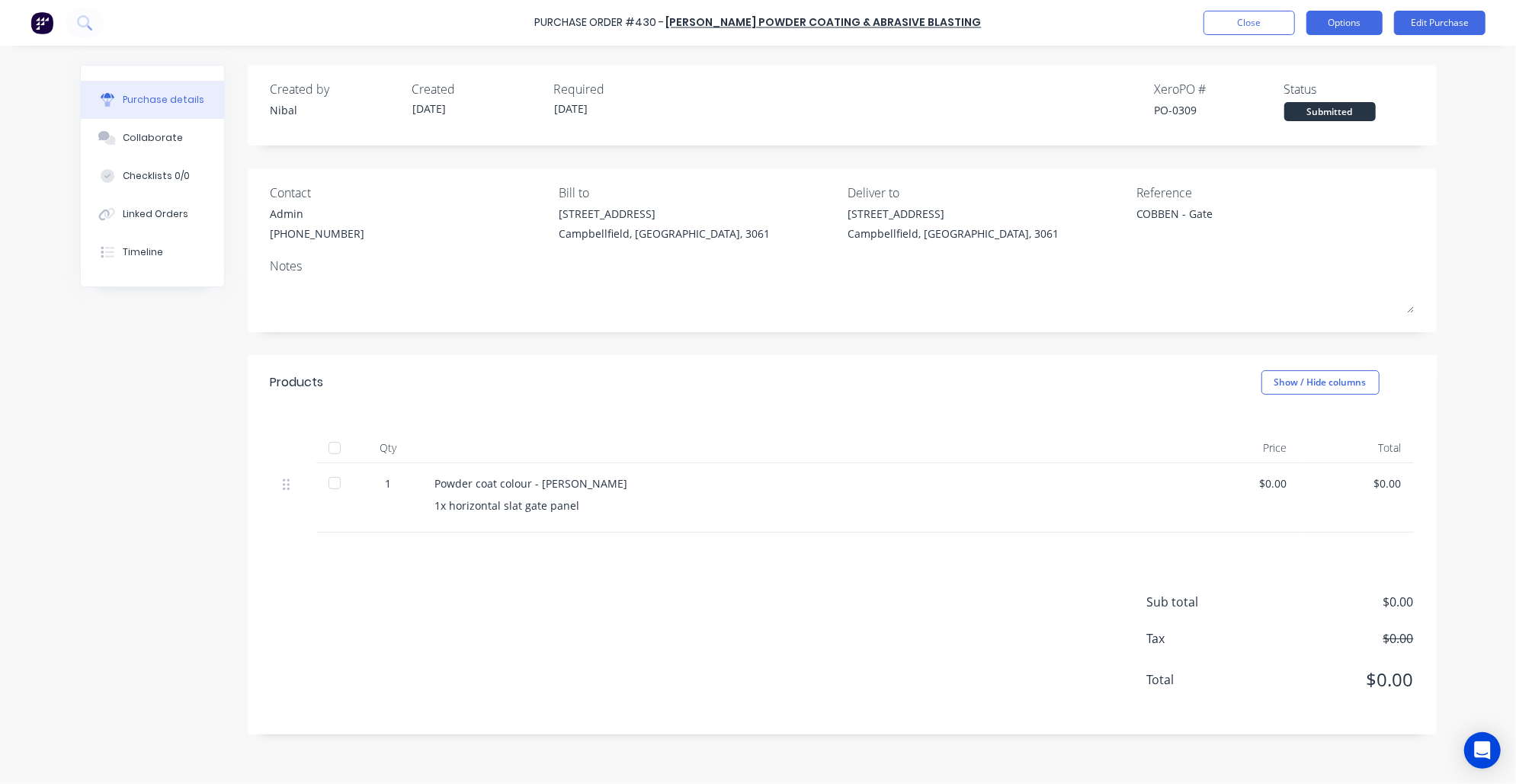
click at [1331, 30] on button "Options" at bounding box center [1344, 23] width 76 height 24
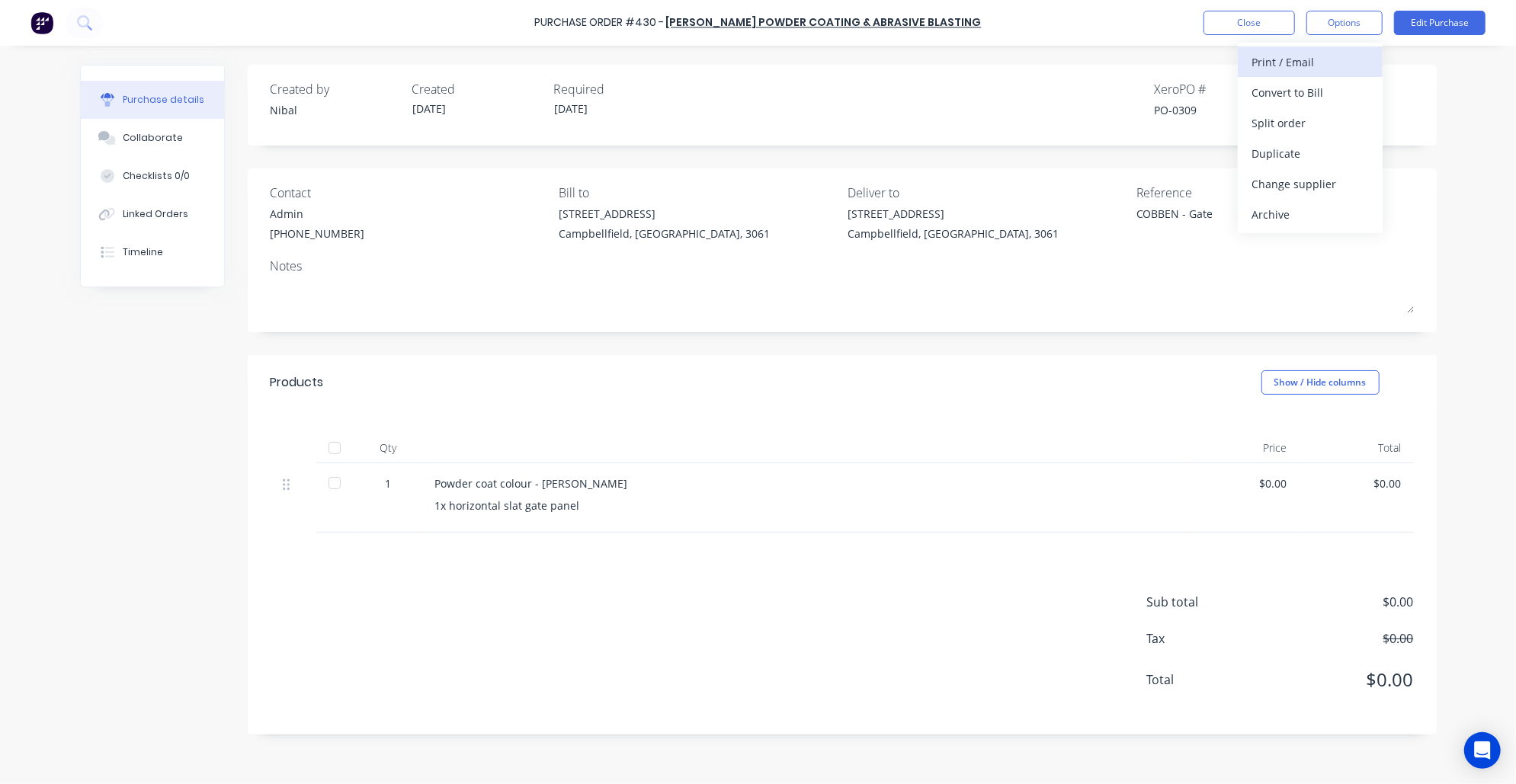
click at [1301, 70] on div "Print / Email" at bounding box center [1311, 62] width 118 height 22
click at [1275, 123] on div "Without pricing" at bounding box center [1311, 123] width 118 height 22
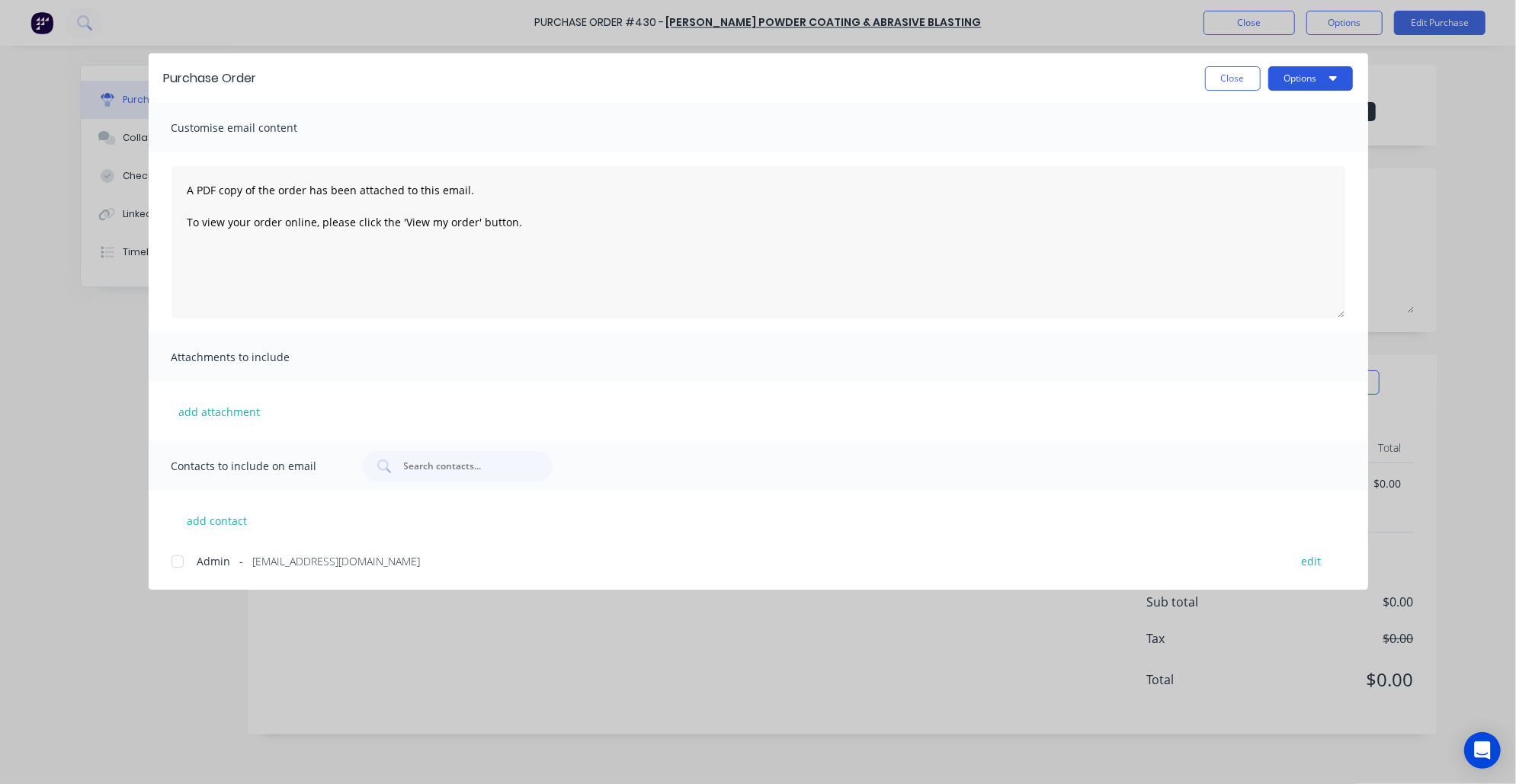
click at [1321, 86] on button "Options" at bounding box center [1311, 78] width 85 height 24
click at [1247, 114] on div "Preview" at bounding box center [1280, 117] width 118 height 22
click at [179, 562] on div at bounding box center [177, 561] width 30 height 30
click at [1331, 88] on button "Options" at bounding box center [1311, 78] width 85 height 24
click at [1280, 158] on div "Print" at bounding box center [1280, 147] width 118 height 22
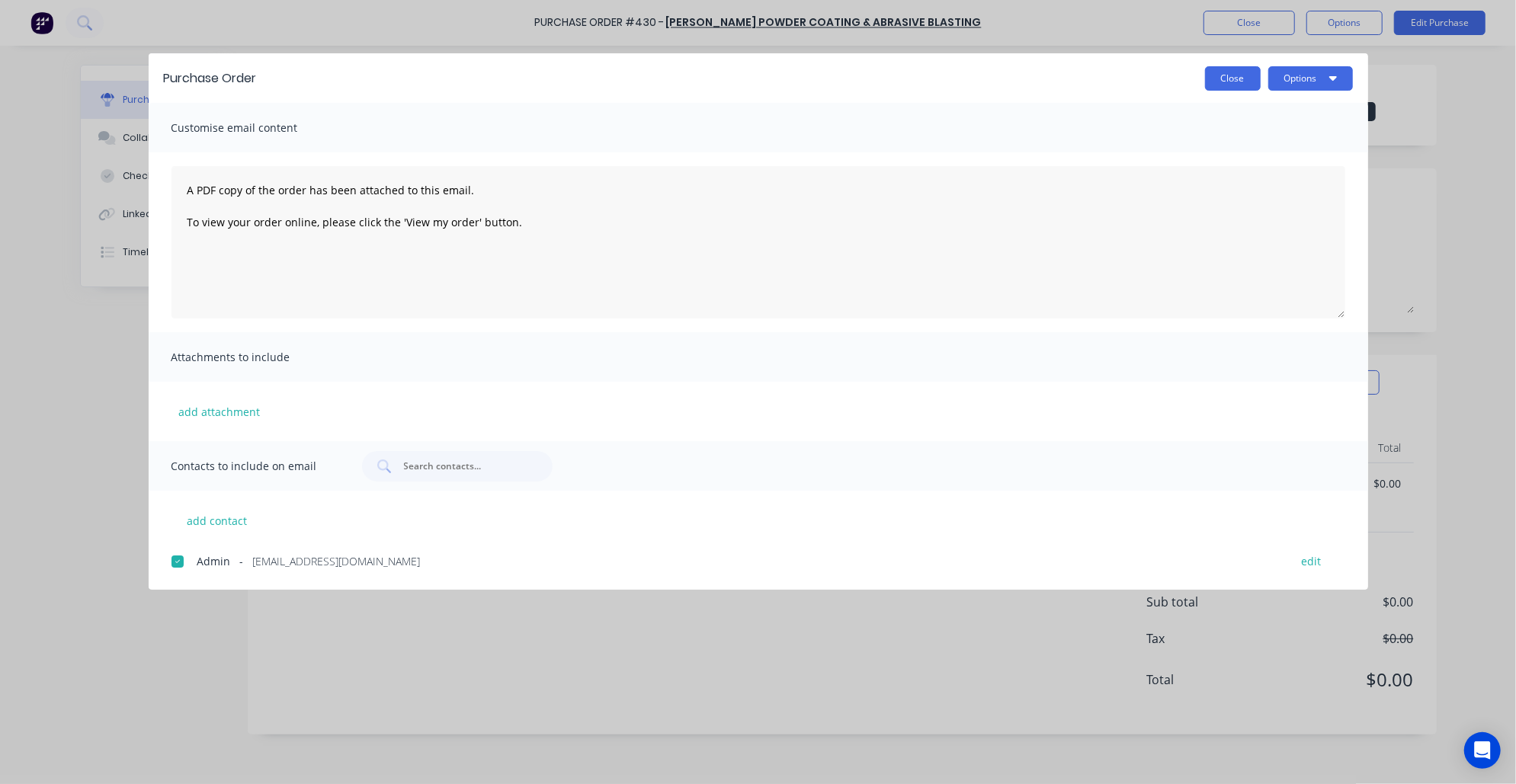
click at [1224, 72] on button "Close" at bounding box center [1232, 78] width 55 height 24
type textarea "x"
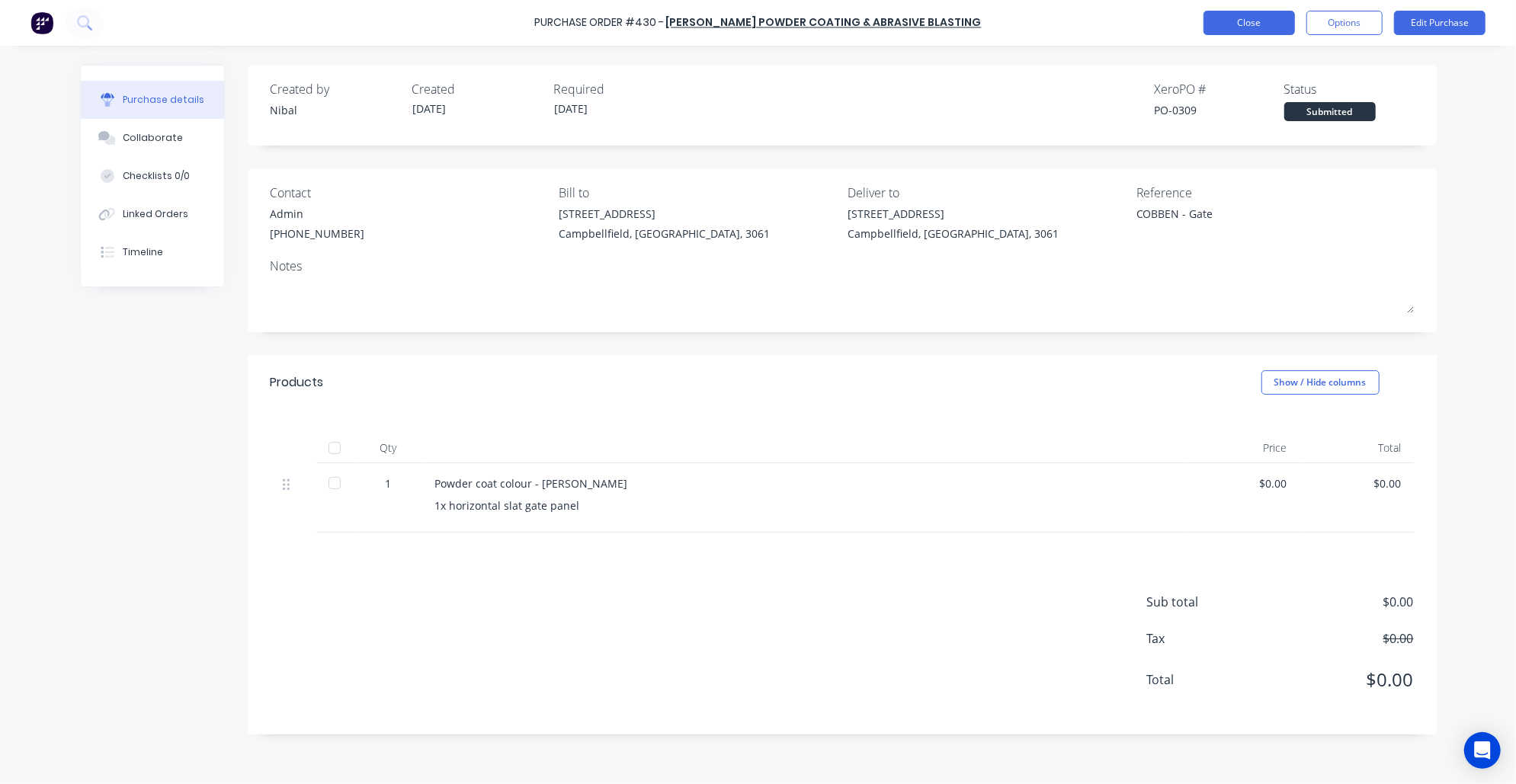
click at [1281, 21] on button "Close" at bounding box center [1248, 23] width 91 height 24
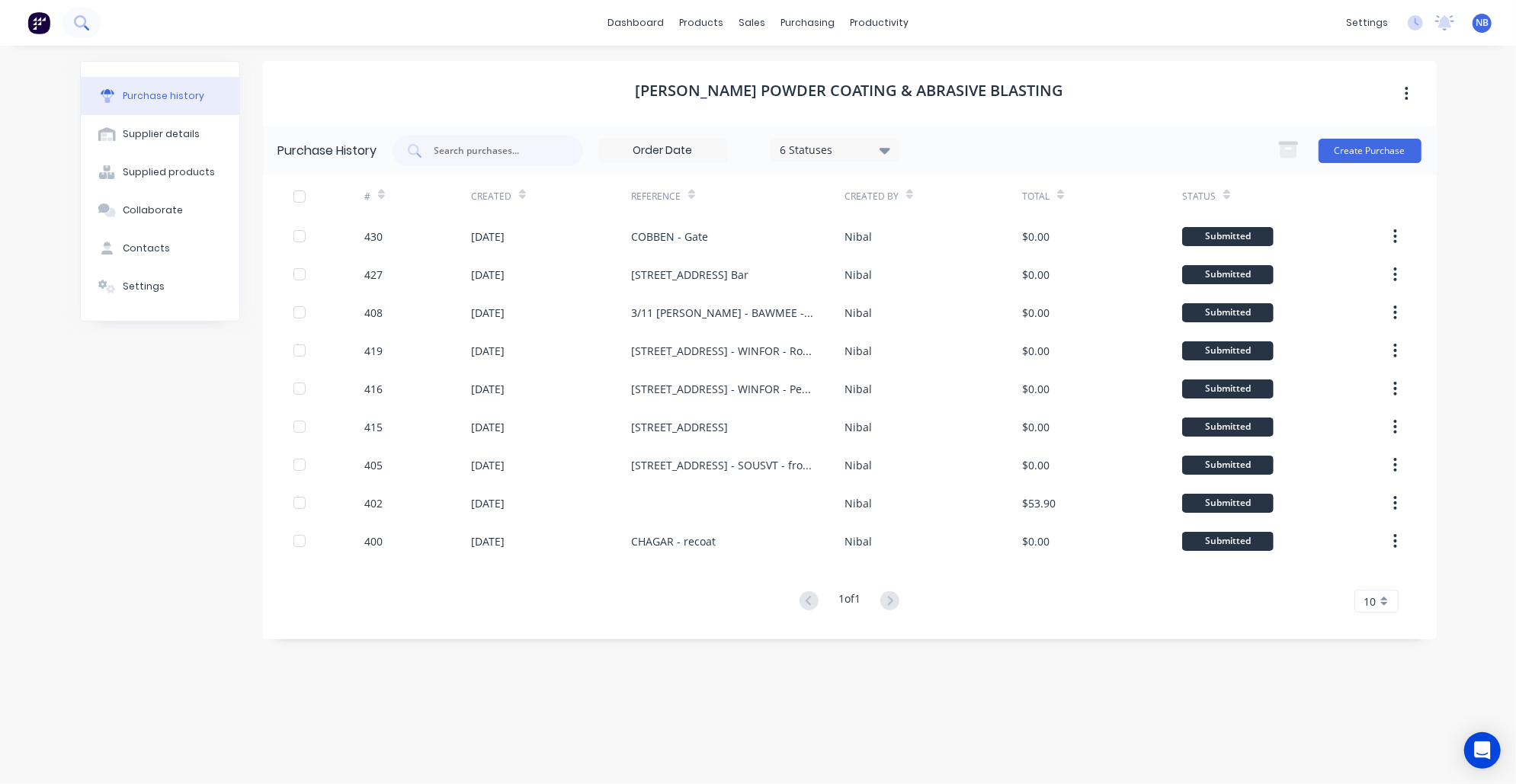
click at [80, 21] on icon at bounding box center [81, 23] width 15 height 15
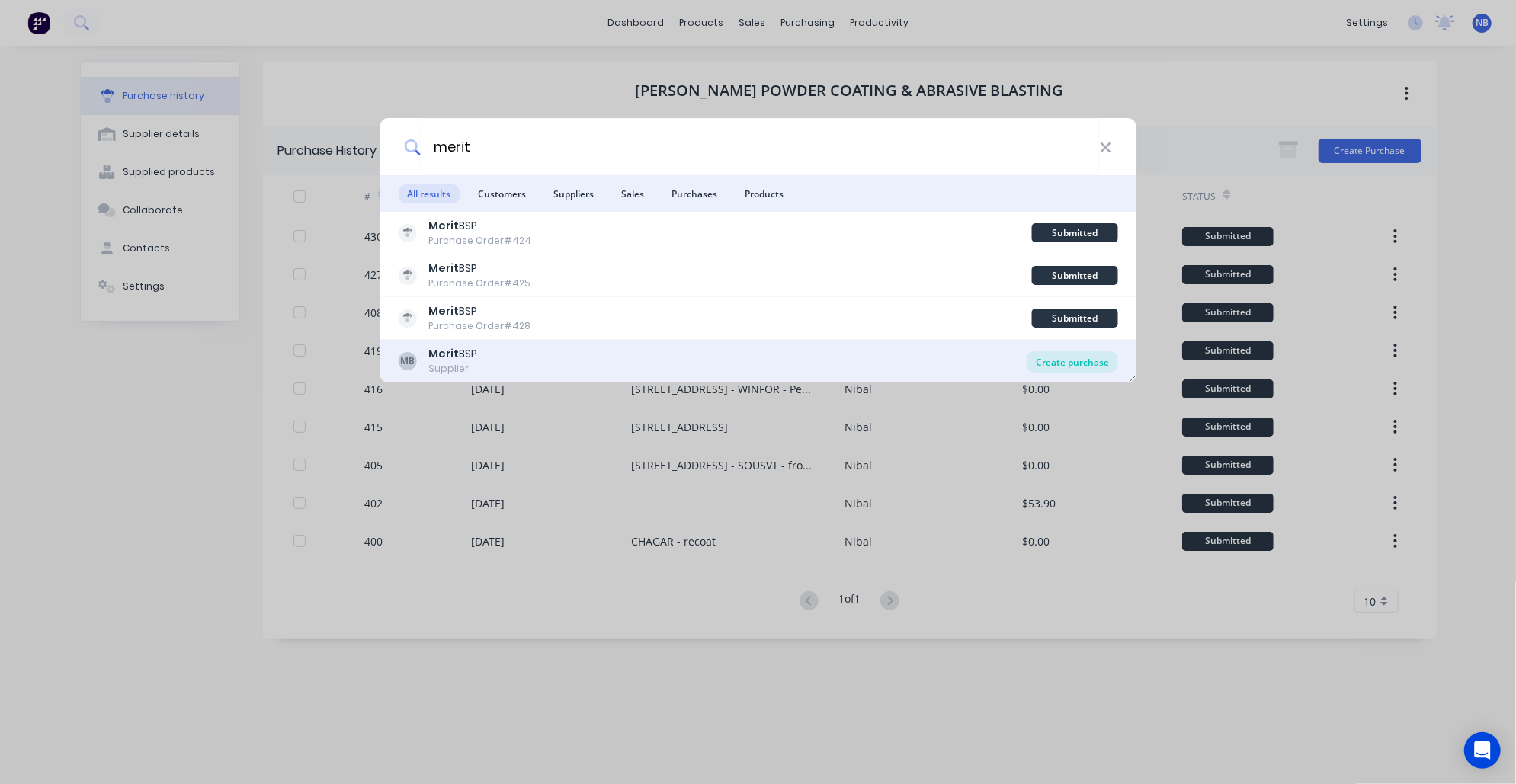
type input "merit"
click at [1061, 365] on div "Create purchase" at bounding box center [1071, 362] width 91 height 21
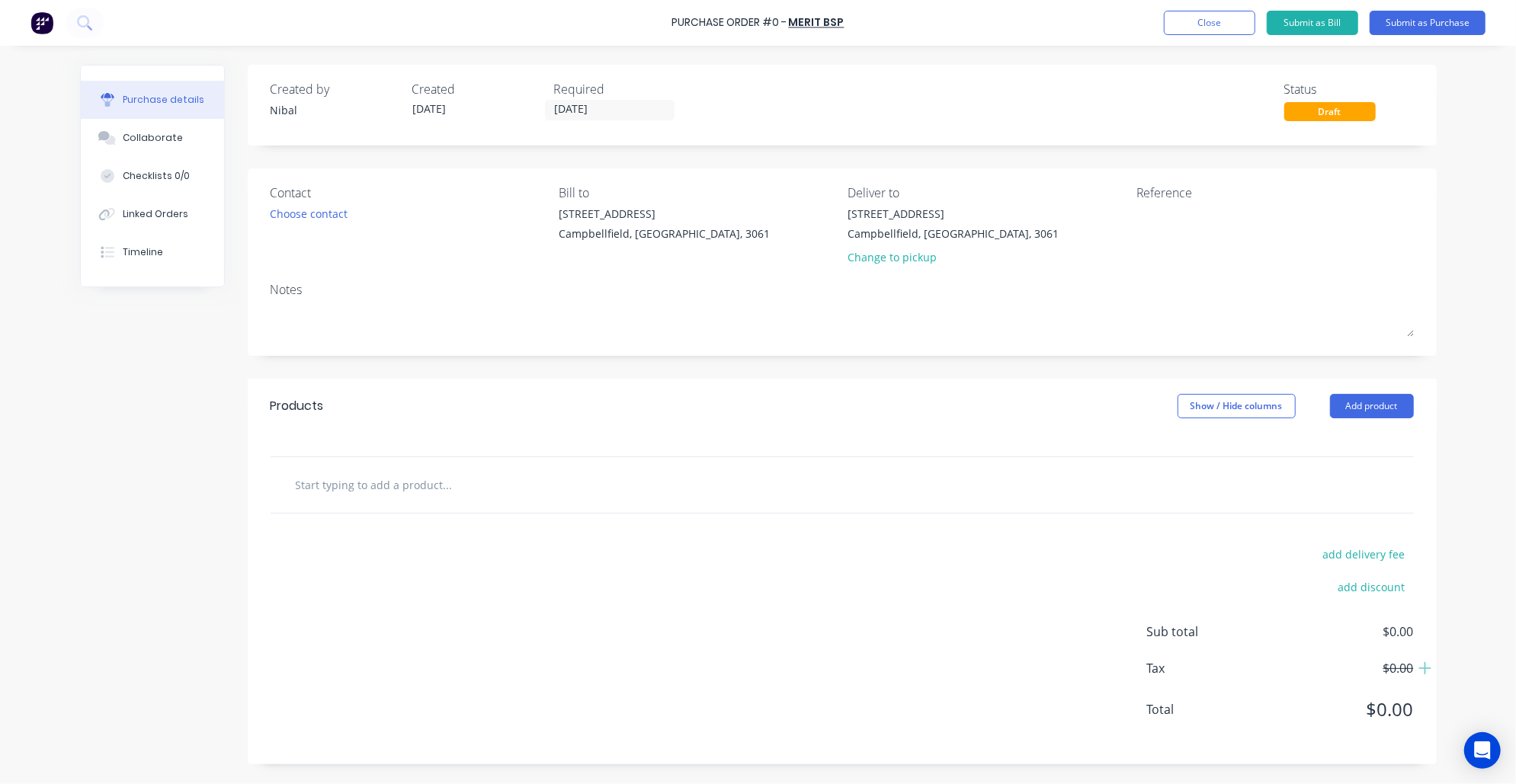
click at [365, 491] on input "text" at bounding box center [446, 484] width 305 height 30
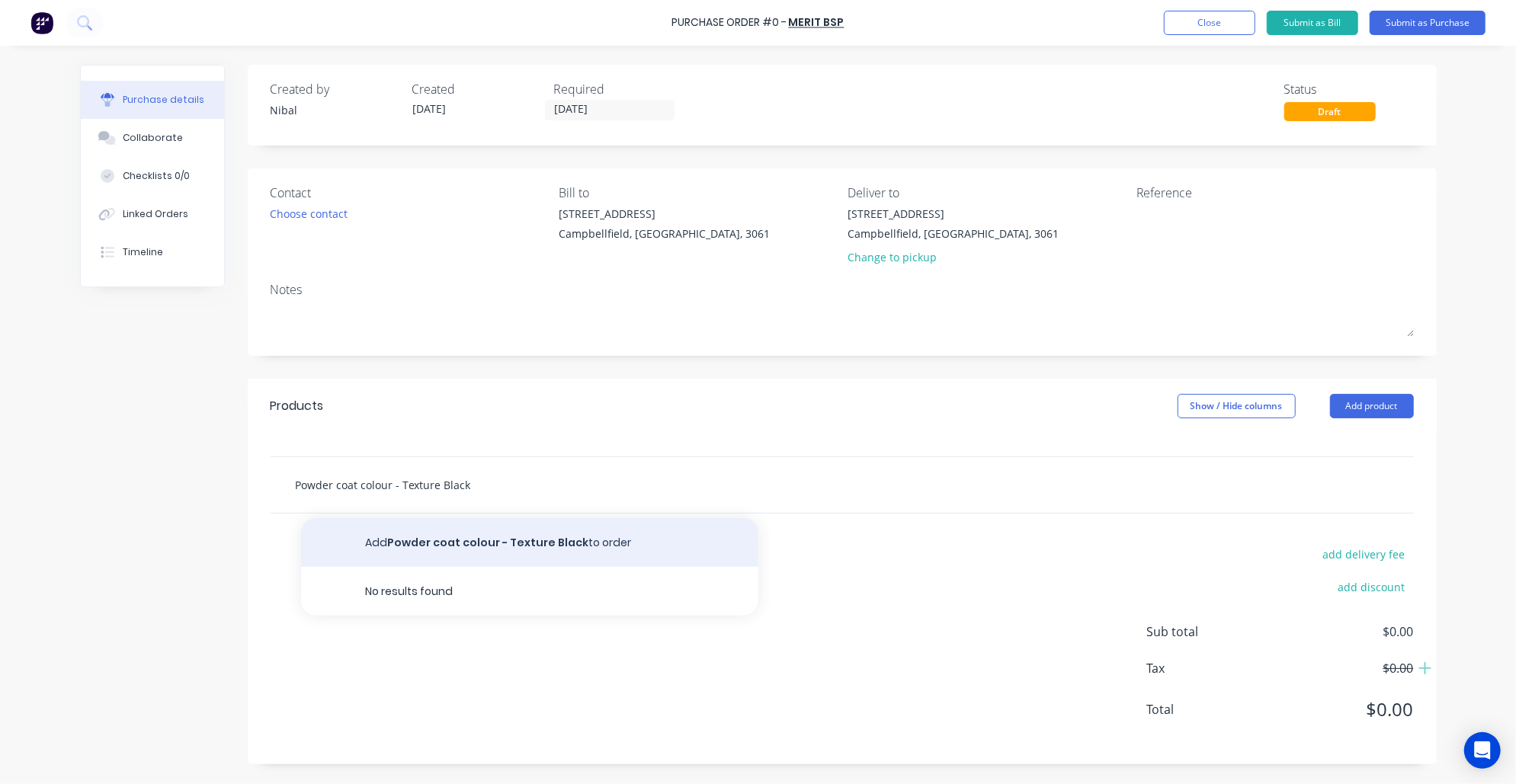
type input "Powder coat colour - Texture Black"
click at [471, 544] on button "Add Powder coat colour - Texture Black to order" at bounding box center [529, 542] width 457 height 49
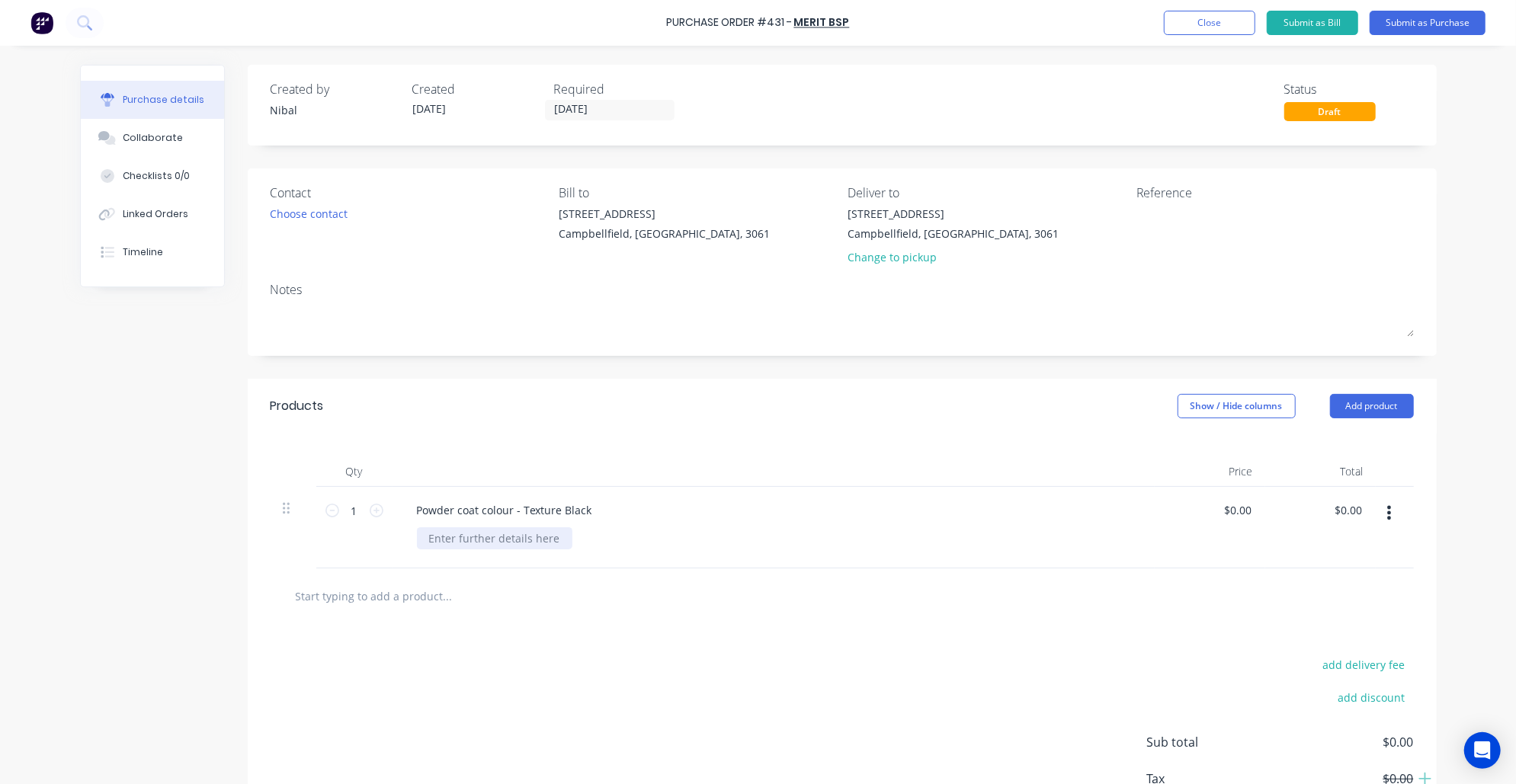
click at [491, 527] on div at bounding box center [494, 538] width 156 height 22
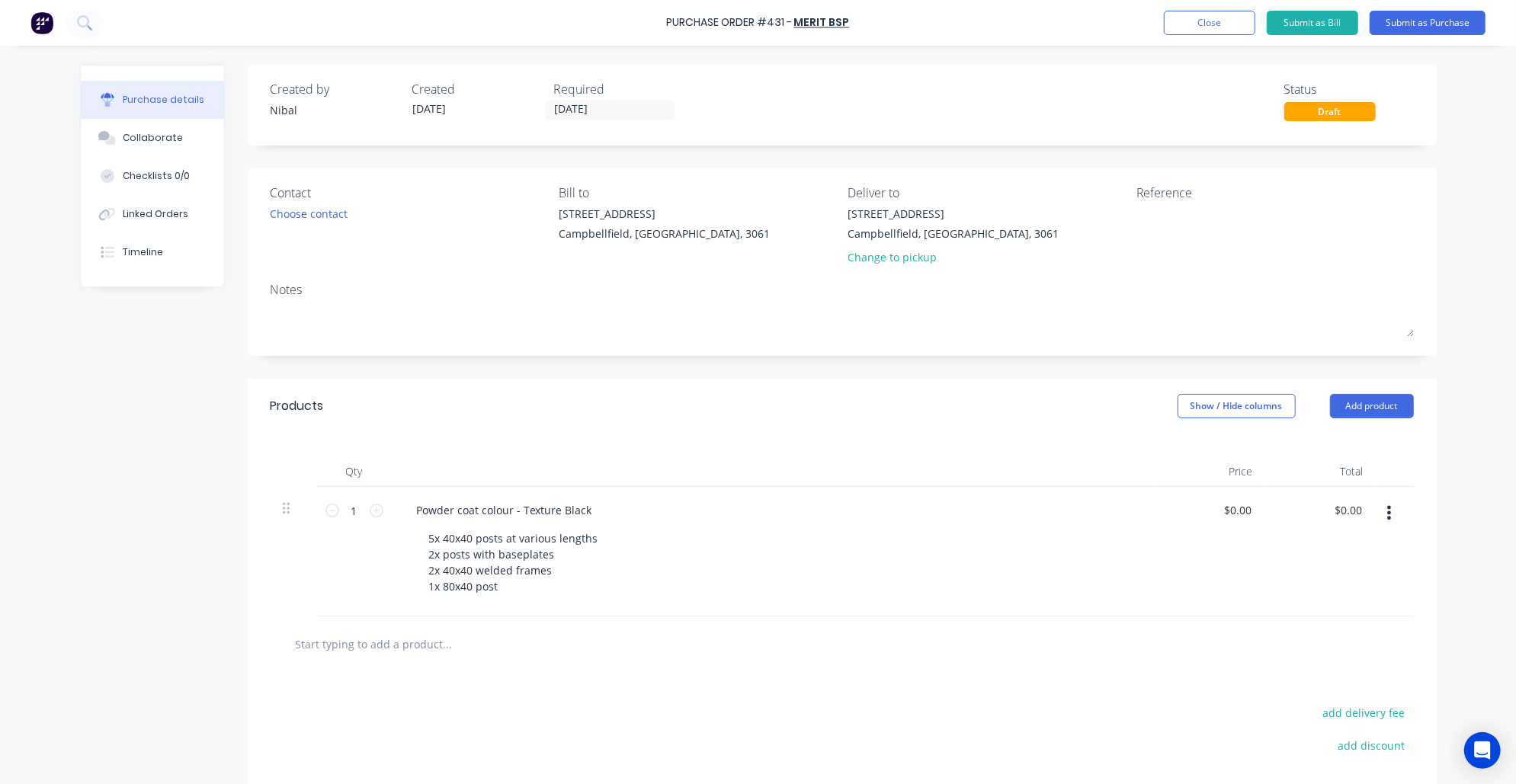
click at [1175, 702] on div "add delivery fee" at bounding box center [1280, 712] width 267 height 20
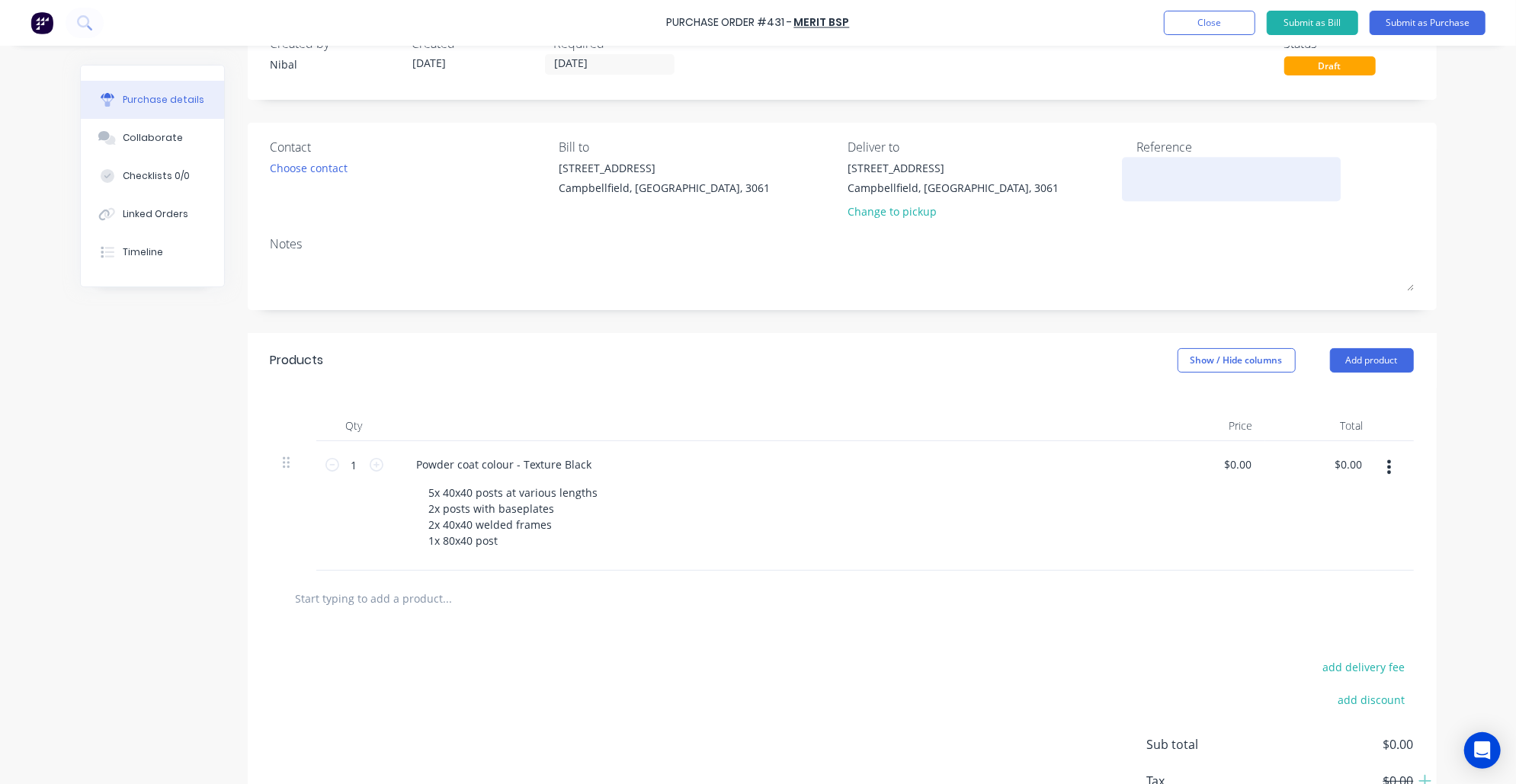
scroll to position [47, 0]
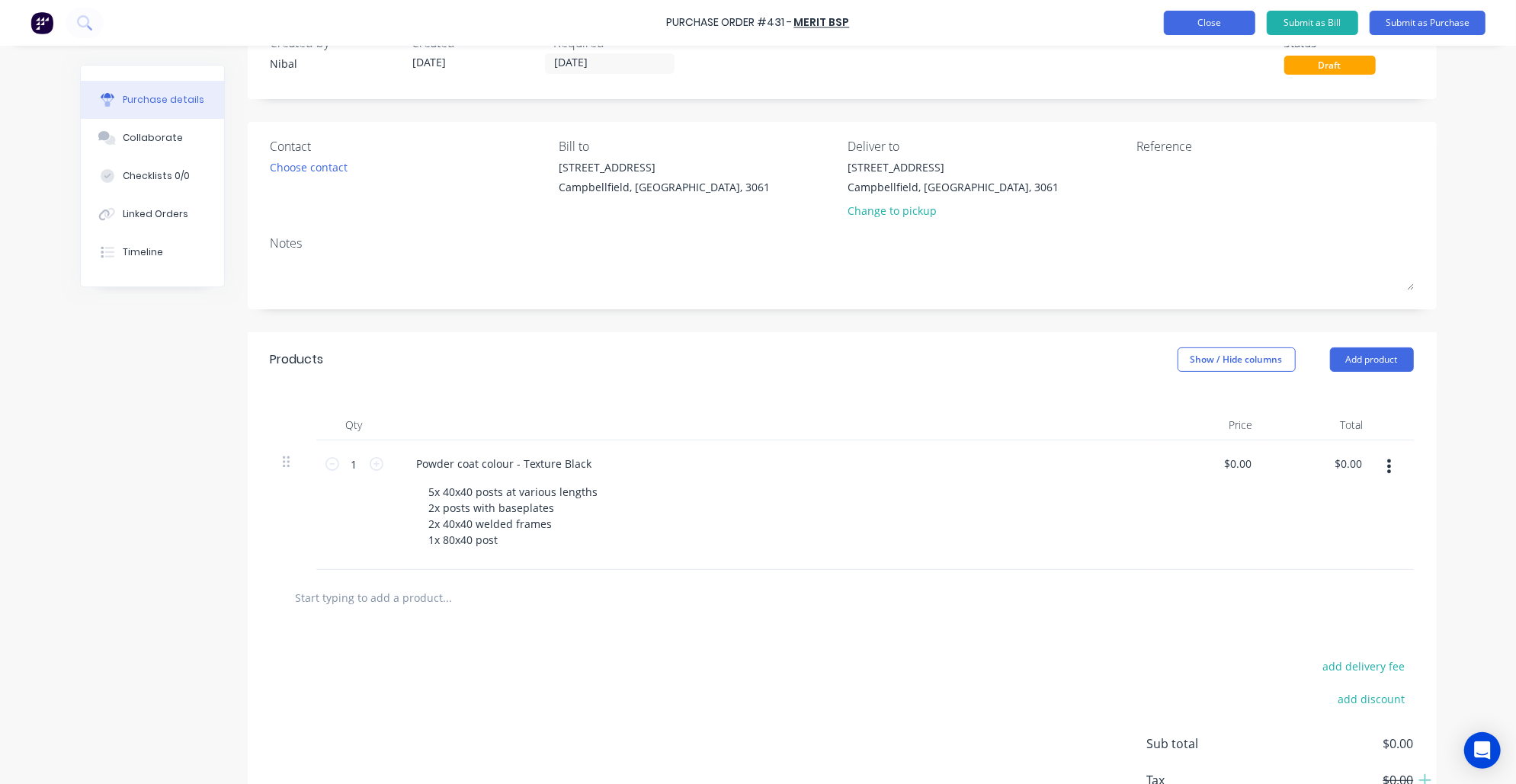
click at [1218, 32] on button "Close" at bounding box center [1209, 23] width 91 height 24
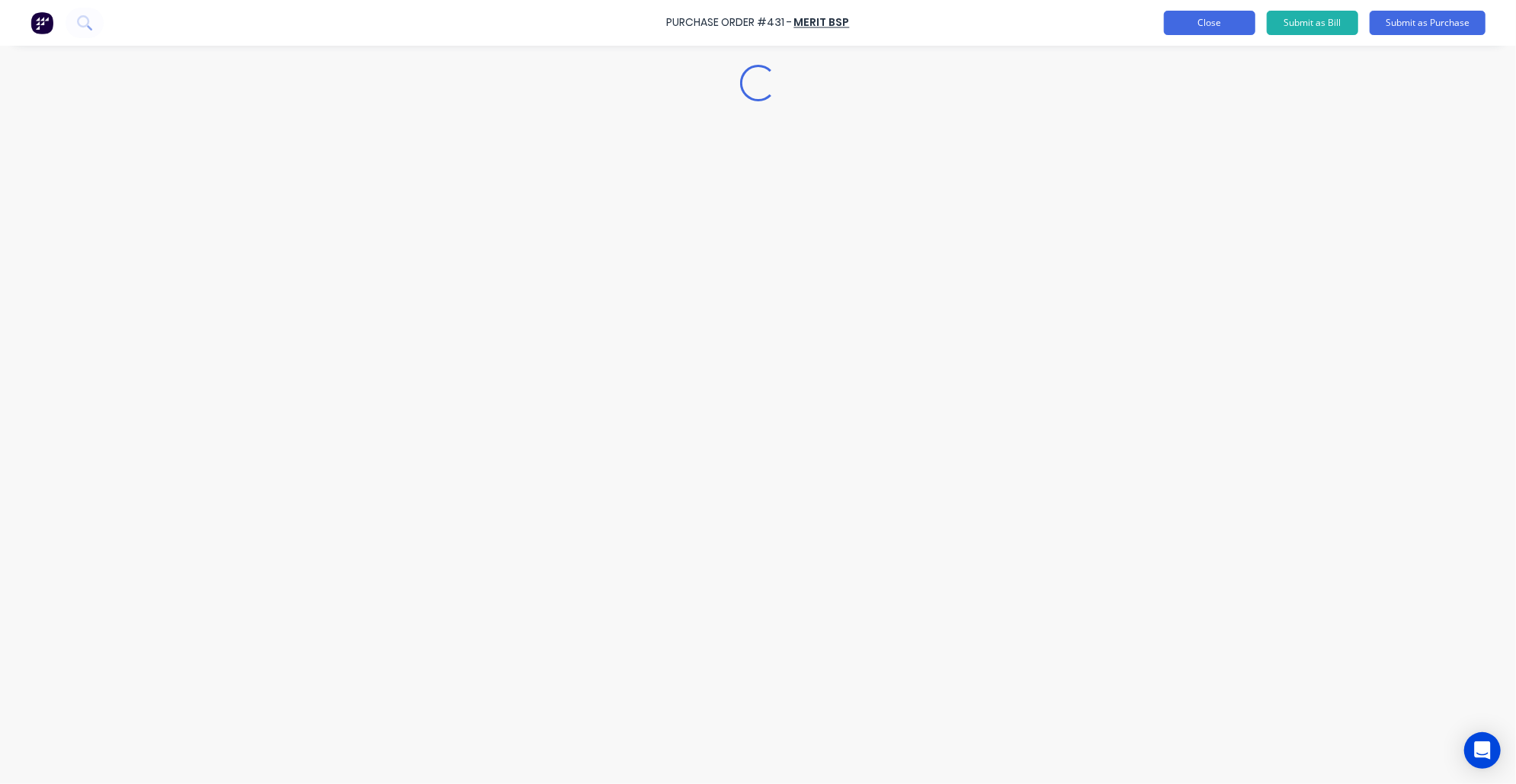
scroll to position [0, 0]
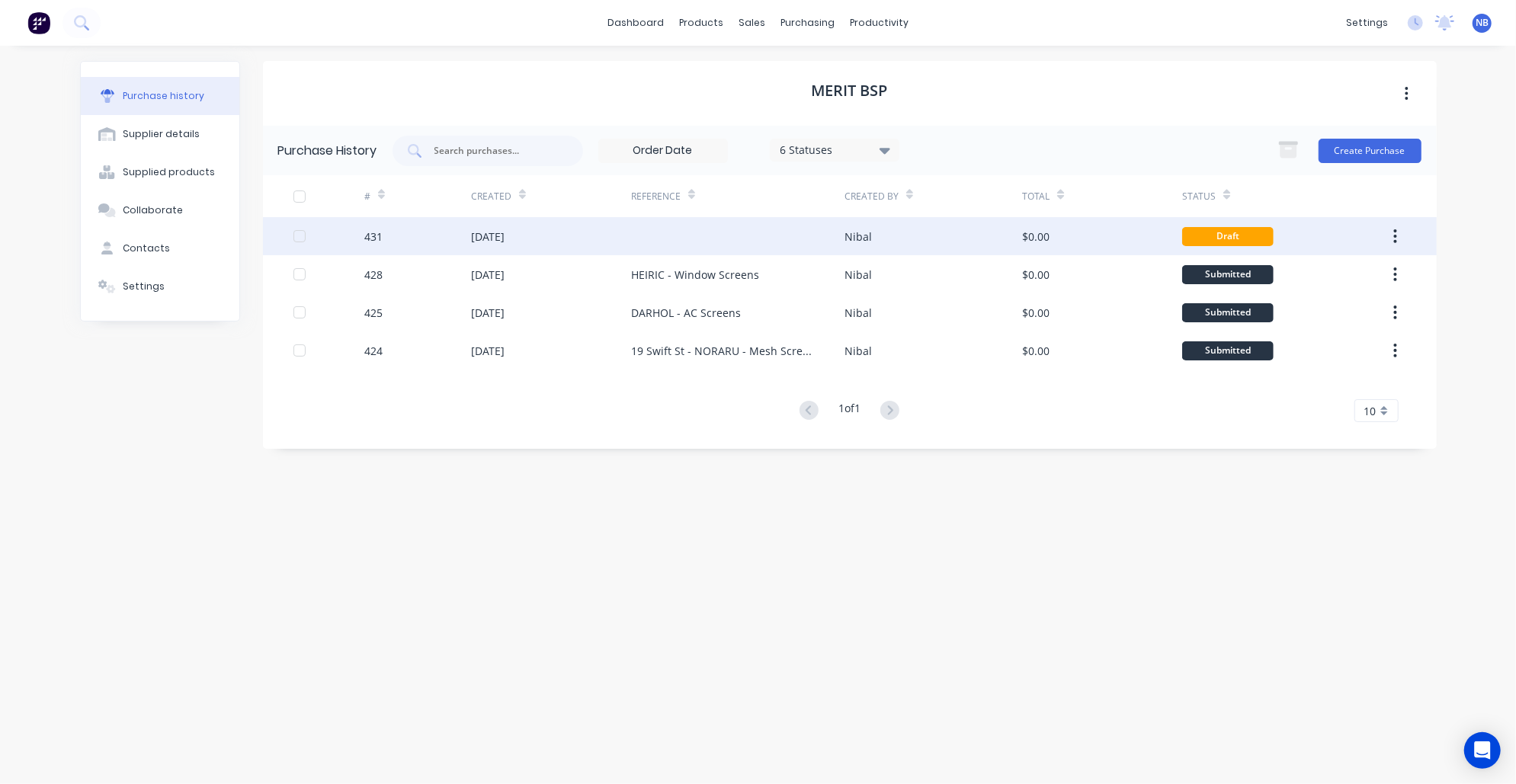
click at [535, 233] on div "06 Oct 2025" at bounding box center [551, 236] width 160 height 38
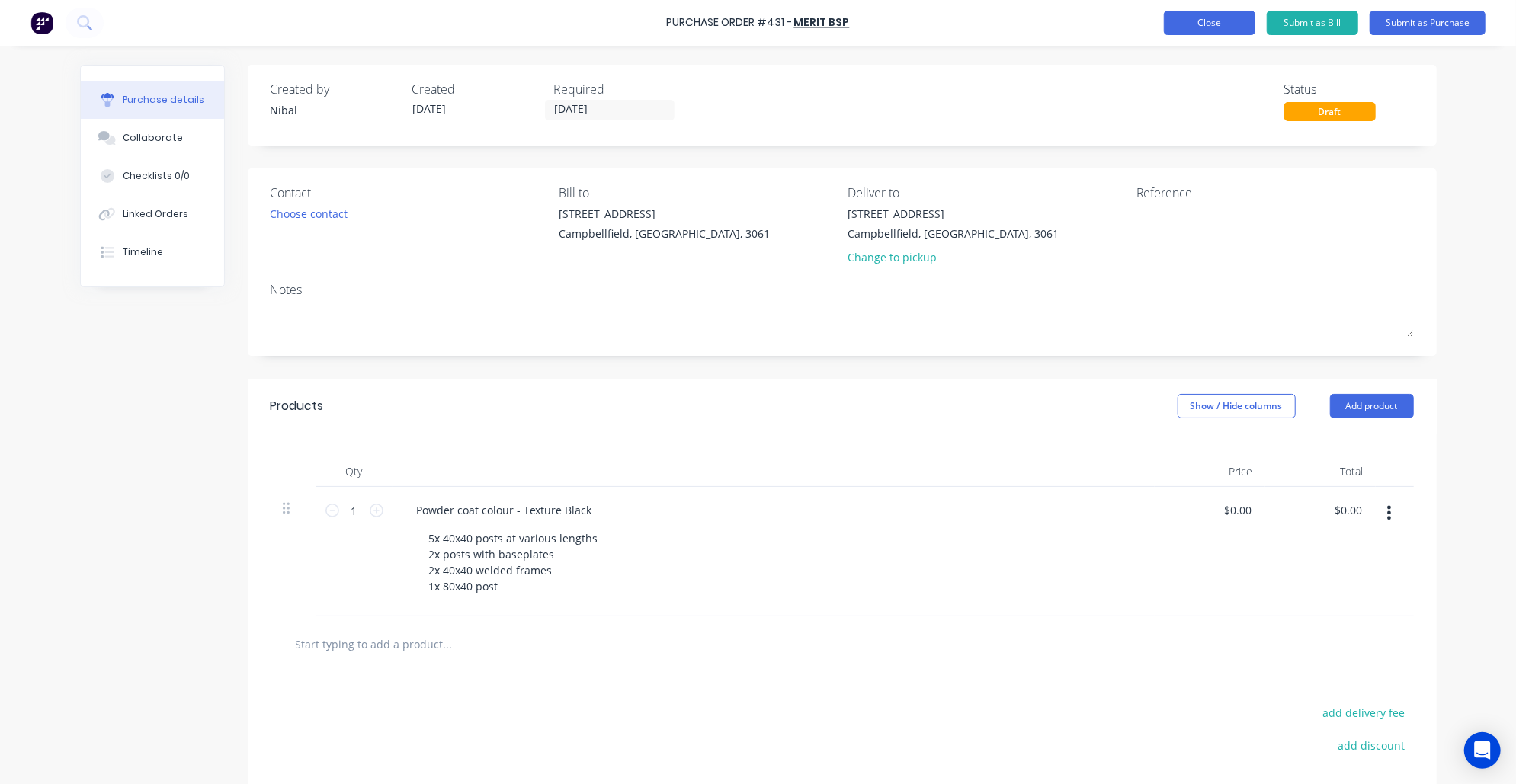
click at [1190, 29] on button "Close" at bounding box center [1209, 23] width 91 height 24
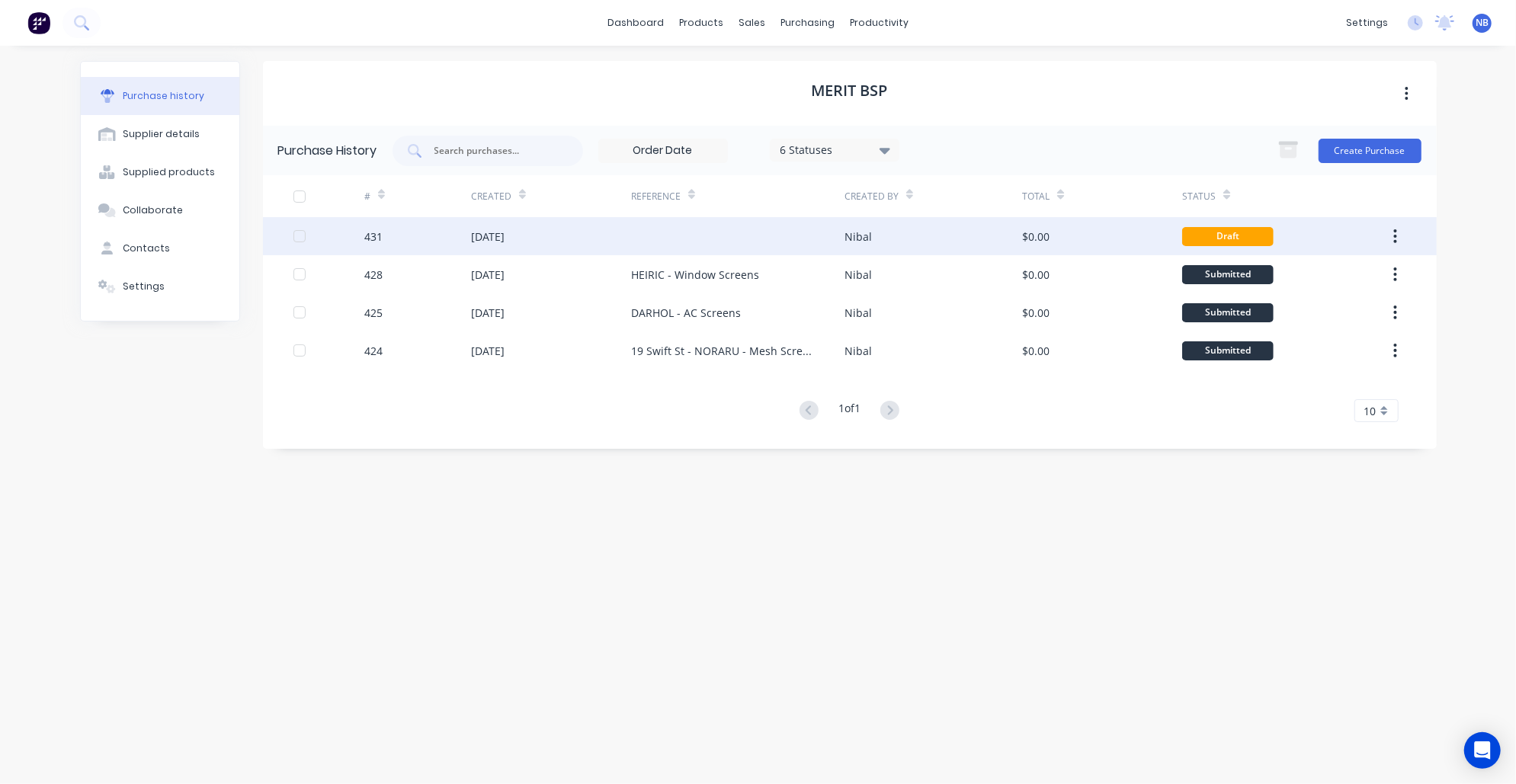
click at [716, 237] on div at bounding box center [738, 236] width 214 height 38
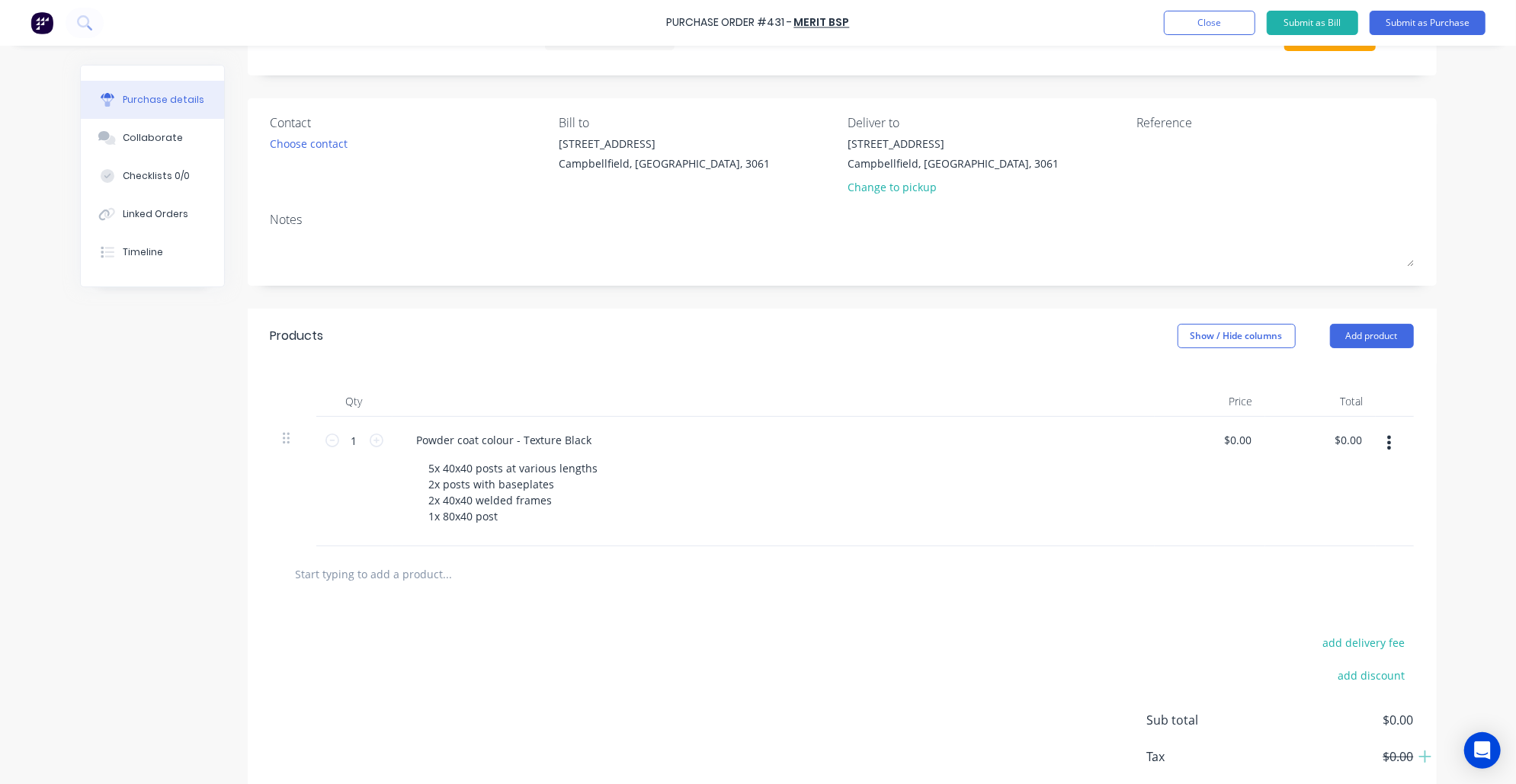
scroll to position [74, 0]
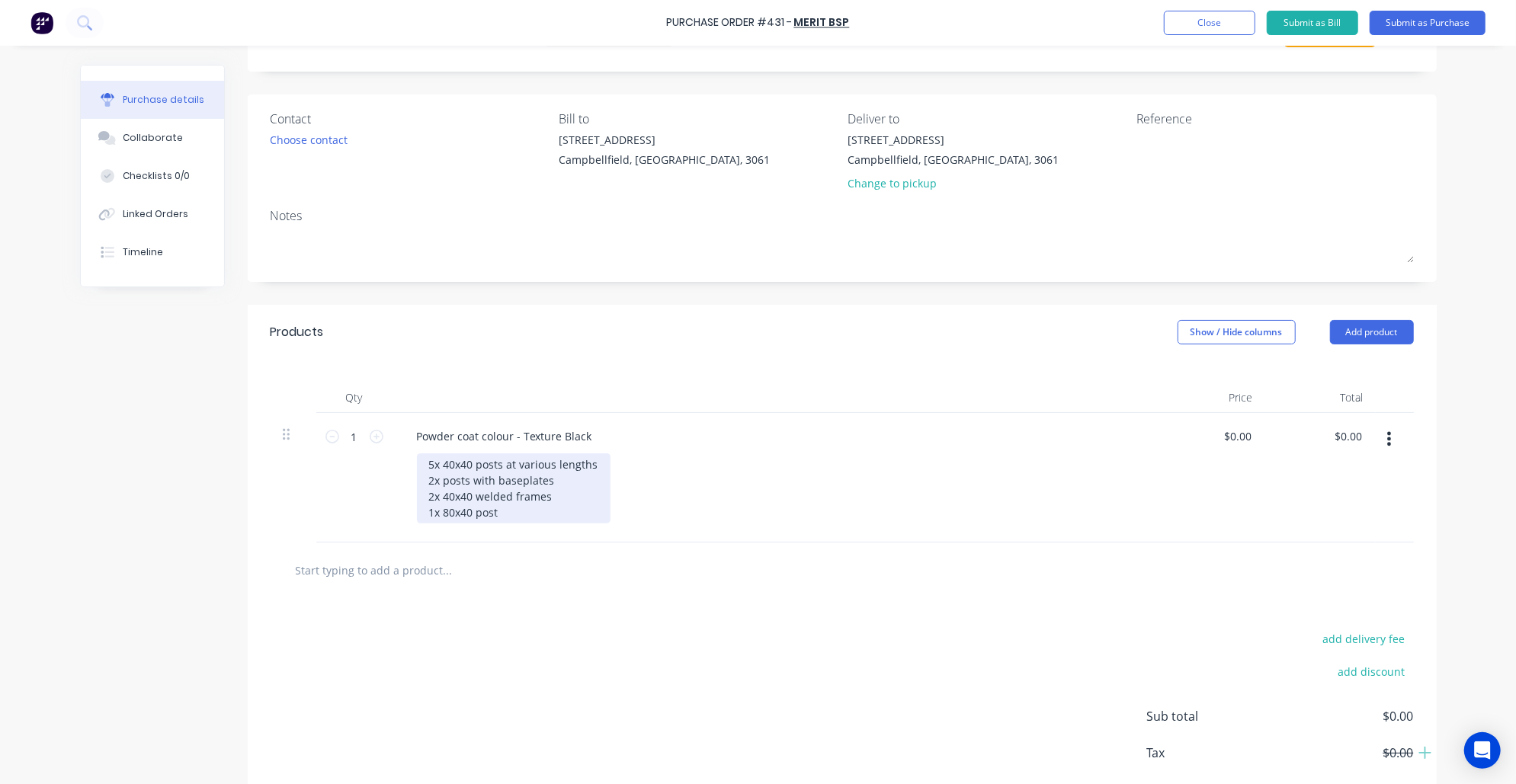
click at [522, 485] on div "5x 40x40 posts at various lengths 2x posts with baseplates 2x 40x40 welded fram…" at bounding box center [514, 489] width 193 height 70
click at [527, 509] on div "5x 40x40 posts at various lengths 2x posts with baseplates 2x 40x40 welded fram…" at bounding box center [514, 489] width 193 height 70
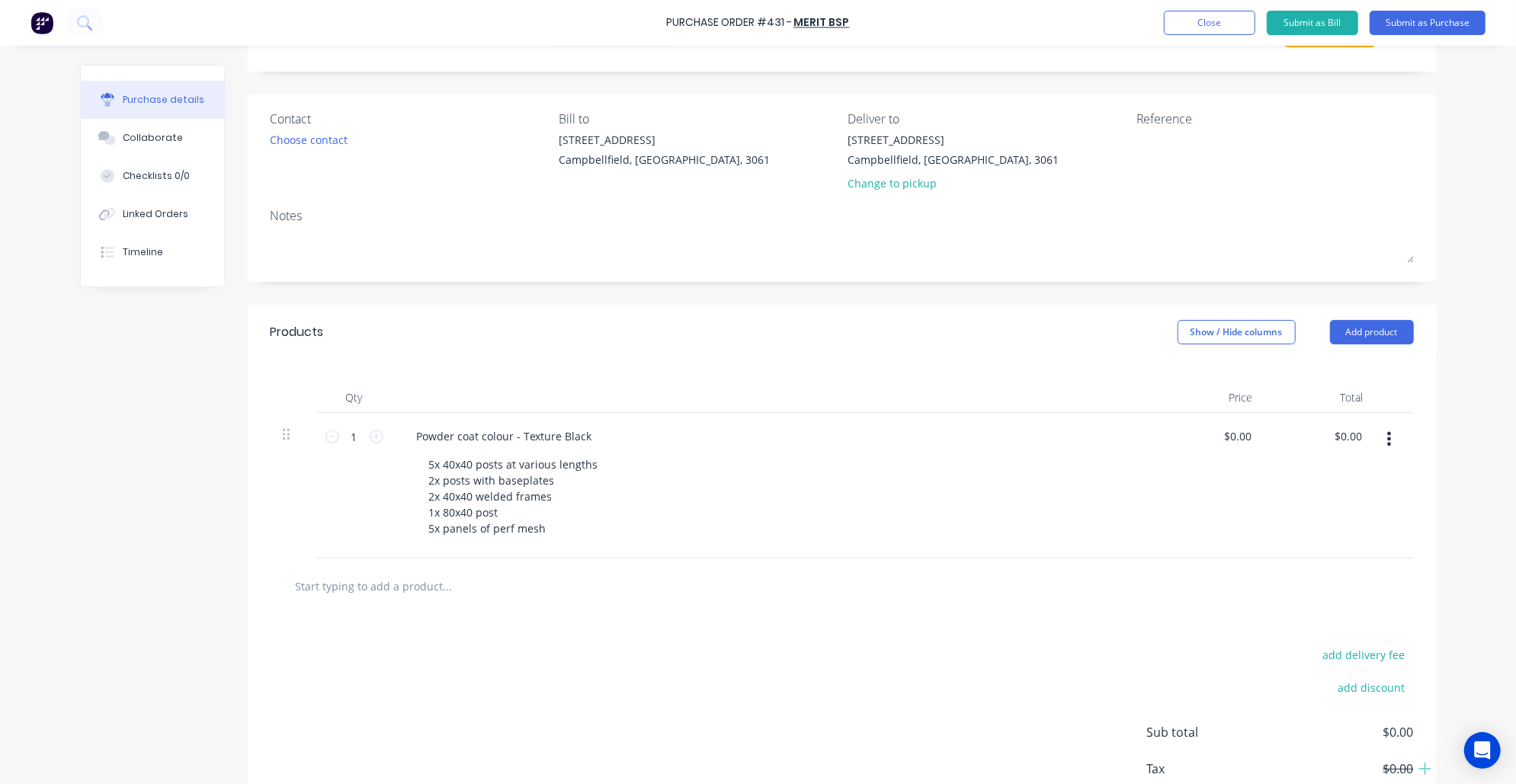
click at [521, 680] on div "add delivery fee add discount Sub total $0.00 Tax $0.00 Total $0.00" at bounding box center [842, 739] width 1189 height 250
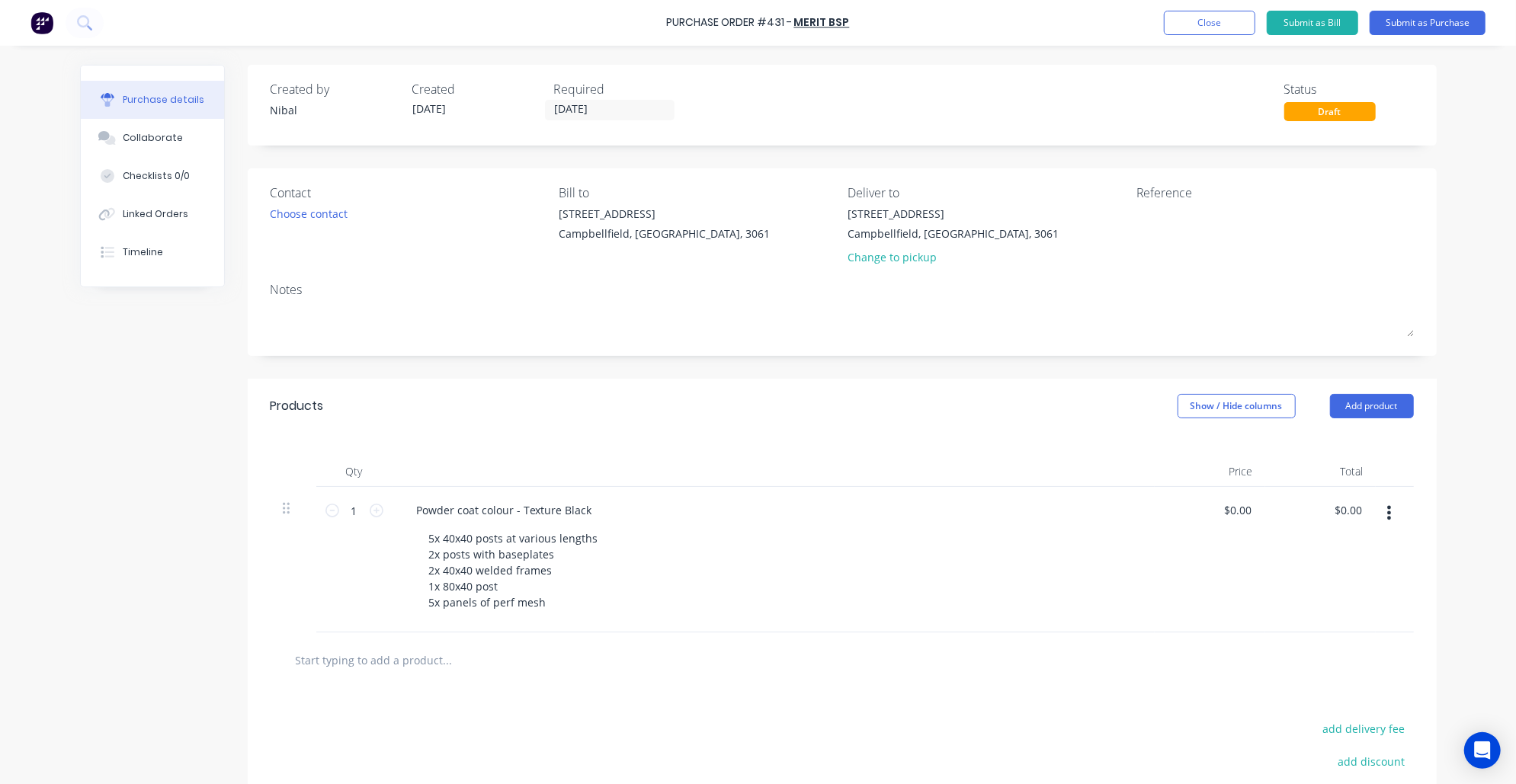
scroll to position [0, 0]
click at [555, 599] on div "5x 40x40 posts at various lengths 2x posts with baseplates 2x 40x40 welded fram…" at bounding box center [514, 571] width 193 height 86
click at [688, 676] on div at bounding box center [842, 660] width 1143 height 55
click at [1440, 24] on button "Submit as Purchase" at bounding box center [1428, 23] width 116 height 24
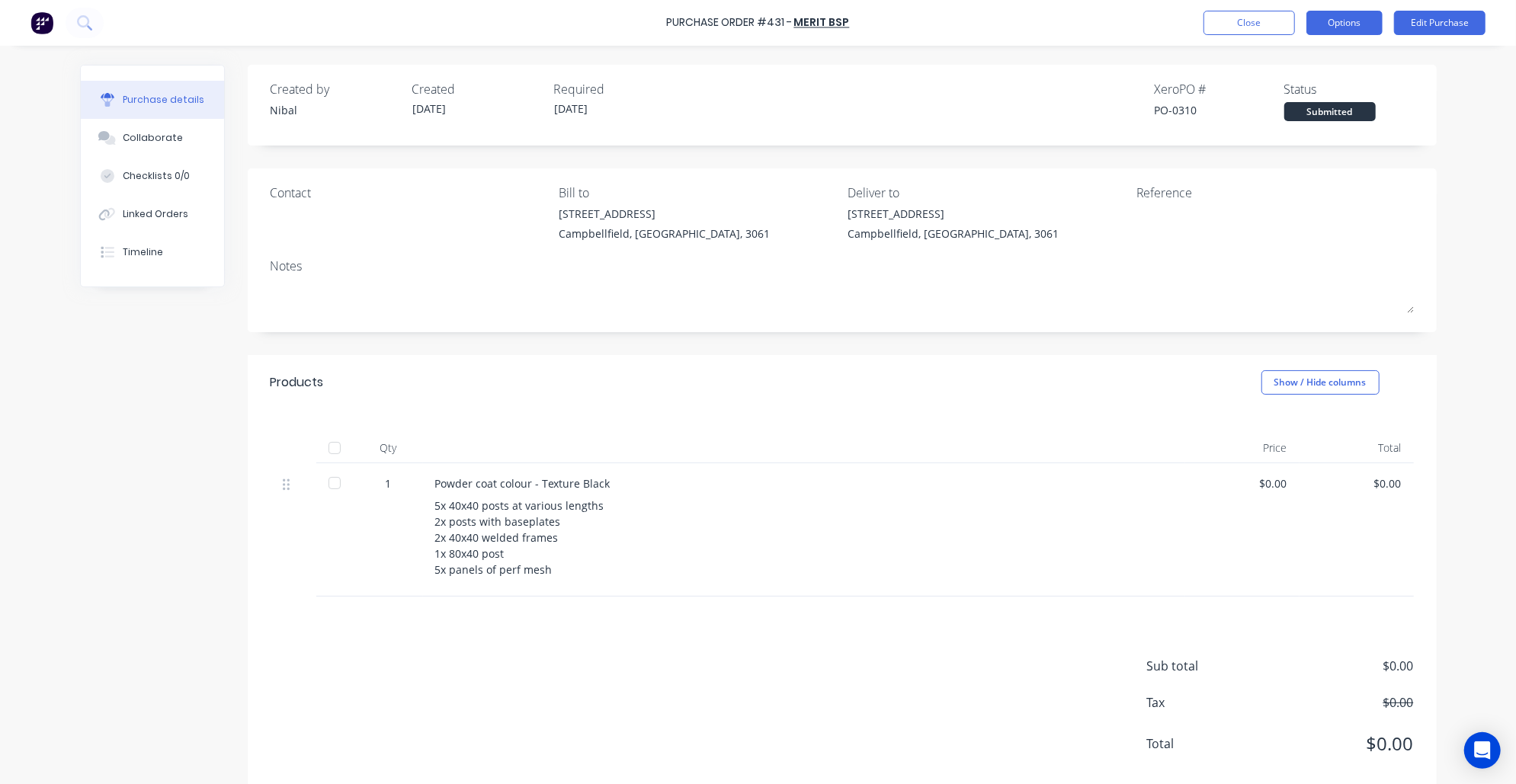
click at [1360, 25] on button "Options" at bounding box center [1344, 23] width 76 height 24
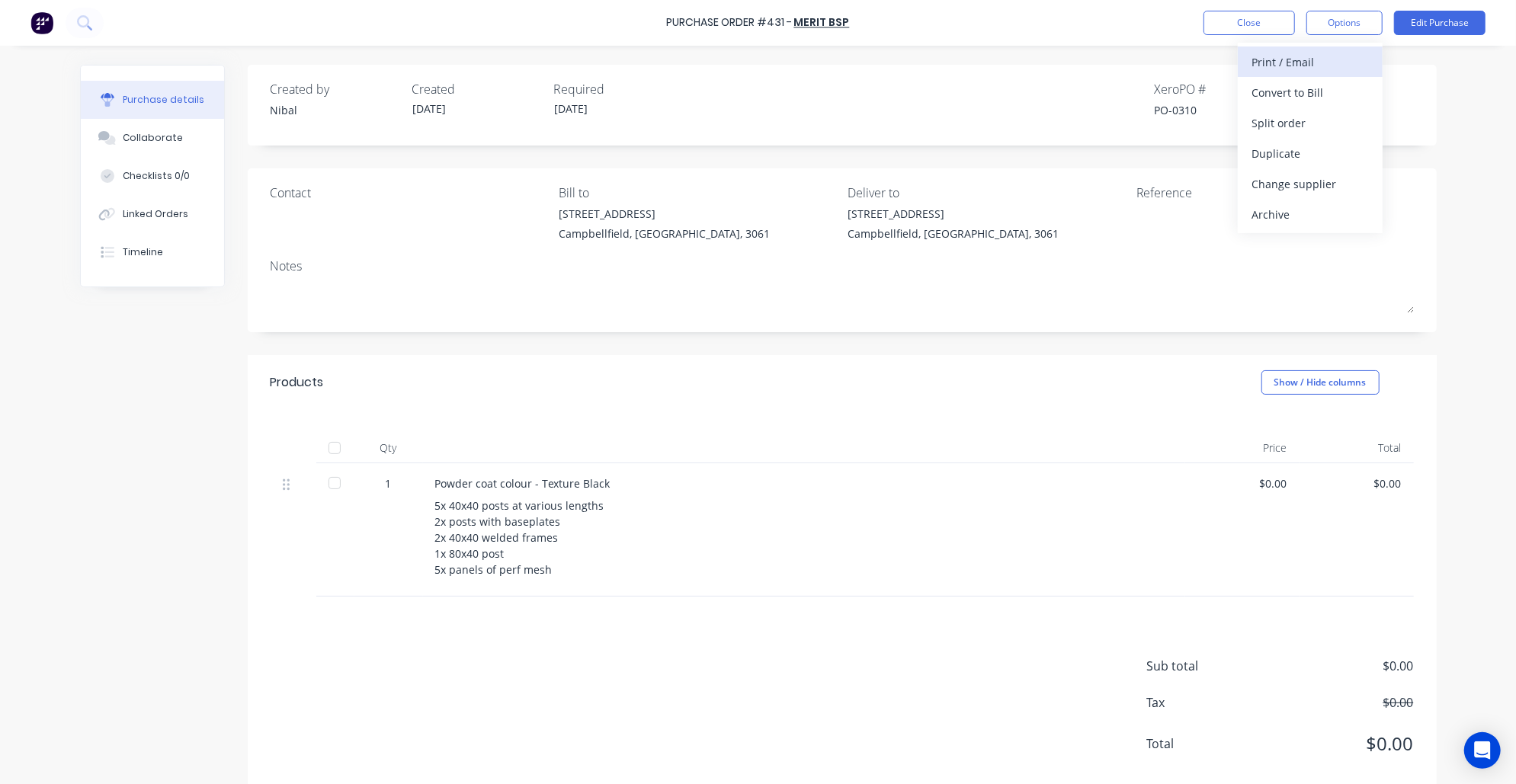
click at [1330, 53] on div "Print / Email" at bounding box center [1311, 62] width 118 height 22
click at [1291, 121] on div "Without pricing" at bounding box center [1311, 123] width 118 height 22
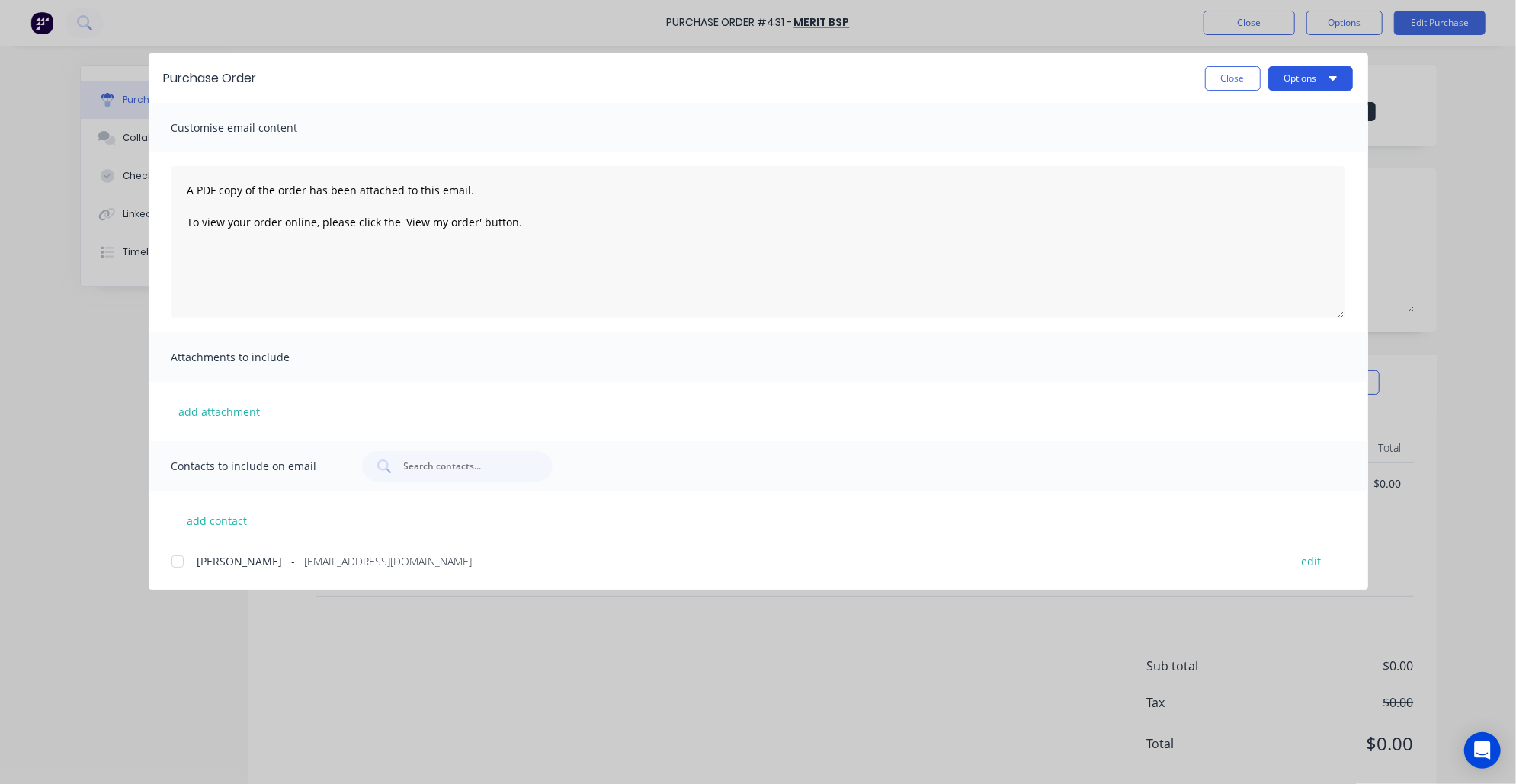
click at [1296, 77] on button "Options" at bounding box center [1311, 78] width 85 height 24
click at [177, 564] on div at bounding box center [177, 561] width 30 height 30
click at [1332, 67] on button "Options" at bounding box center [1311, 78] width 85 height 24
drag, startPoint x: 1283, startPoint y: 180, endPoint x: 1284, endPoint y: 153, distance: 27.0
click at [1284, 153] on div "Preview Print Email" at bounding box center [1279, 148] width 145 height 99
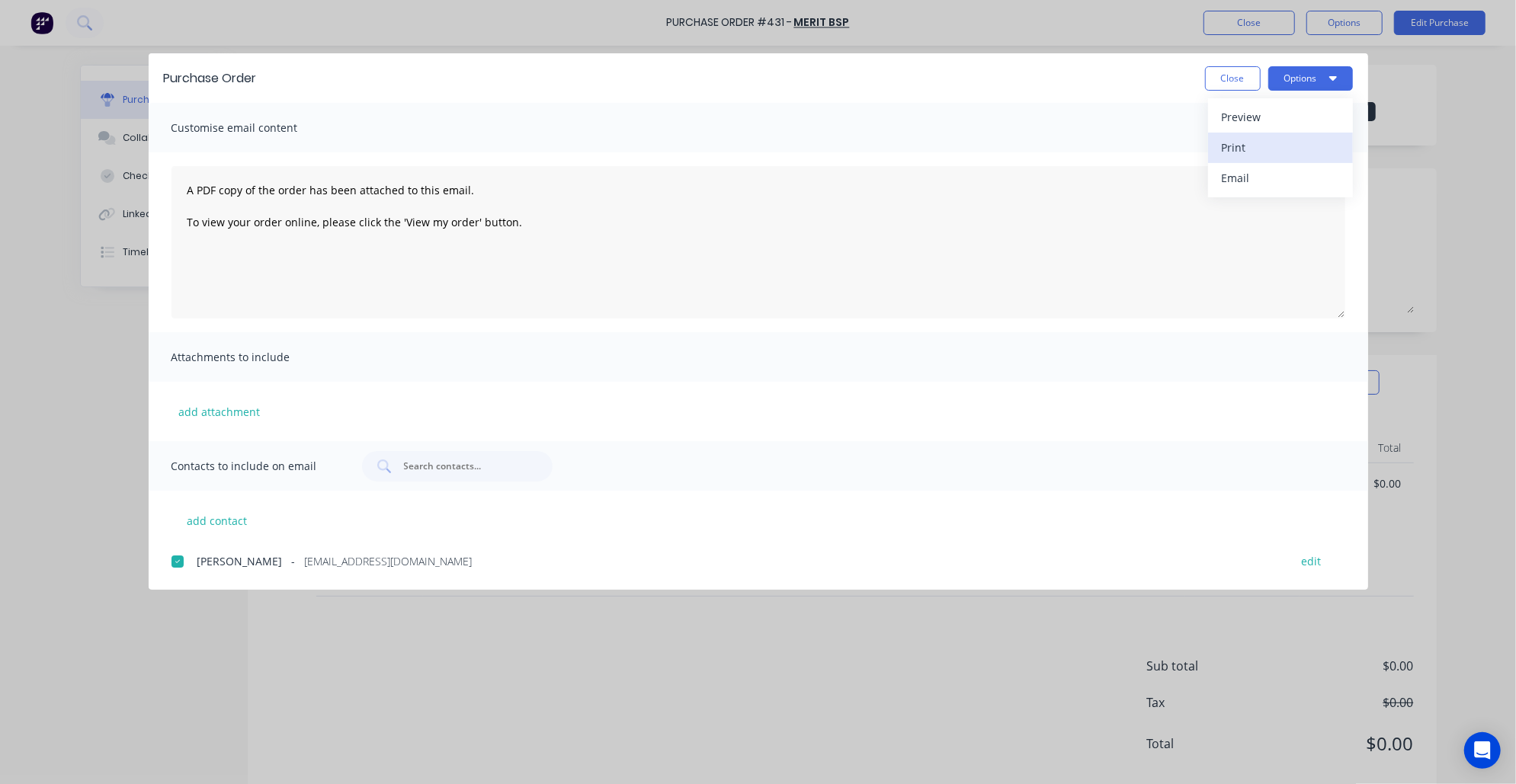
click at [1288, 146] on div "Print" at bounding box center [1280, 147] width 118 height 22
